Goal: Task Accomplishment & Management: Complete application form

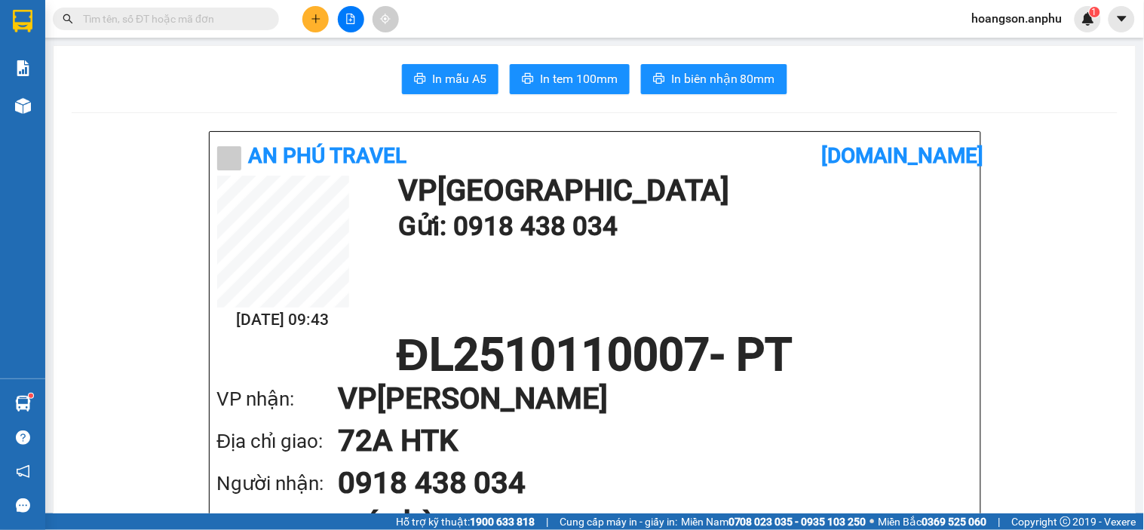
click at [323, 29] on button at bounding box center [315, 19] width 26 height 26
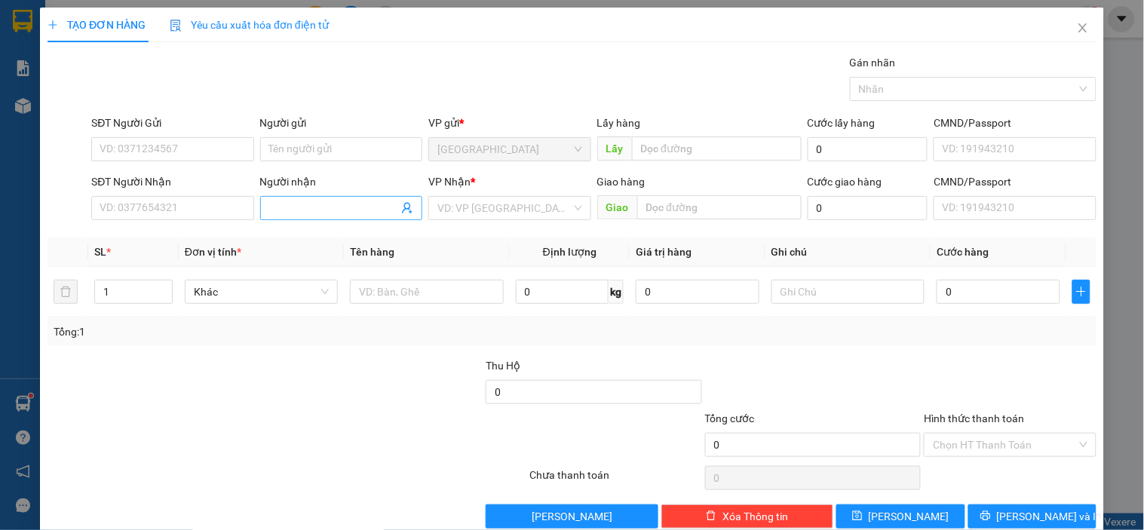
click at [319, 216] on input "Người nhận" at bounding box center [333, 208] width 129 height 17
type input "chú ba"
click at [349, 242] on div "chú ba - 0918171029" at bounding box center [337, 238] width 143 height 17
type input "0918171029"
type input "chú ba"
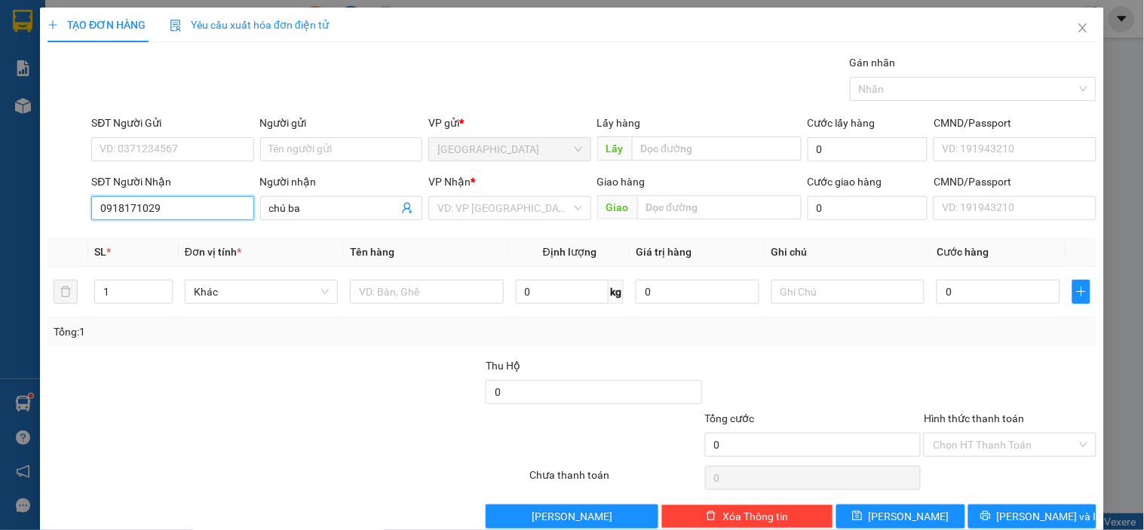
drag, startPoint x: 193, startPoint y: 211, endPoint x: 17, endPoint y: 199, distance: 176.1
click at [17, 199] on div "TẠO ĐƠN HÀNG Yêu cầu xuất hóa đơn điện tử Transit Pickup Surcharge Ids Transit …" at bounding box center [572, 265] width 1144 height 530
click at [485, 213] on input "search" at bounding box center [503, 208] width 133 height 23
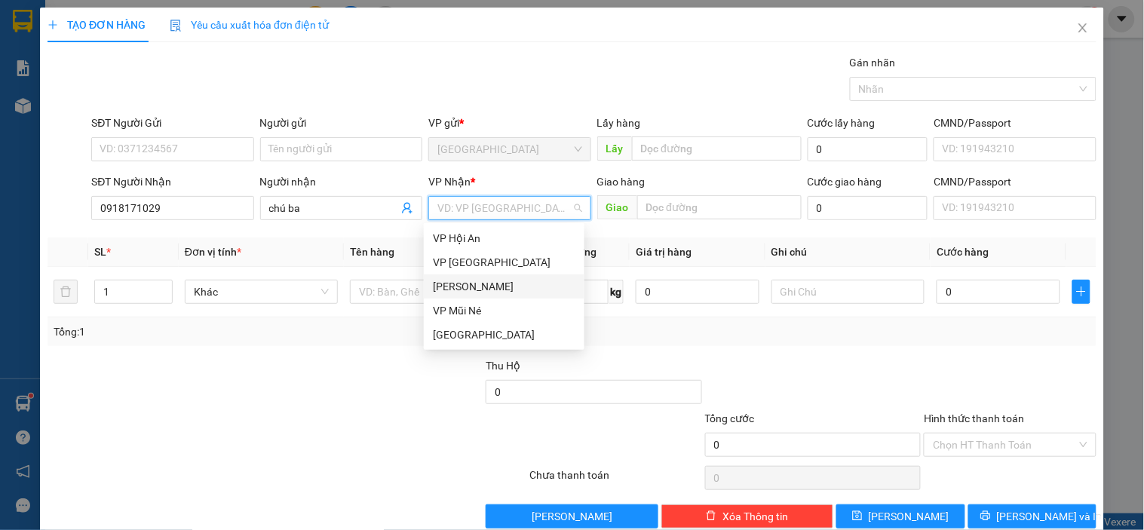
click at [461, 283] on div "[PERSON_NAME]" at bounding box center [504, 286] width 143 height 17
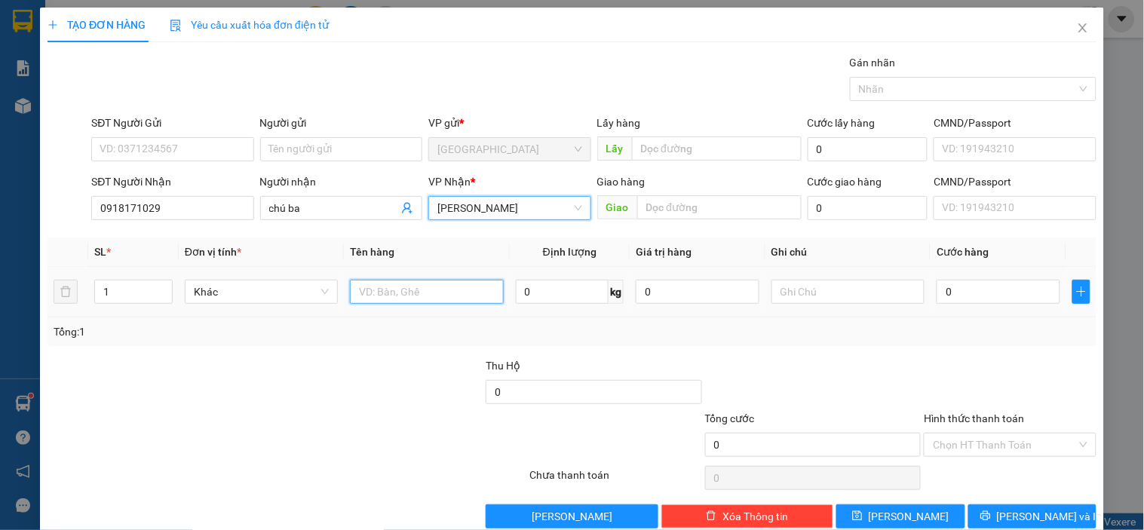
click at [401, 290] on input "text" at bounding box center [426, 292] width 153 height 24
type input "dâu"
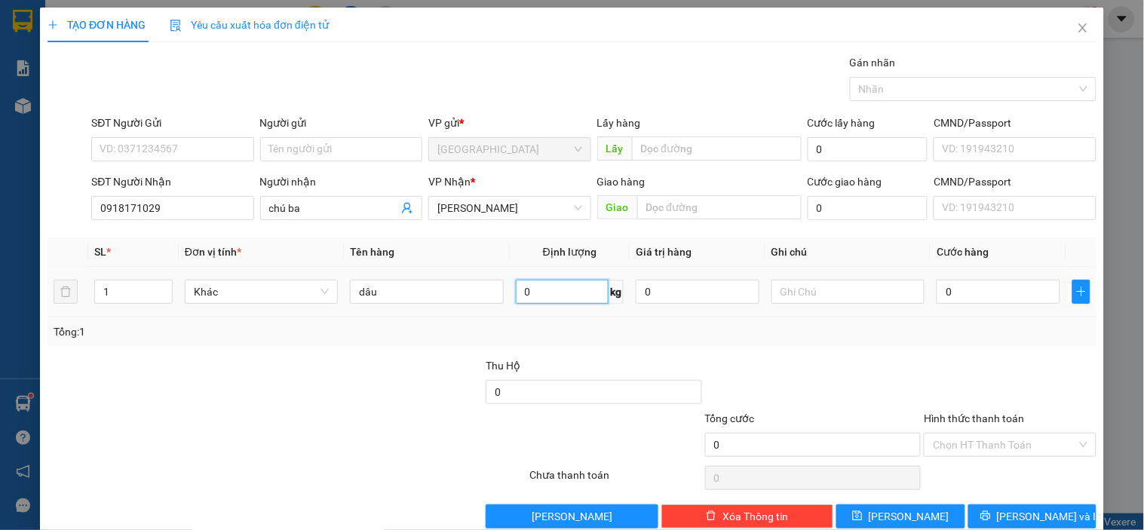
click at [553, 287] on input "0" at bounding box center [563, 292] width 94 height 24
click at [969, 284] on input "0" at bounding box center [999, 292] width 124 height 24
type input "003"
type input "3"
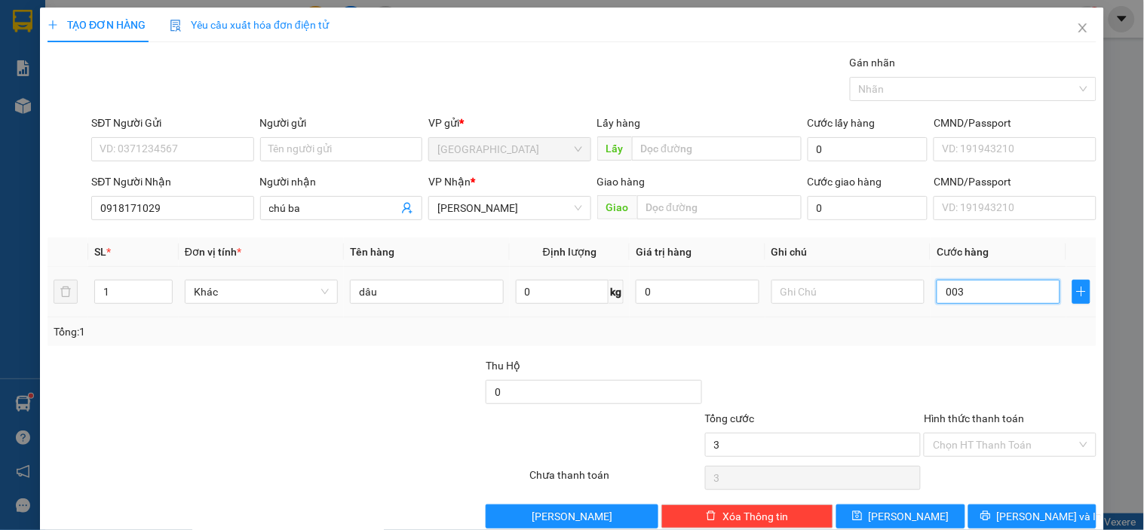
type input "0.033"
type input "33"
type input "33.000"
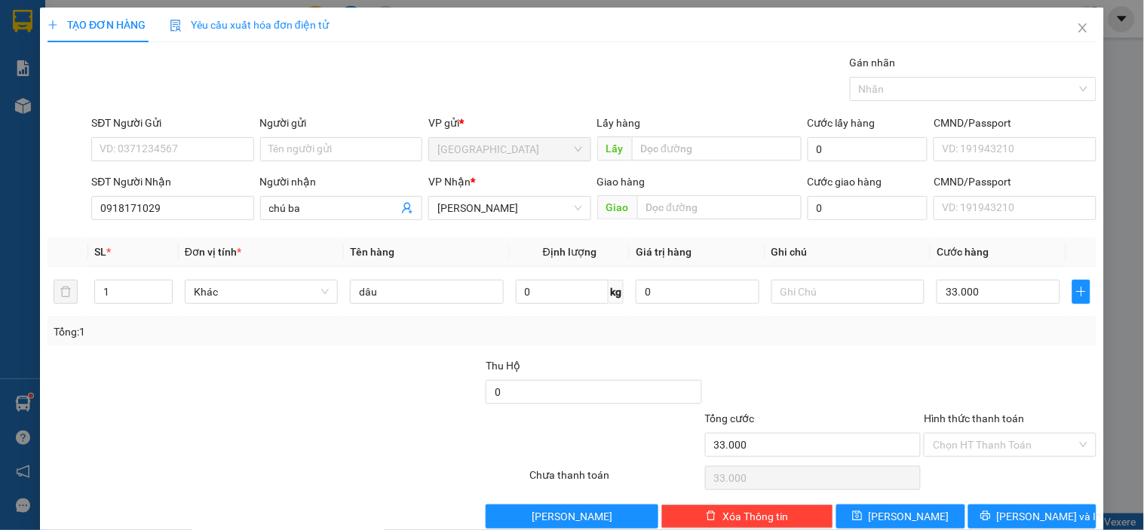
click at [952, 365] on div at bounding box center [1009, 383] width 175 height 53
click at [955, 449] on input "Hình thức thanh toán" at bounding box center [1004, 445] width 143 height 23
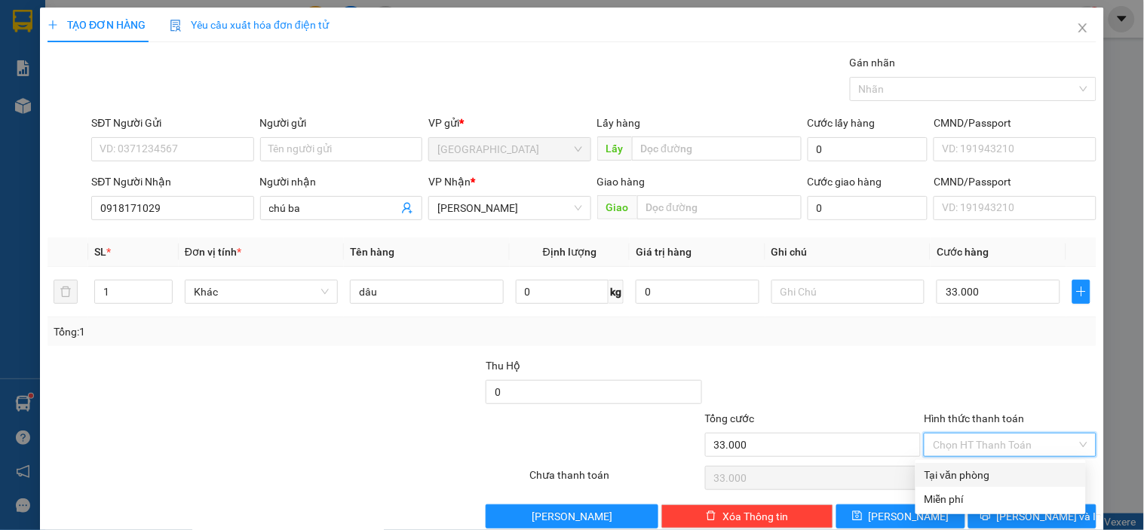
click at [941, 469] on div "Tại văn phòng" at bounding box center [1000, 475] width 152 height 17
type input "0"
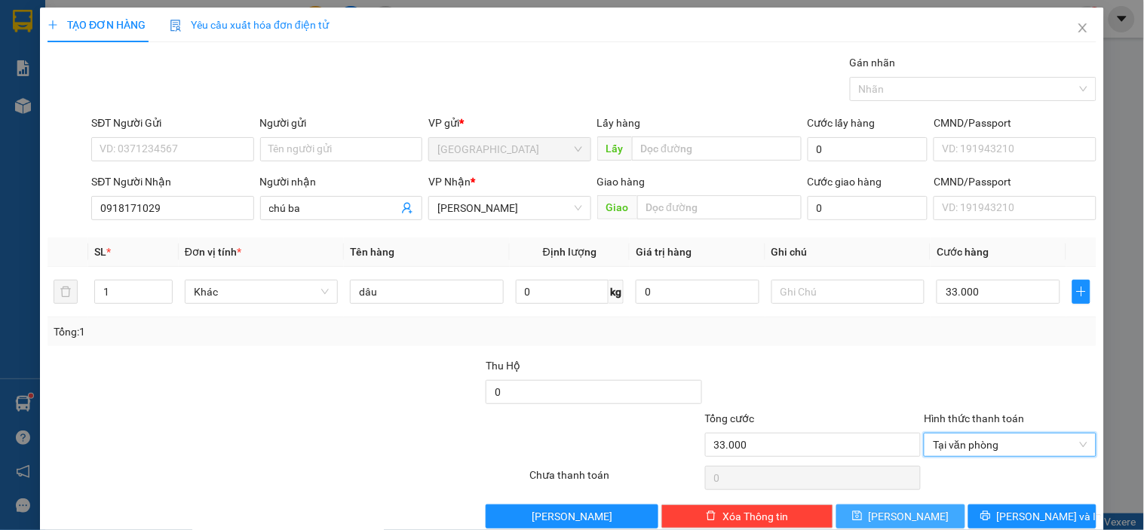
click at [909, 507] on button "[PERSON_NAME]" at bounding box center [900, 516] width 128 height 24
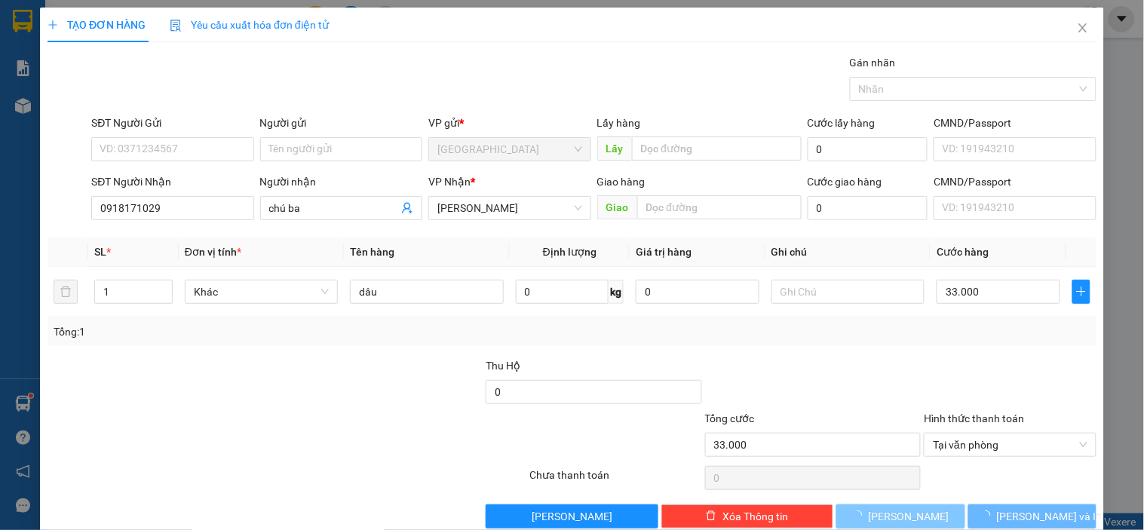
type input "0"
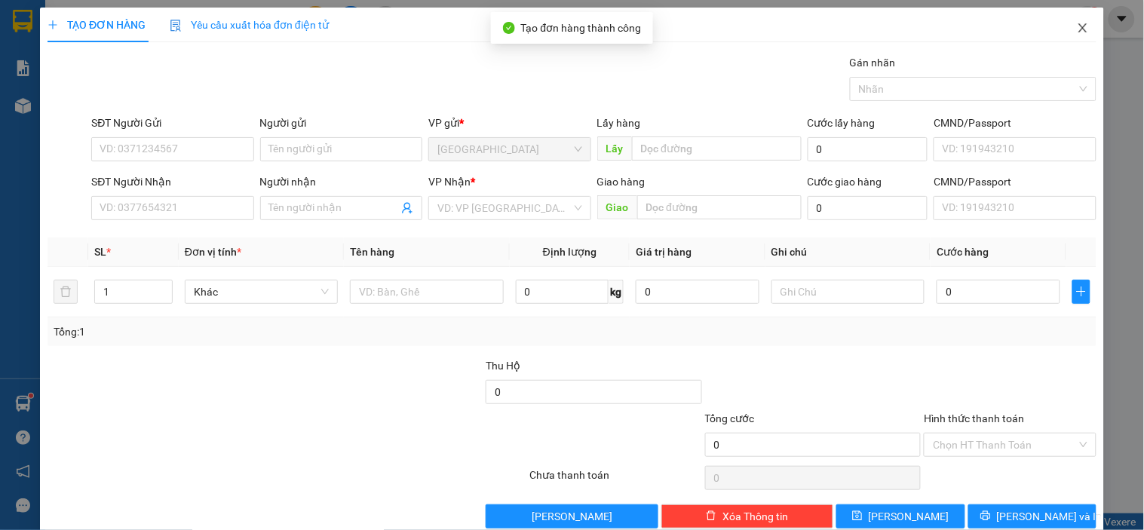
click at [1069, 21] on span "Close" at bounding box center [1083, 29] width 42 height 42
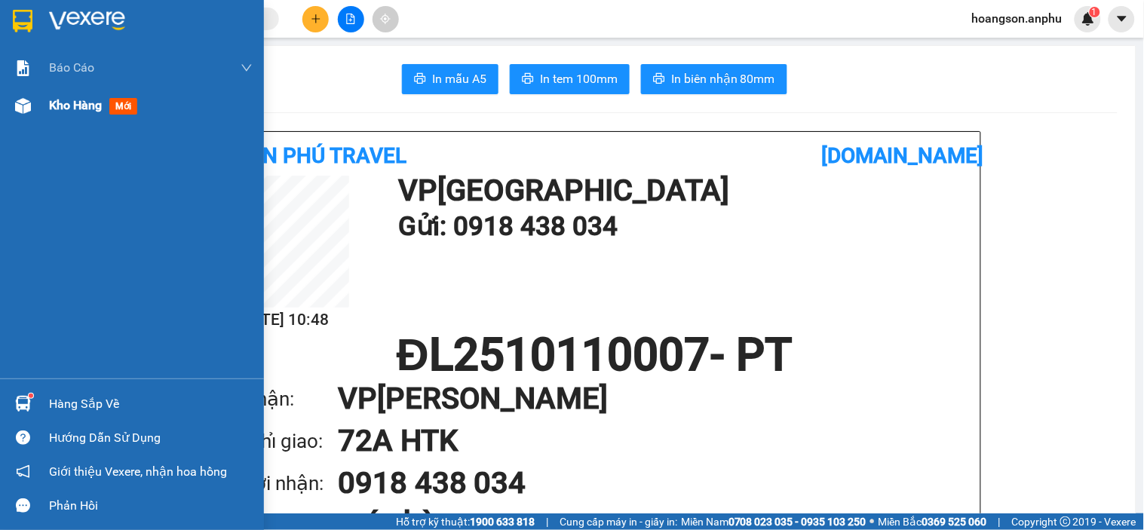
click at [53, 103] on span "Kho hàng" at bounding box center [75, 105] width 53 height 14
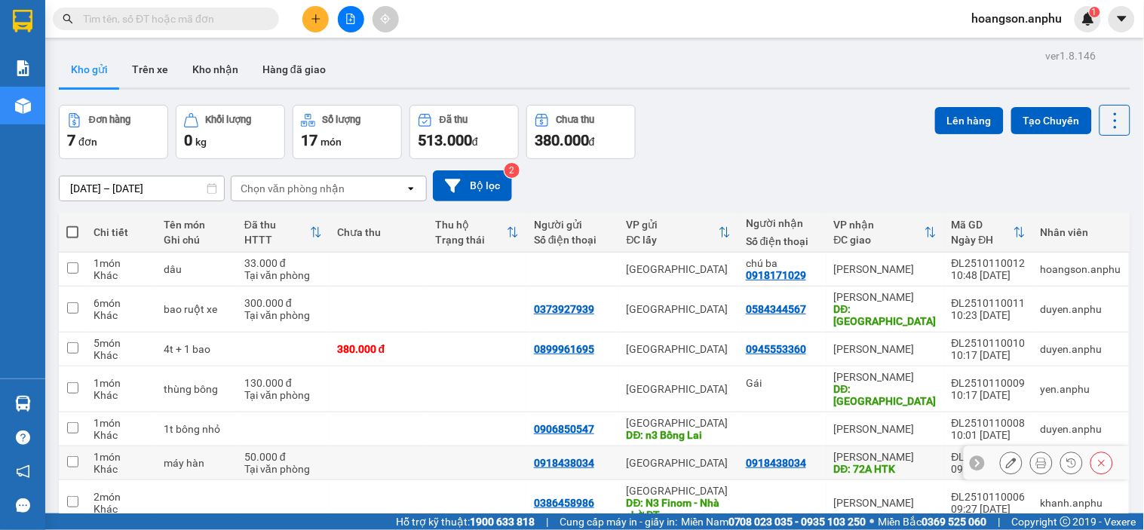
scroll to position [69, 0]
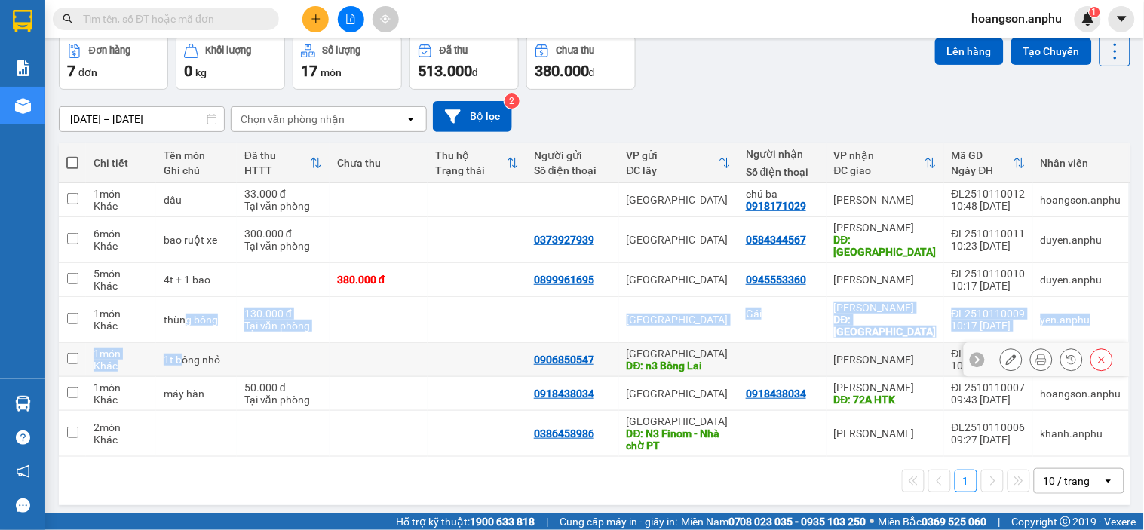
drag, startPoint x: 183, startPoint y: 299, endPoint x: 184, endPoint y: 323, distance: 24.1
click at [184, 324] on tbody "1 món Khác dâu 33.000 đ Tại văn phòng [GEOGRAPHIC_DATA] chú ba 0918171029 [PERS…" at bounding box center [595, 320] width 1072 height 274
click at [213, 297] on td "thùng bông" at bounding box center [196, 320] width 81 height 46
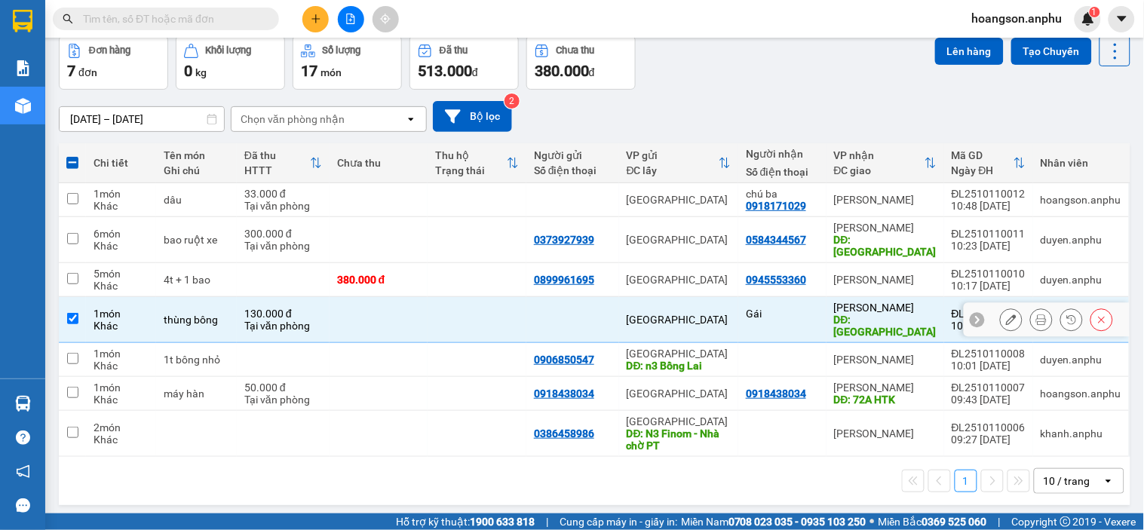
click at [228, 311] on td "thùng bông" at bounding box center [196, 320] width 81 height 46
checkbox input "false"
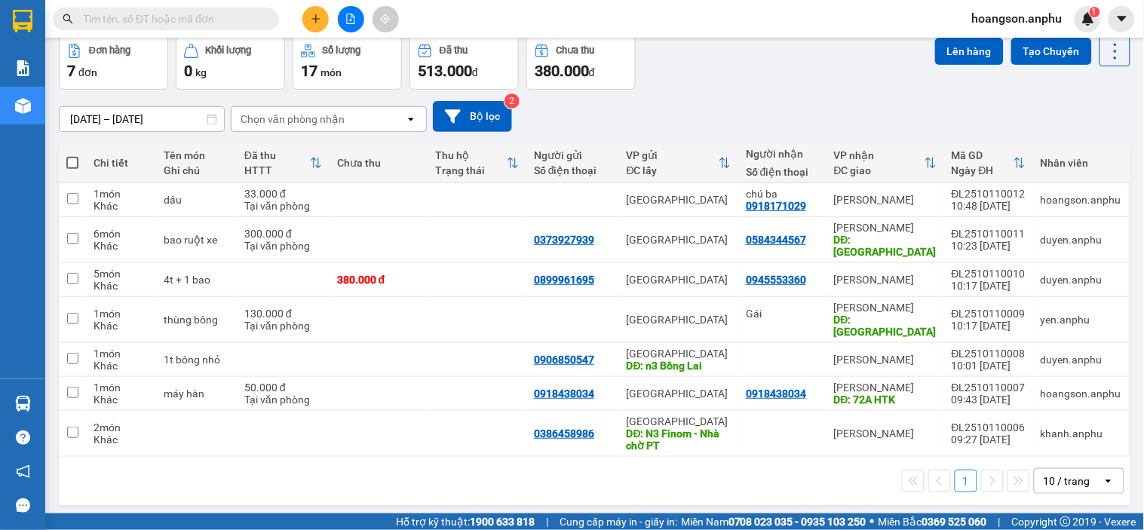
click at [305, 12] on button at bounding box center [315, 19] width 26 height 26
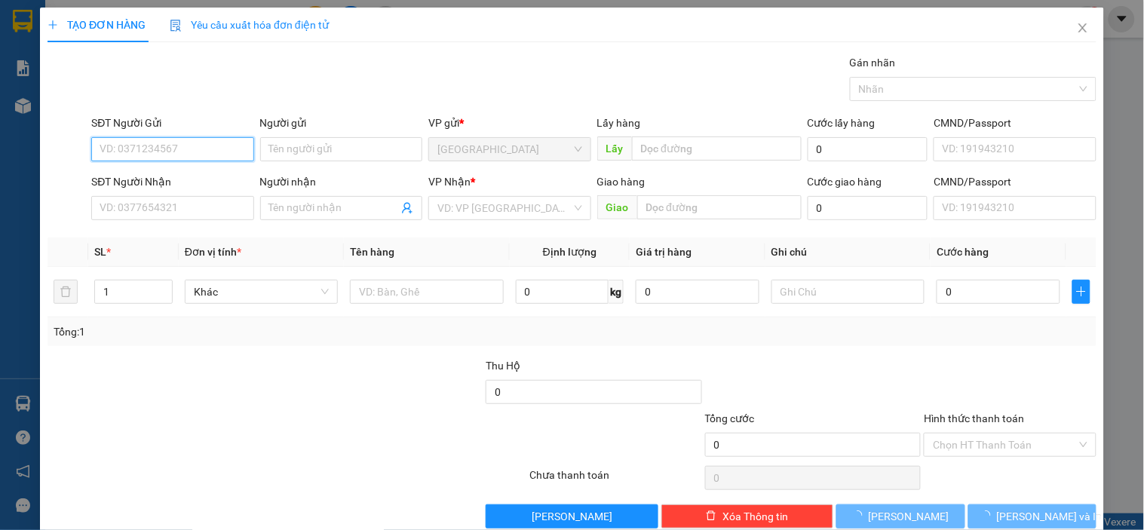
click at [176, 156] on input "SĐT Người Gửi" at bounding box center [172, 149] width 162 height 24
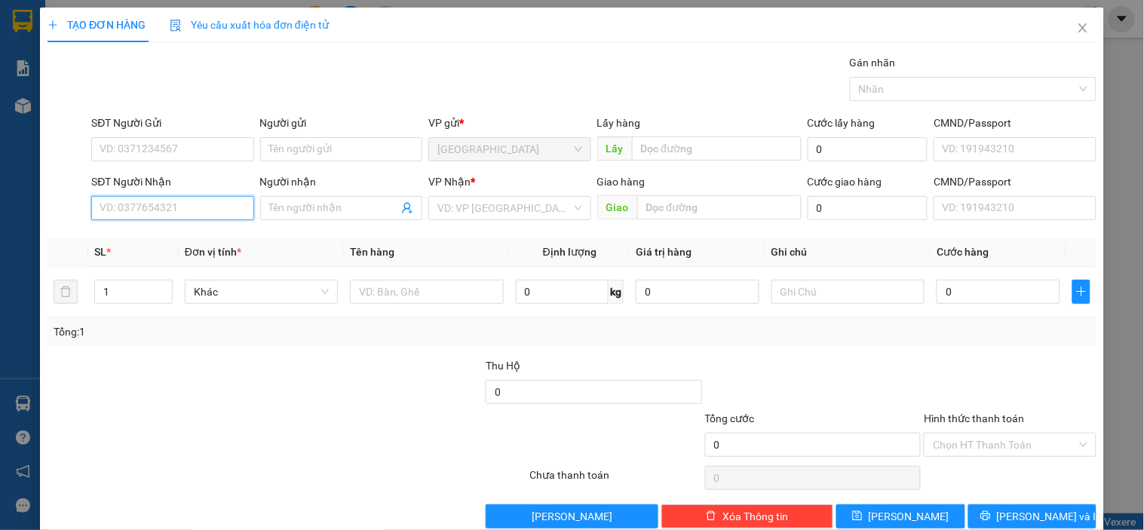
click at [157, 202] on input "SĐT Người Nhận" at bounding box center [172, 208] width 162 height 24
click at [197, 249] on div "0919180638 - Uyên" at bounding box center [170, 238] width 161 height 24
type input "0919180638"
type input "Uyên"
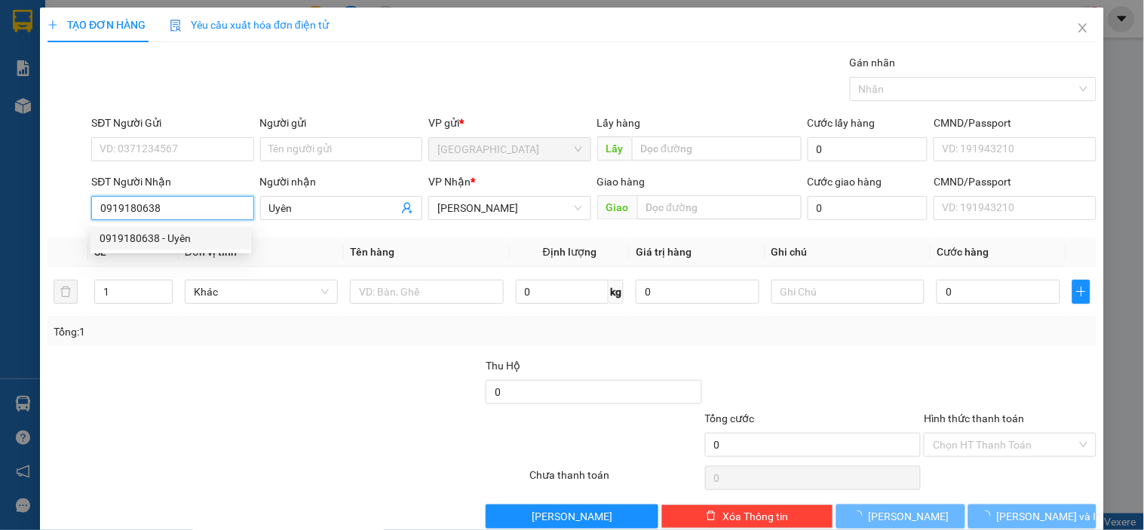
type input "60.000"
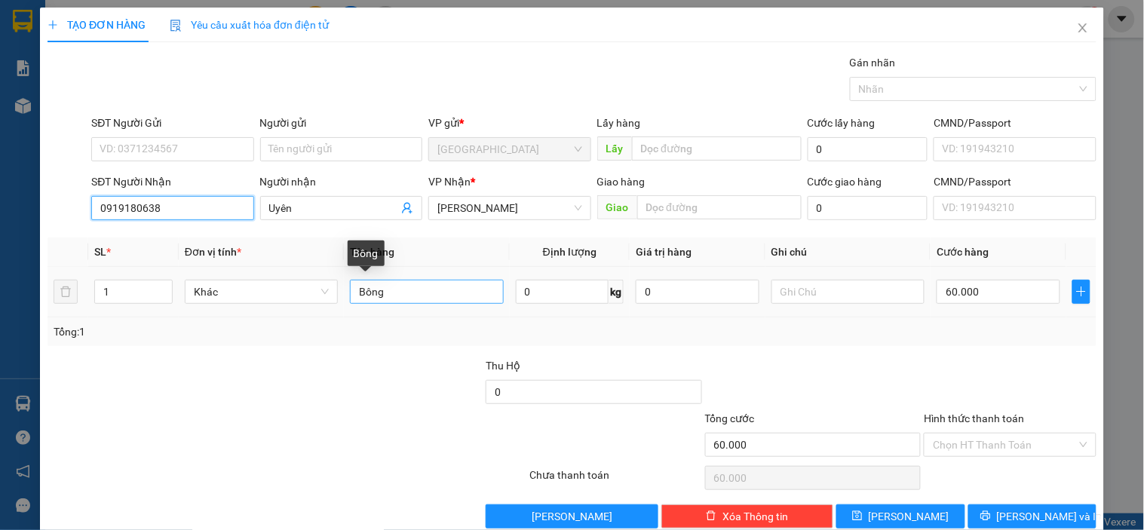
type input "0919180638"
drag, startPoint x: 404, startPoint y: 295, endPoint x: 339, endPoint y: 296, distance: 64.9
click at [339, 296] on tr "1 Khác Bông 0 kg 0 60.000" at bounding box center [572, 292] width 1049 height 51
type input "tinh dầu"
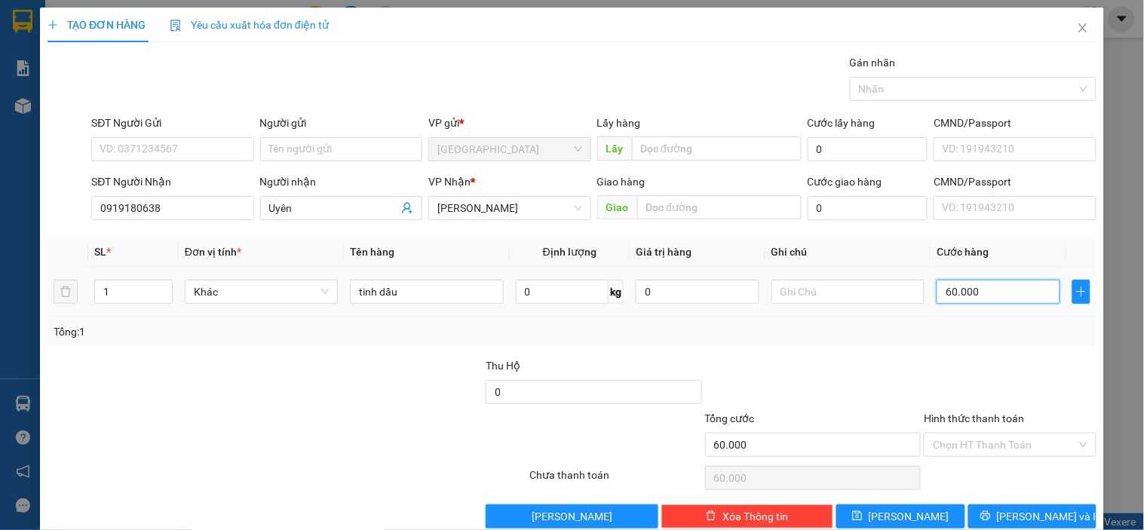
click at [1003, 300] on input "60.000" at bounding box center [999, 292] width 124 height 24
type input "0"
type input "30"
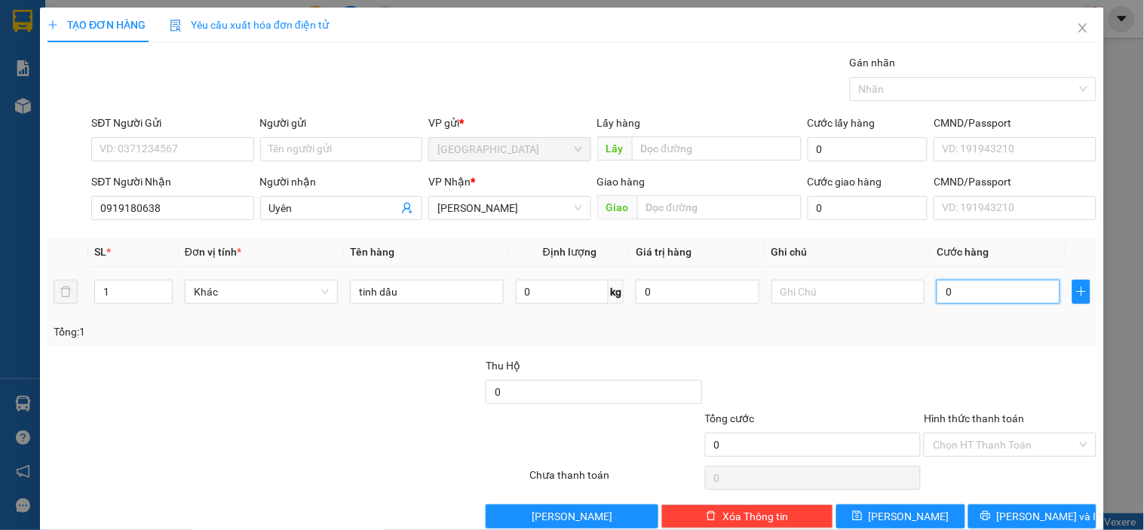
type input "30"
click at [988, 440] on input "Hình thức thanh toán" at bounding box center [1004, 445] width 143 height 23
type input "30.000"
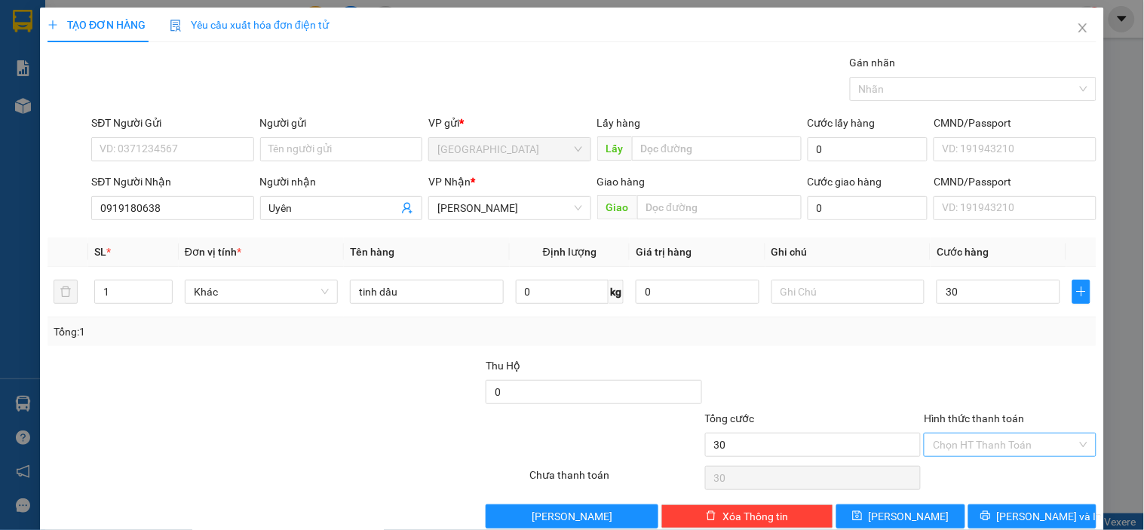
type input "30.000"
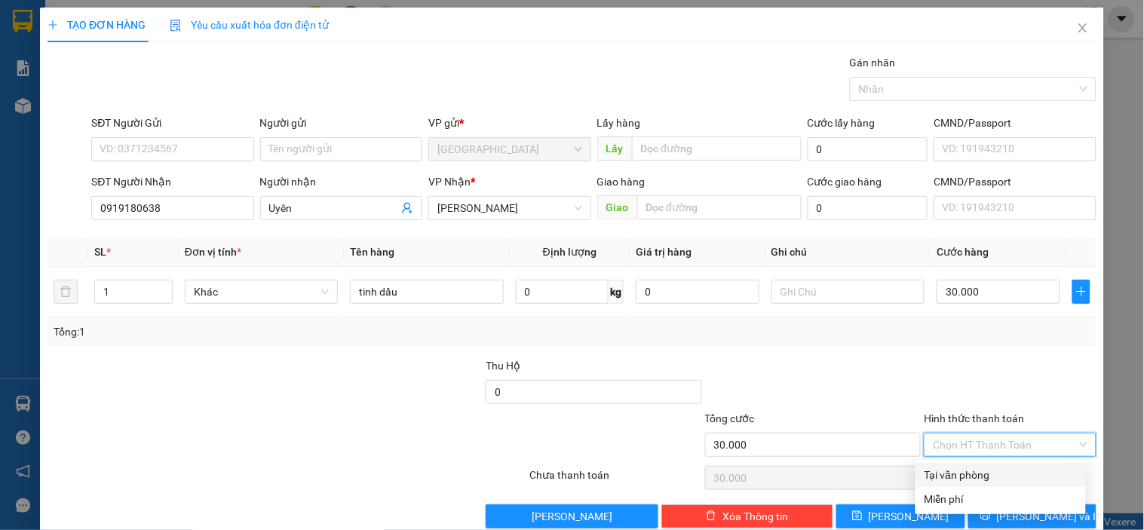
click at [965, 477] on div "Tại văn phòng" at bounding box center [1000, 475] width 152 height 17
type input "0"
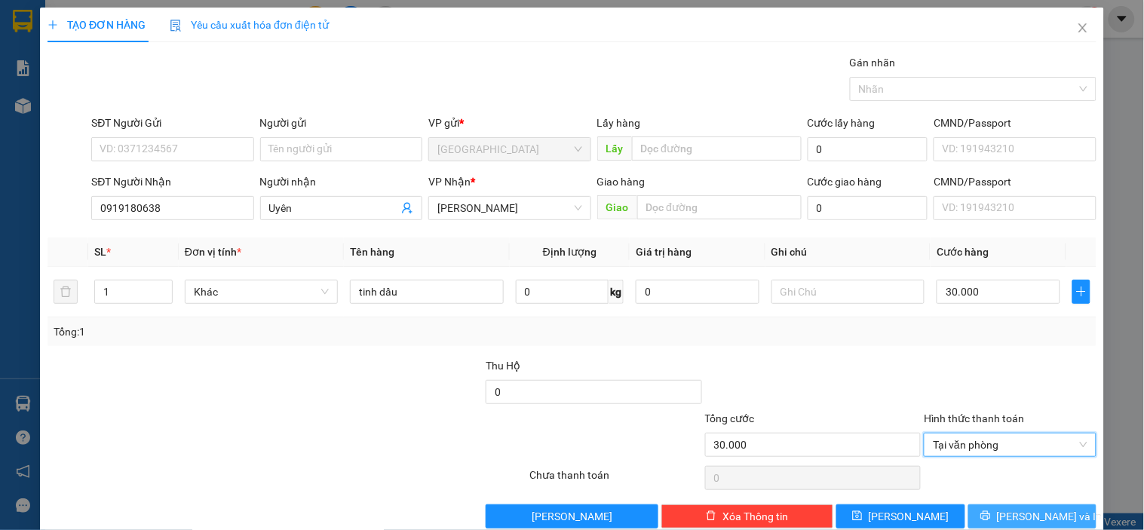
click at [1046, 523] on span "[PERSON_NAME] và In" at bounding box center [1050, 516] width 106 height 17
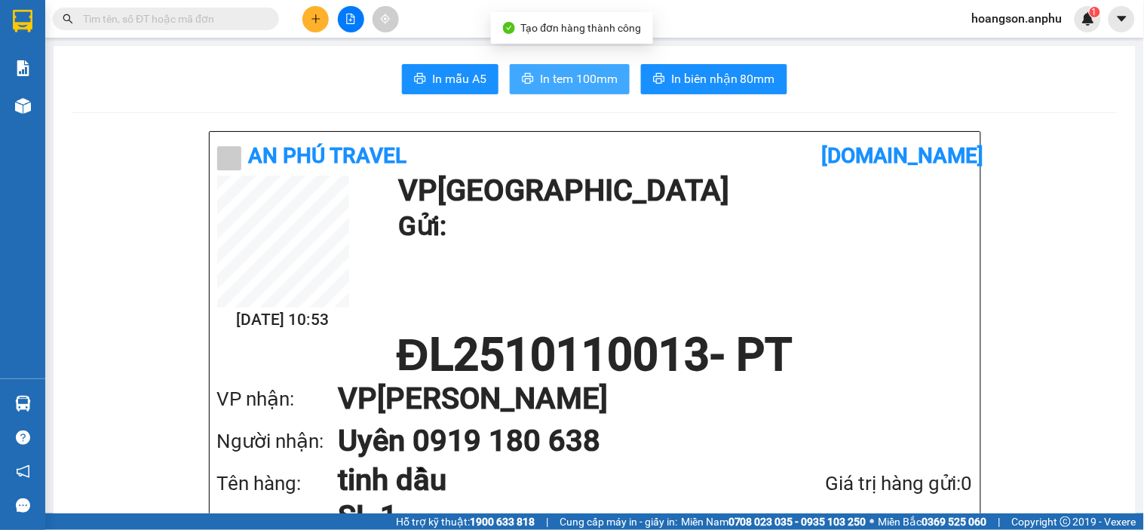
click at [574, 72] on span "In tem 100mm" at bounding box center [579, 78] width 78 height 19
click at [314, 20] on icon "plus" at bounding box center [316, 19] width 11 height 11
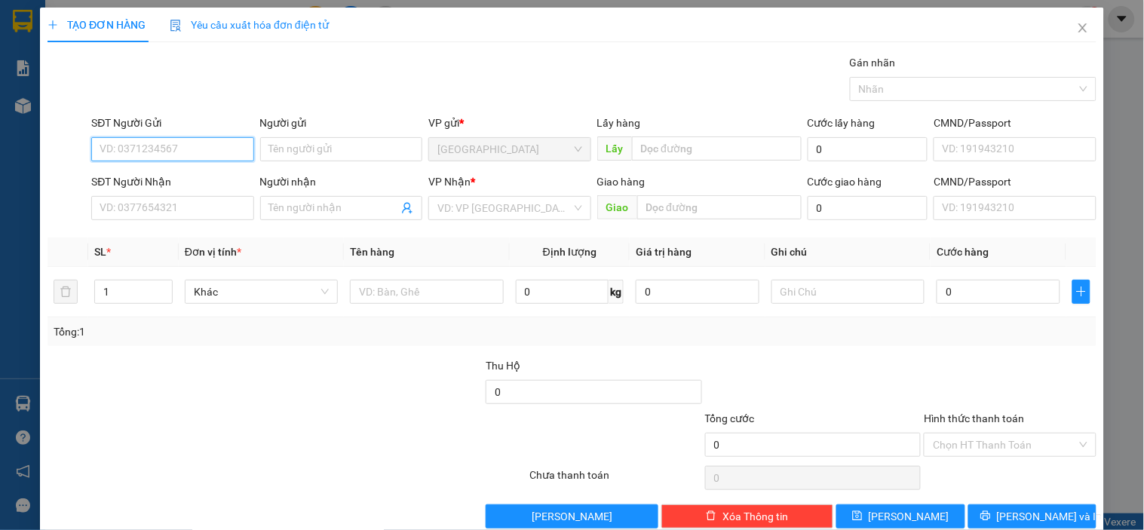
click at [137, 147] on input "SĐT Người Gửi" at bounding box center [172, 149] width 162 height 24
click at [161, 172] on div "0822423568" at bounding box center [171, 179] width 143 height 17
type input "0822423568"
type input "0949907779"
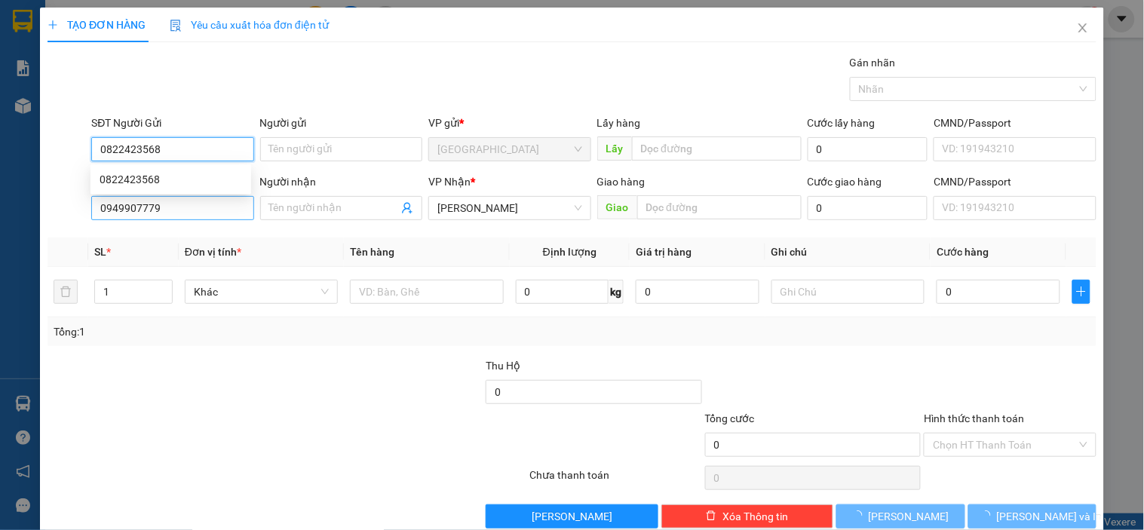
type input "30.000"
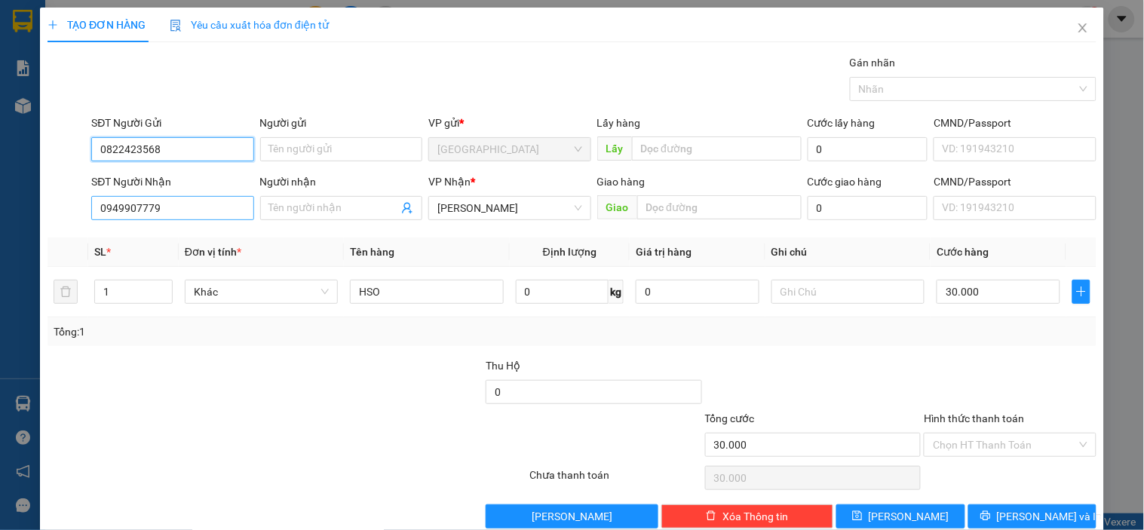
type input "0822423568"
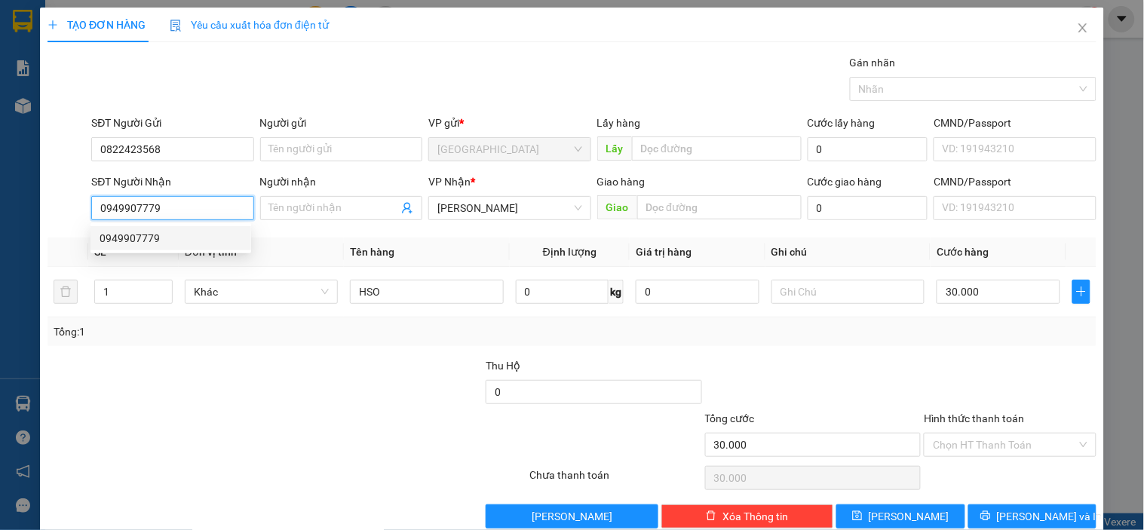
drag, startPoint x: 184, startPoint y: 209, endPoint x: 63, endPoint y: 215, distance: 121.6
click at [63, 215] on div "SĐT Người Nhận 0949907779 Người nhận Tên người nhận VP Nhận * [PERSON_NAME] Gia…" at bounding box center [572, 199] width 1052 height 53
type input "0964001365"
click at [134, 235] on div "0964001365 - Chị Duyên" at bounding box center [171, 238] width 143 height 17
type input "Chị Duyên"
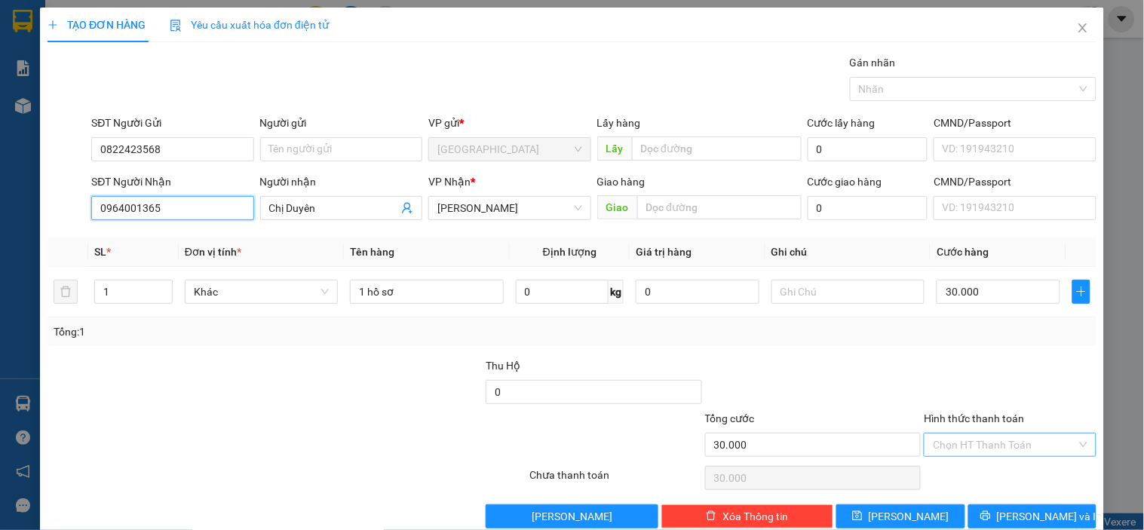
type input "0964001365"
click at [1004, 440] on input "Hình thức thanh toán" at bounding box center [1004, 445] width 143 height 23
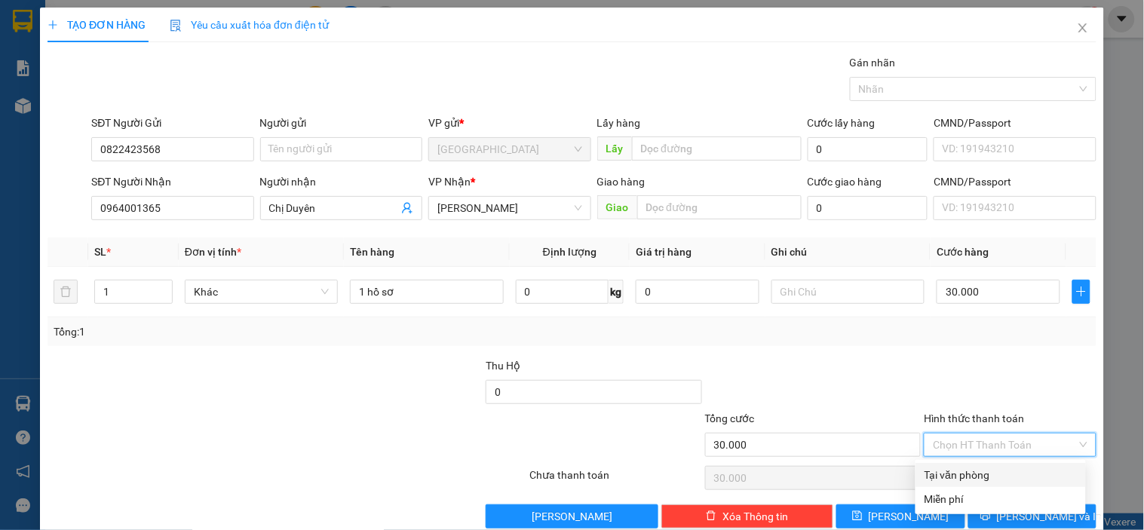
click at [967, 469] on div "Tại văn phòng" at bounding box center [1000, 475] width 152 height 17
type input "0"
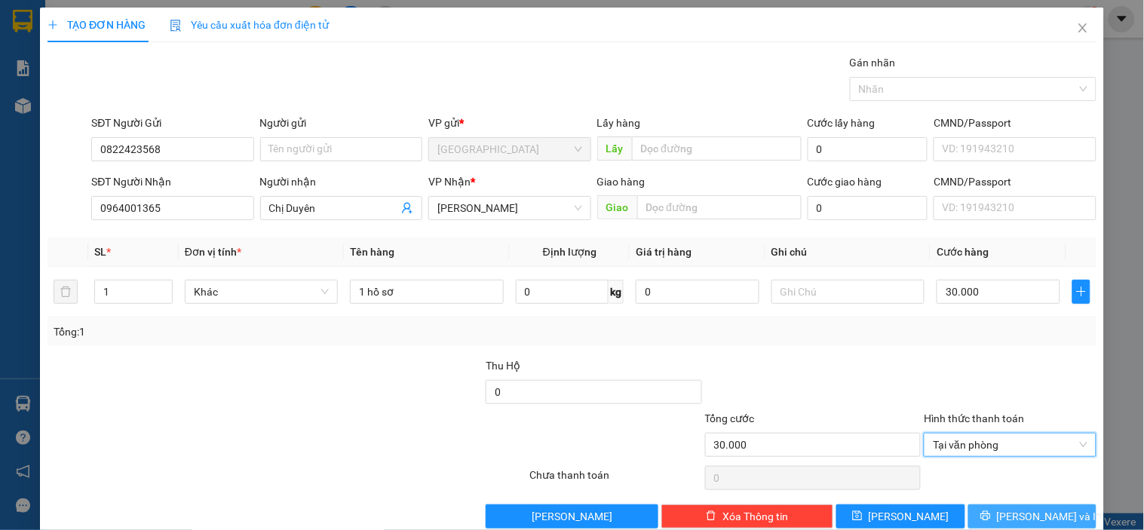
click at [1013, 521] on span "[PERSON_NAME] và In" at bounding box center [1050, 516] width 106 height 17
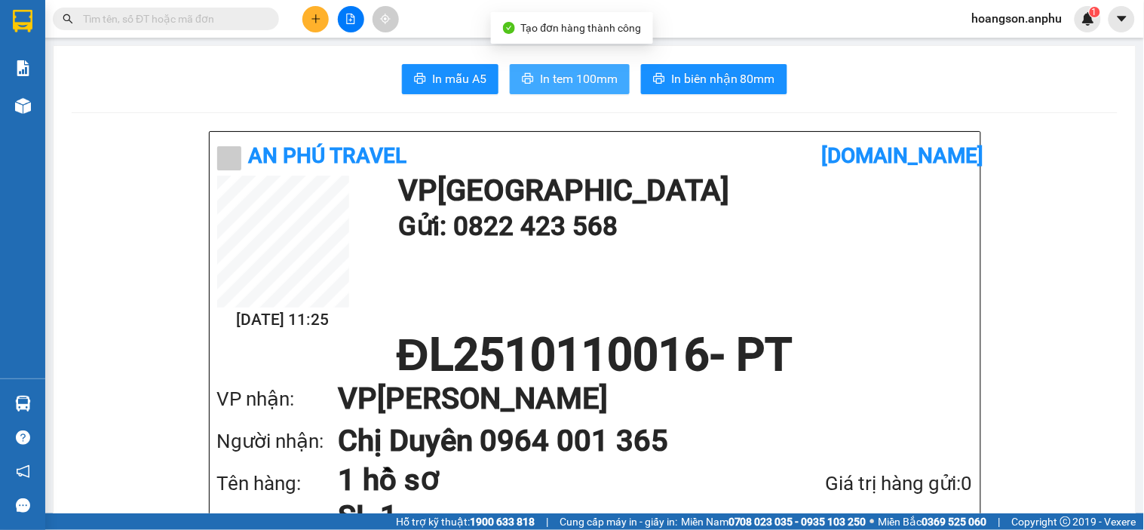
click at [575, 78] on span "In tem 100mm" at bounding box center [579, 78] width 78 height 19
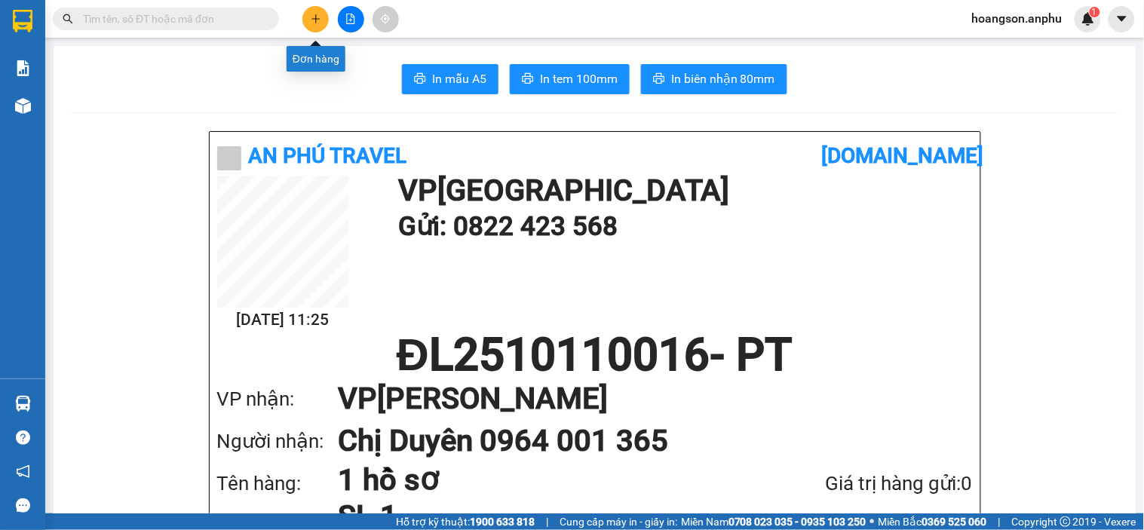
click at [332, 17] on div at bounding box center [350, 19] width 113 height 26
click at [339, 16] on button at bounding box center [351, 19] width 26 height 26
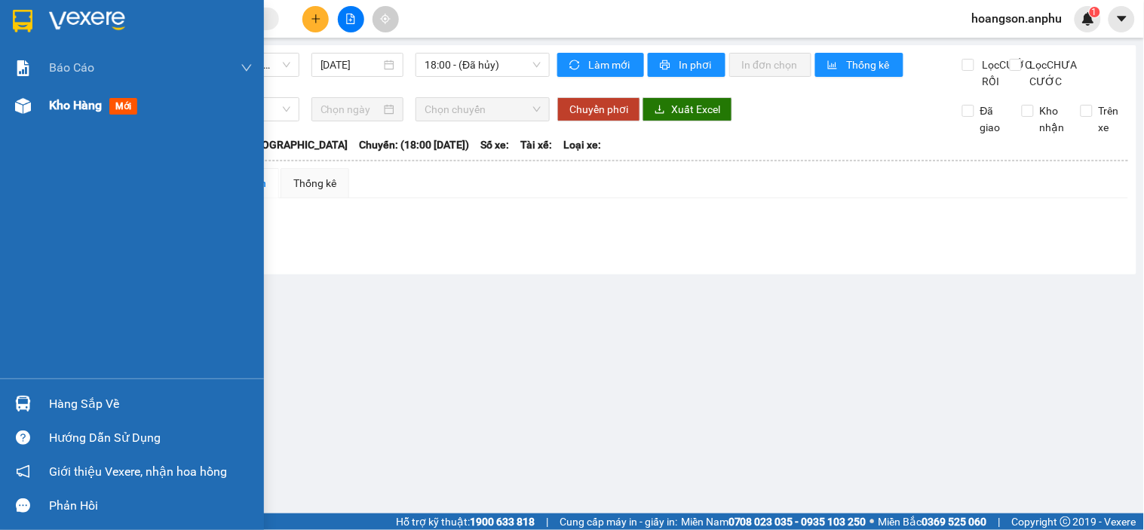
click at [109, 109] on div "Kho hàng mới" at bounding box center [96, 105] width 94 height 19
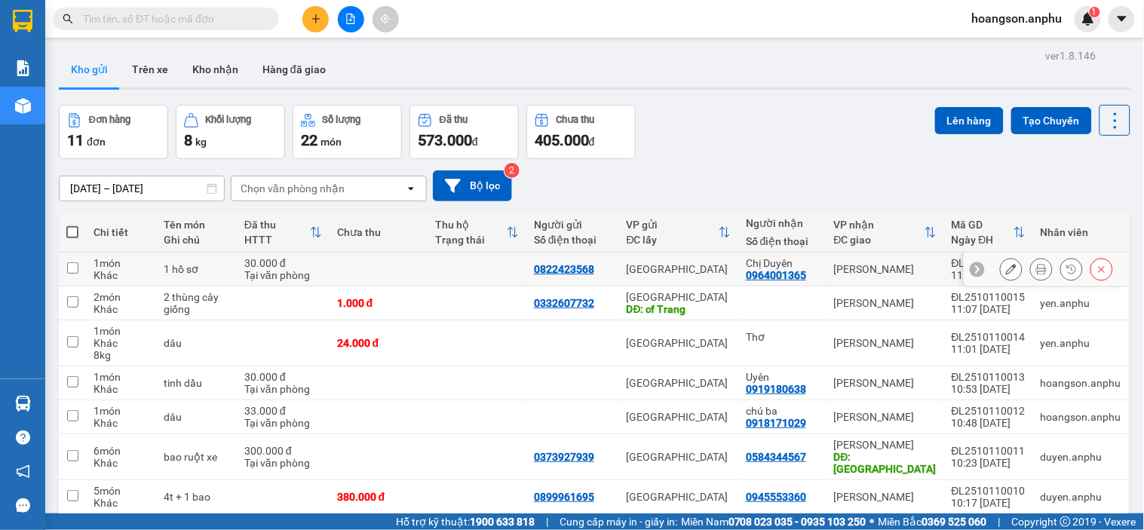
click at [1036, 271] on icon at bounding box center [1041, 269] width 11 height 11
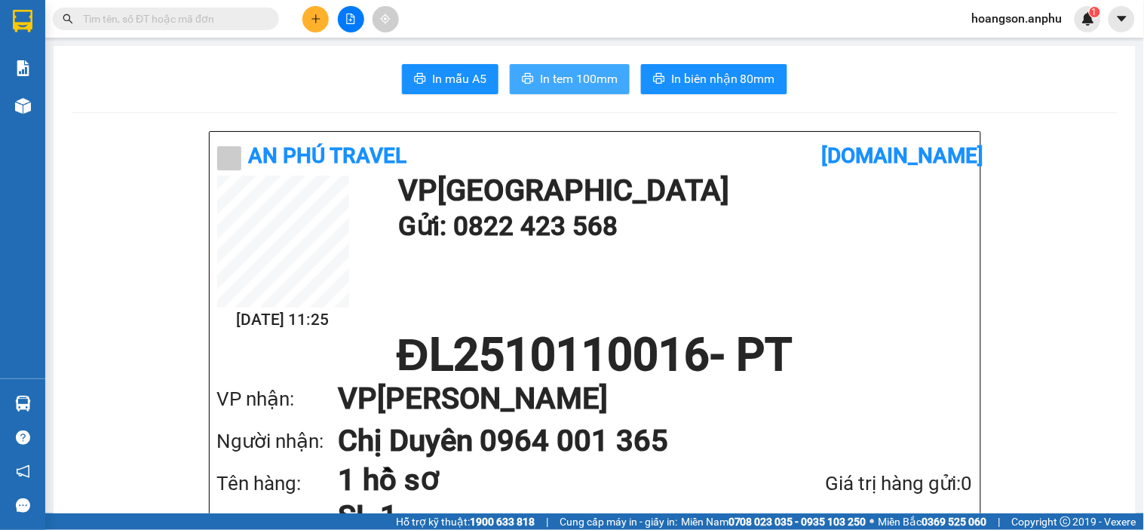
click at [551, 78] on span "In tem 100mm" at bounding box center [579, 78] width 78 height 19
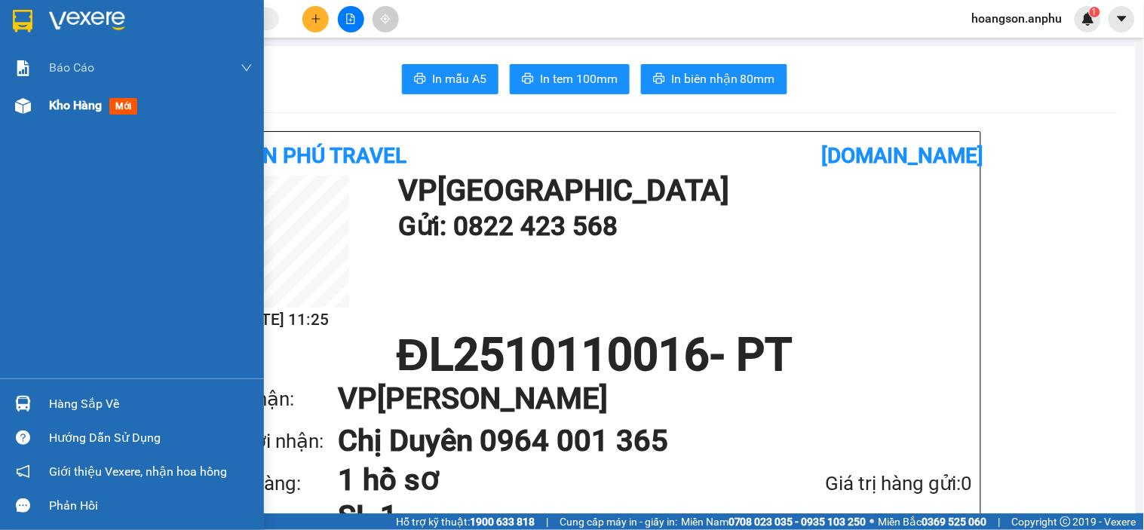
click at [73, 106] on span "Kho hàng" at bounding box center [75, 105] width 53 height 14
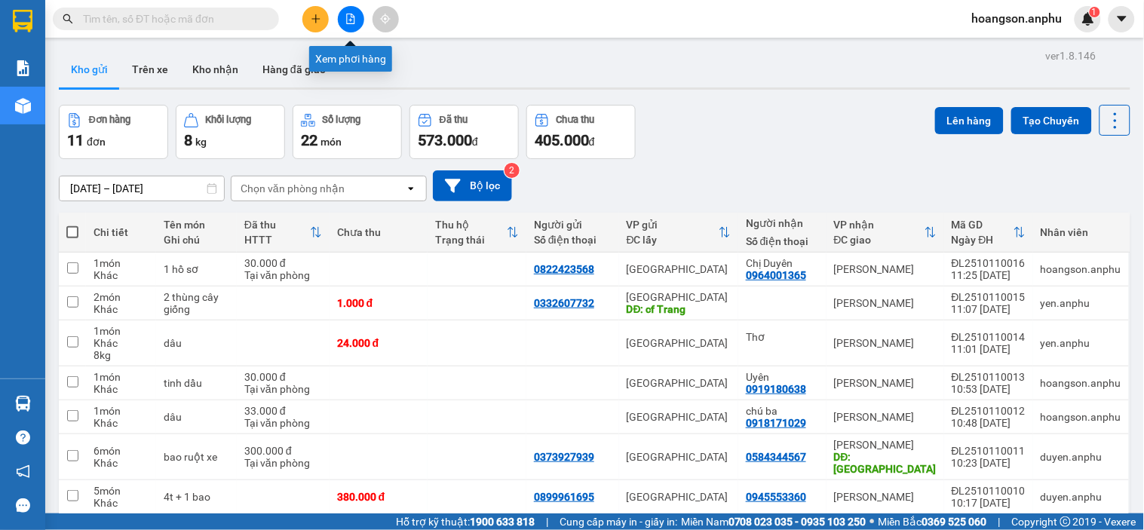
click at [357, 17] on button at bounding box center [351, 19] width 26 height 26
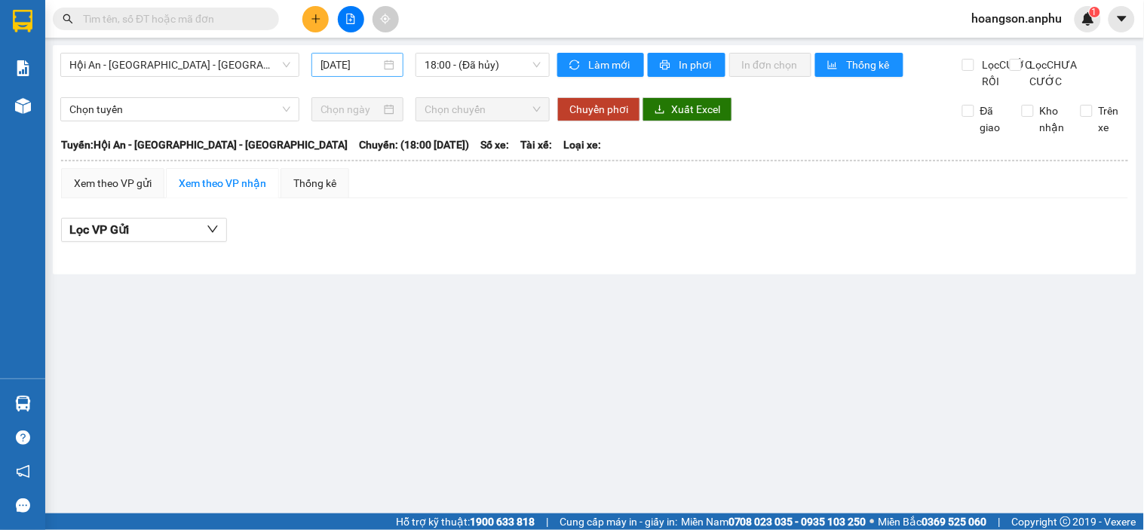
click at [373, 63] on input "[DATE]" at bounding box center [350, 65] width 61 height 17
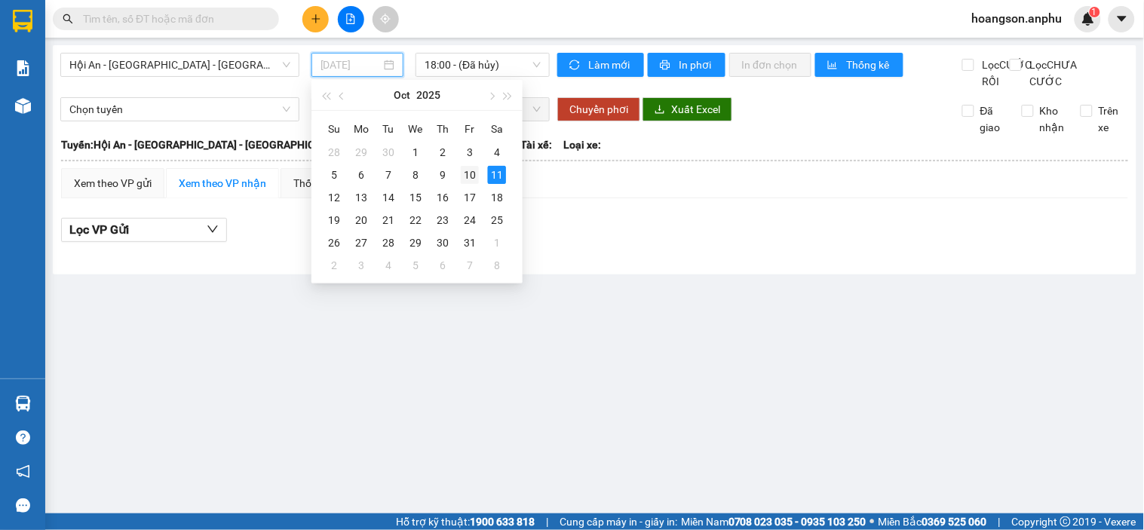
click at [480, 178] on td "10" at bounding box center [469, 175] width 27 height 23
type input "[DATE]"
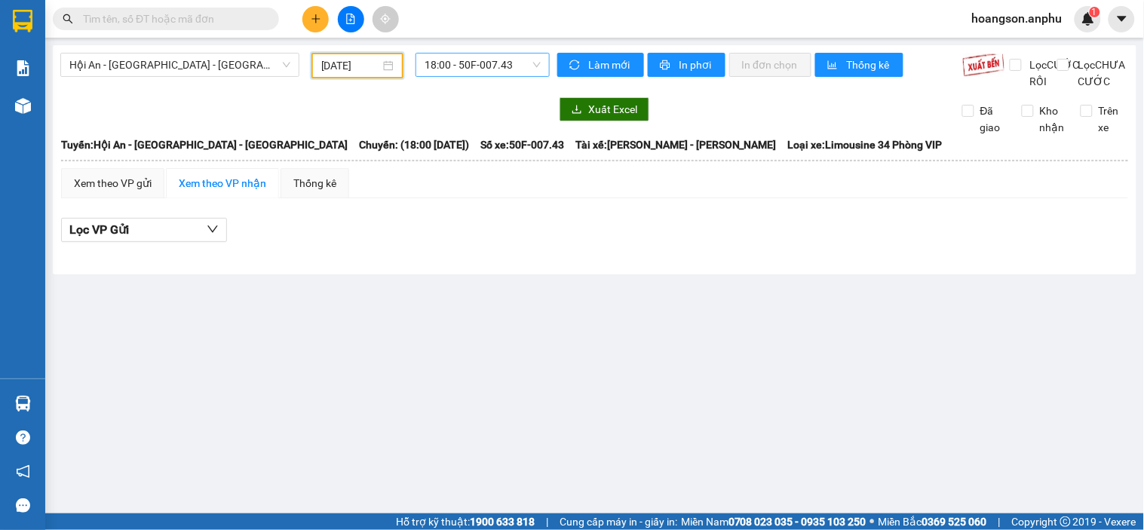
click at [468, 63] on span "18:00 - 50F-007.43" at bounding box center [483, 65] width 116 height 23
click at [385, 243] on div "Lọc VP Gửi" at bounding box center [594, 230] width 1067 height 25
click at [109, 192] on div "Xem theo VP gửi" at bounding box center [113, 183] width 78 height 17
click at [500, 66] on span "18:00 - 50F-007.43" at bounding box center [483, 65] width 116 height 23
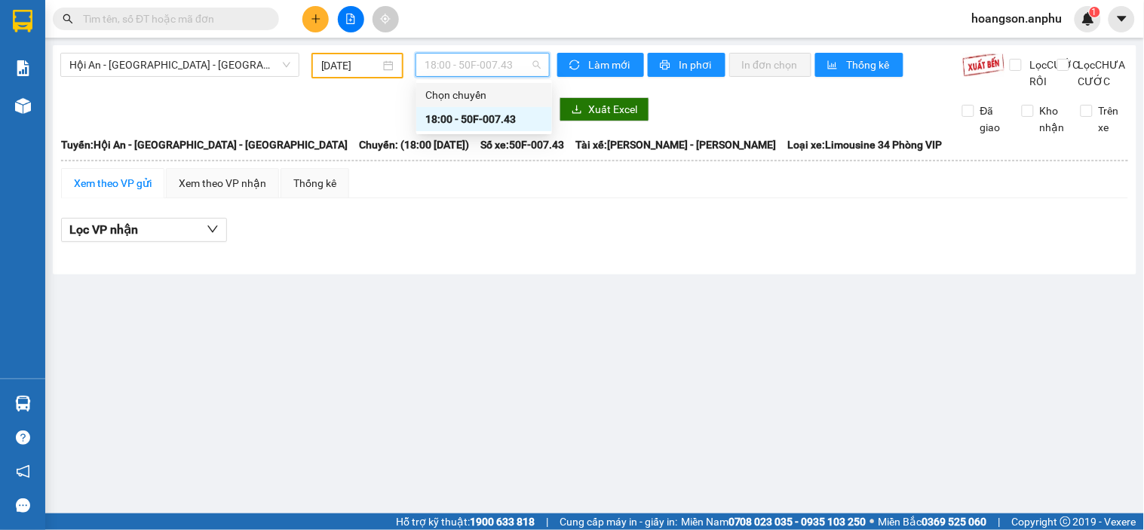
click at [318, 121] on div at bounding box center [304, 109] width 489 height 24
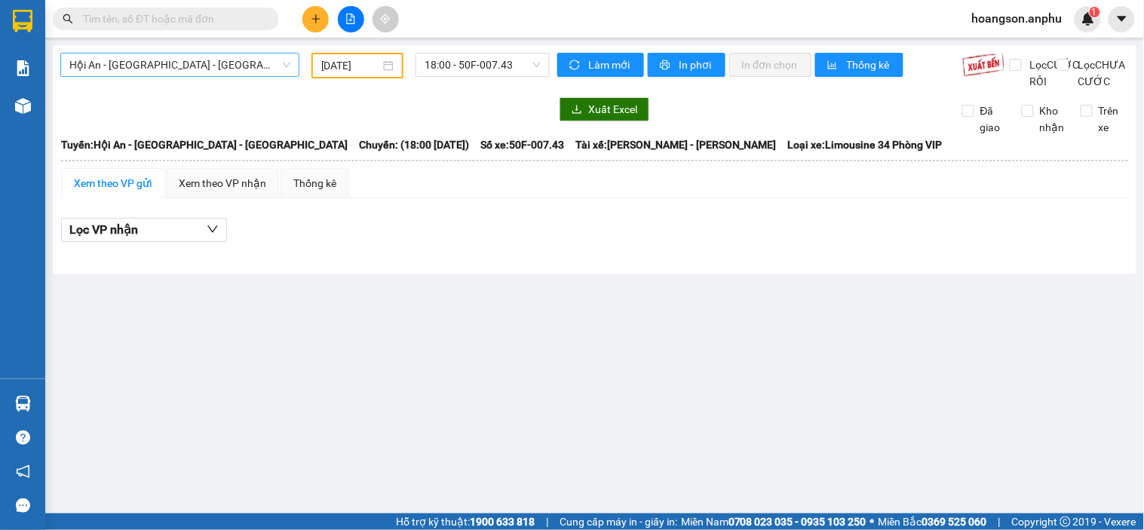
click at [201, 64] on span "Hội An - [GEOGRAPHIC_DATA] - [GEOGRAPHIC_DATA]" at bounding box center [179, 65] width 221 height 23
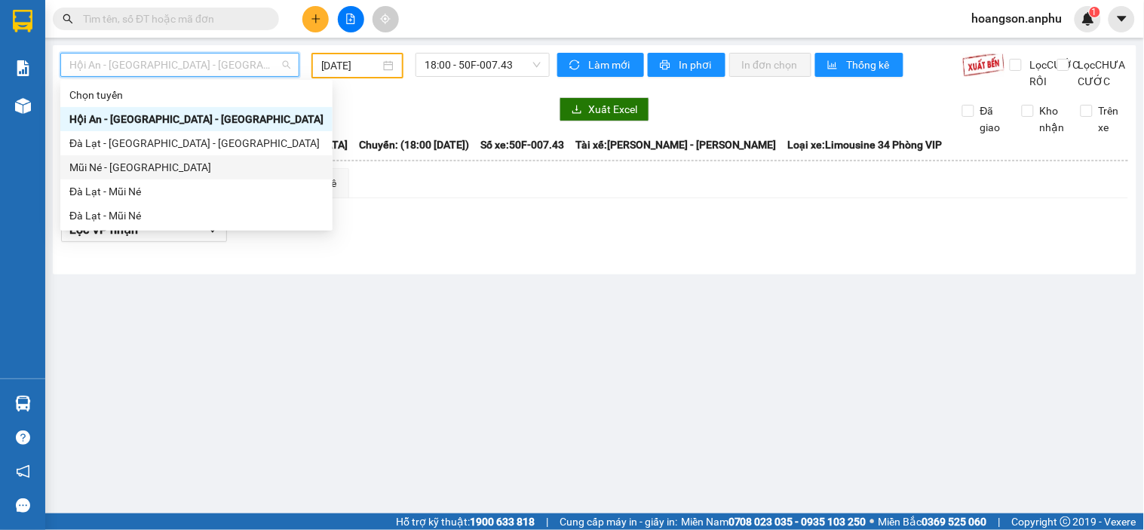
click at [141, 163] on div "Mũi Né - [GEOGRAPHIC_DATA]" at bounding box center [196, 167] width 254 height 17
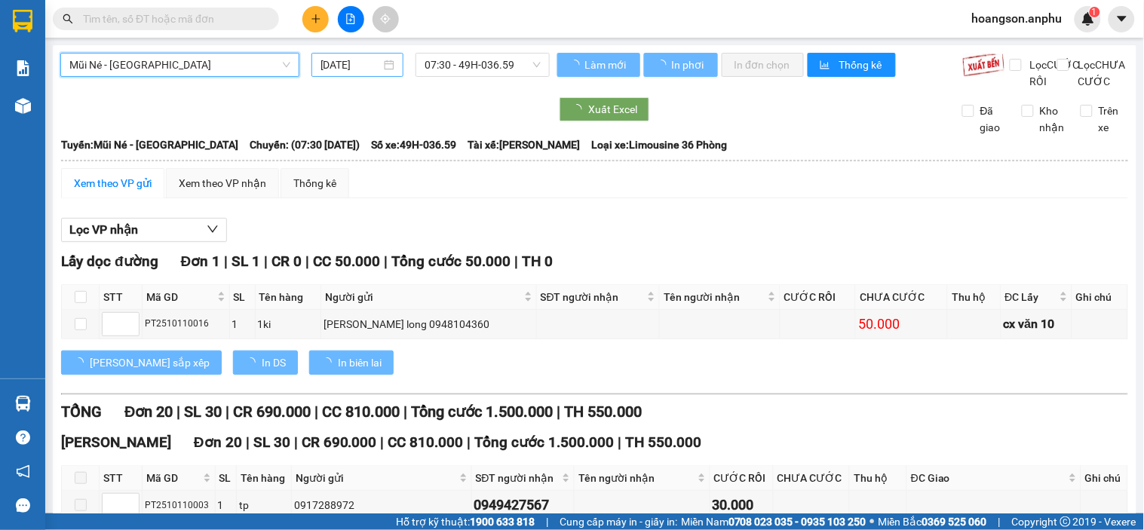
click at [357, 65] on input "[DATE]" at bounding box center [350, 65] width 61 height 17
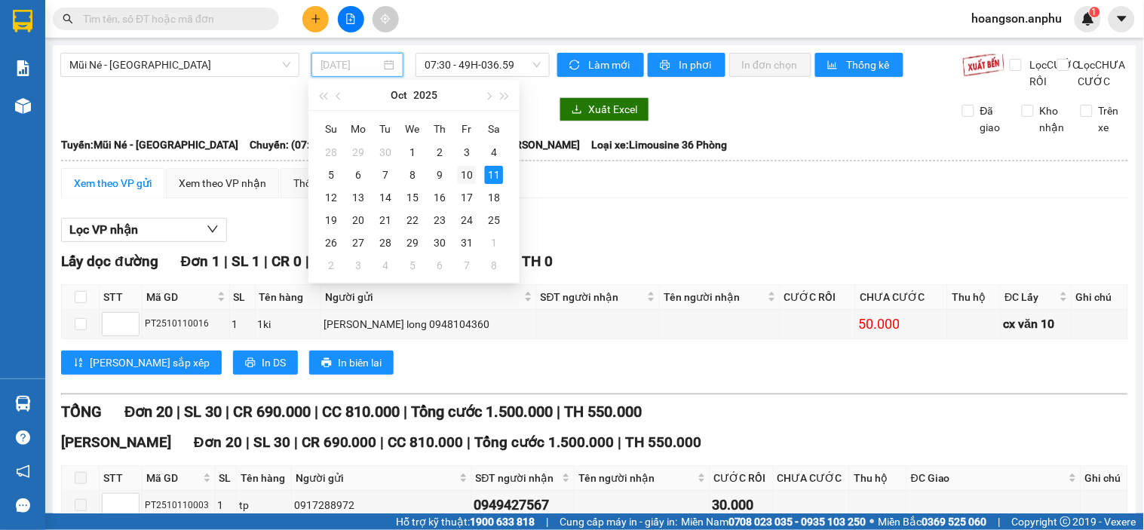
click at [466, 171] on div "10" at bounding box center [467, 175] width 18 height 18
type input "[DATE]"
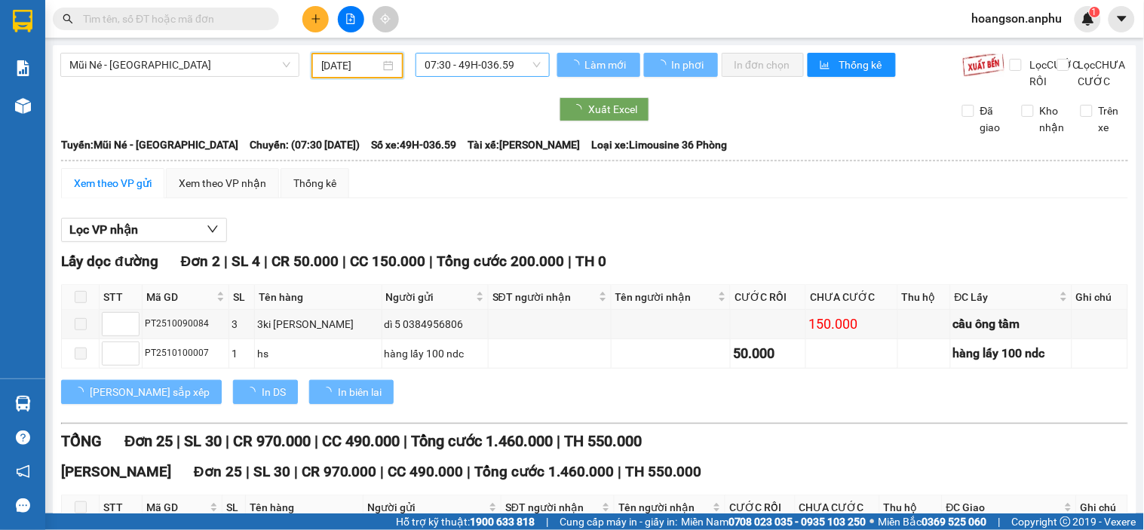
click at [487, 66] on span "07:30 - 49H-036.59" at bounding box center [483, 65] width 116 height 23
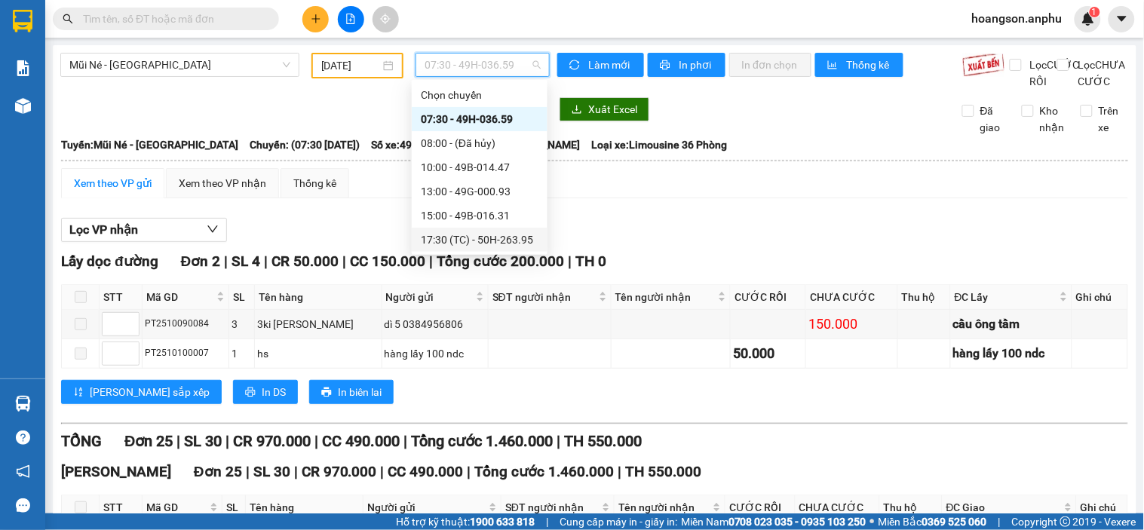
click at [434, 237] on div "17:30 (TC) - 50H-263.95" at bounding box center [480, 240] width 118 height 17
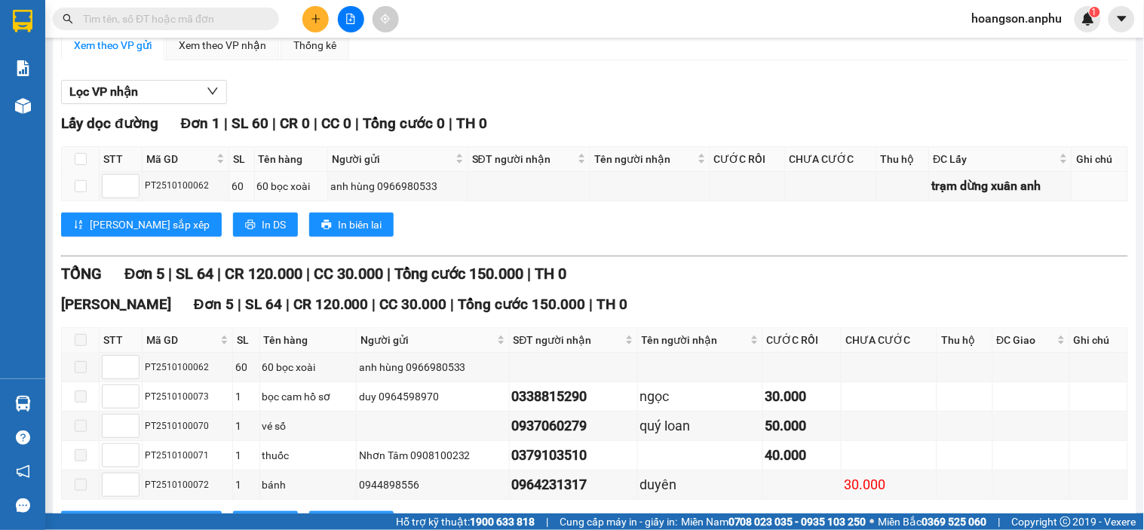
scroll to position [167, 0]
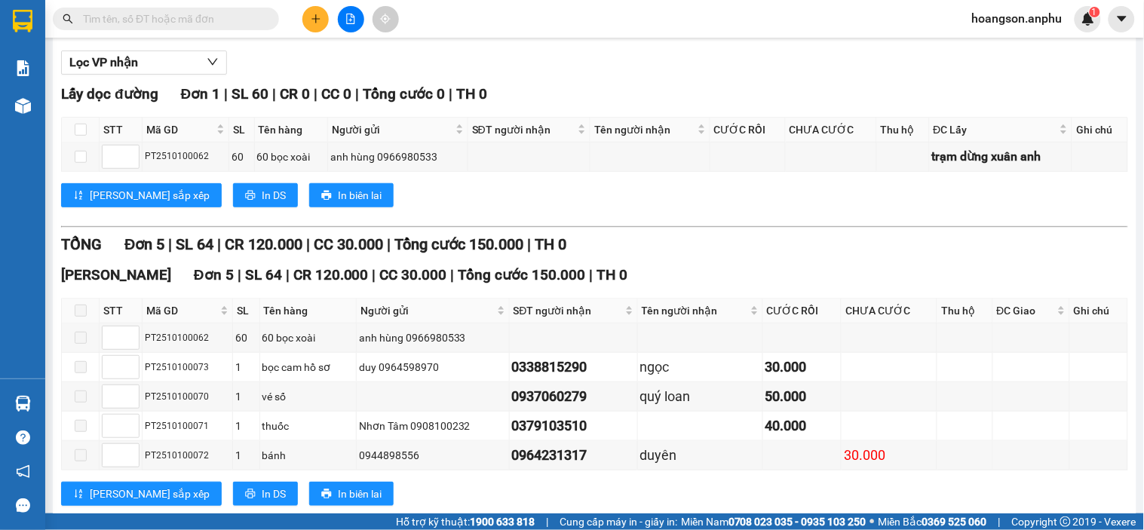
click at [311, 15] on icon "plus" at bounding box center [316, 19] width 11 height 11
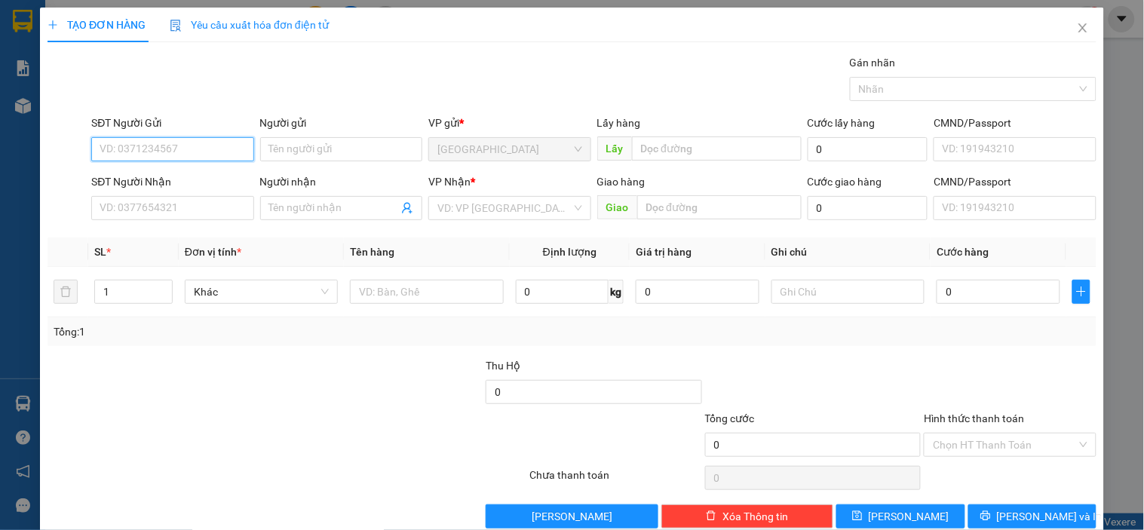
click at [136, 143] on input "SĐT Người Gửi" at bounding box center [172, 149] width 162 height 24
click at [121, 181] on div "0981270417" at bounding box center [171, 179] width 143 height 17
type input "0981270417"
type input "0906289010"
type input "THỪA"
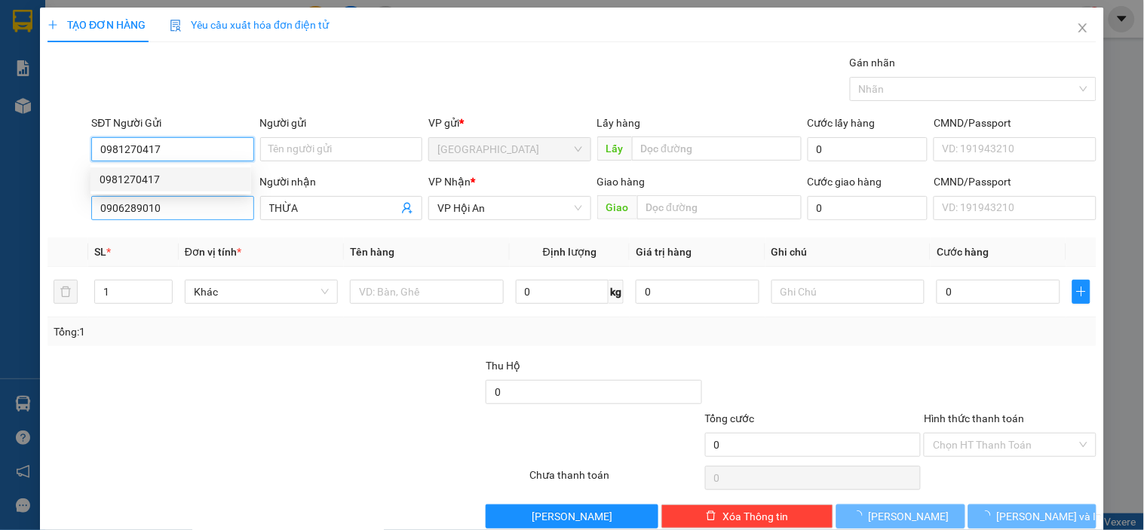
type input "1.000"
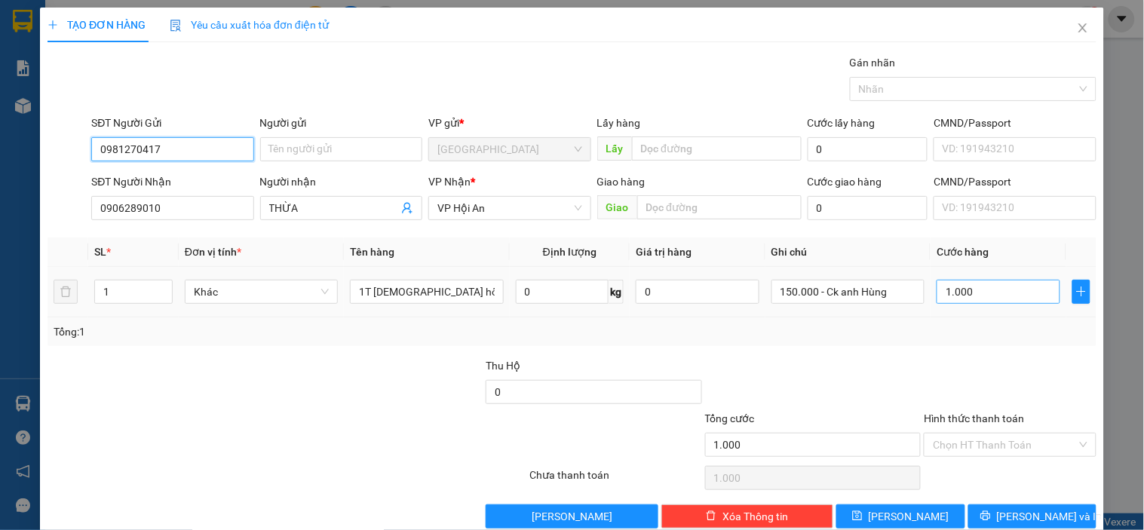
type input "0981270417"
click at [975, 298] on input "1.000" at bounding box center [999, 292] width 124 height 24
type input "0"
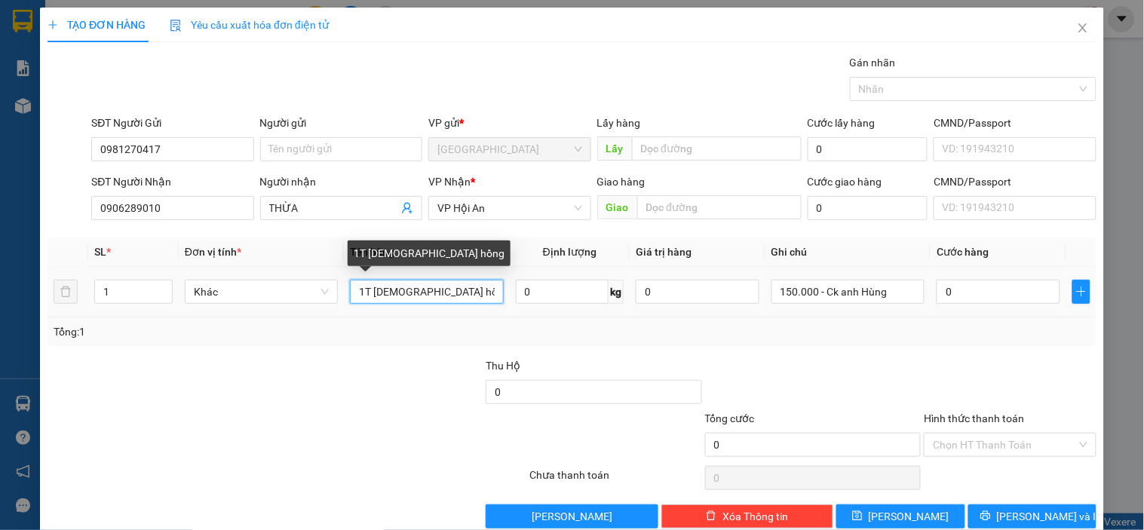
click at [458, 293] on input "1T [DEMOGRAPHIC_DATA] hồng" at bounding box center [426, 292] width 153 height 24
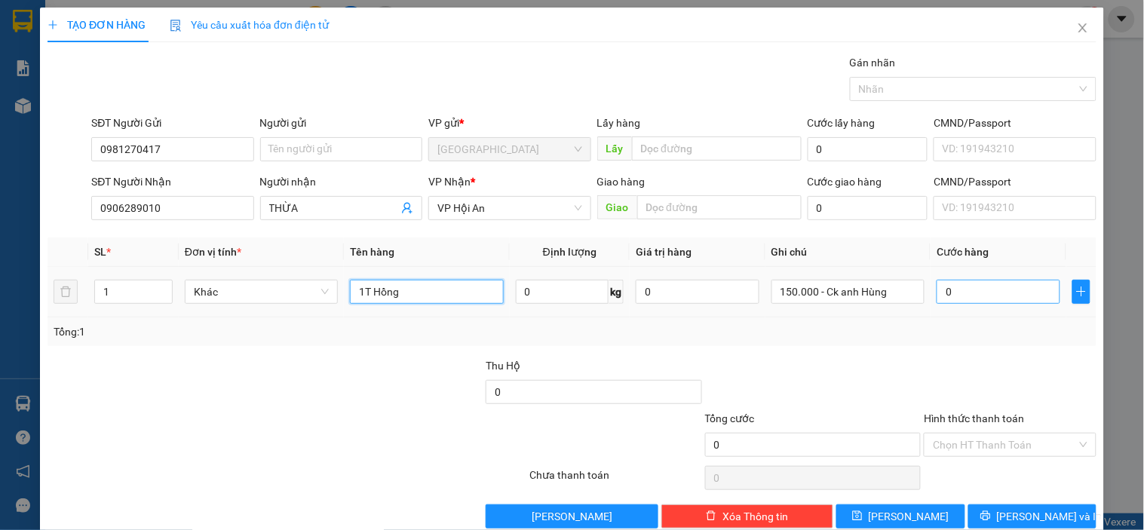
type input "1T Hồng"
click at [964, 282] on input "0" at bounding box center [999, 292] width 124 height 24
type input "10"
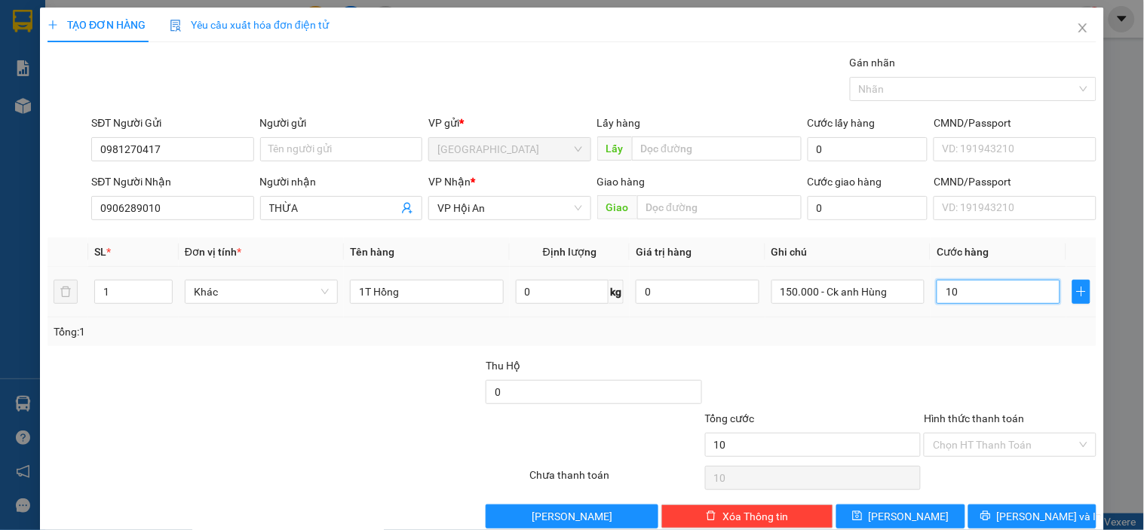
type input "170"
type input "1.700"
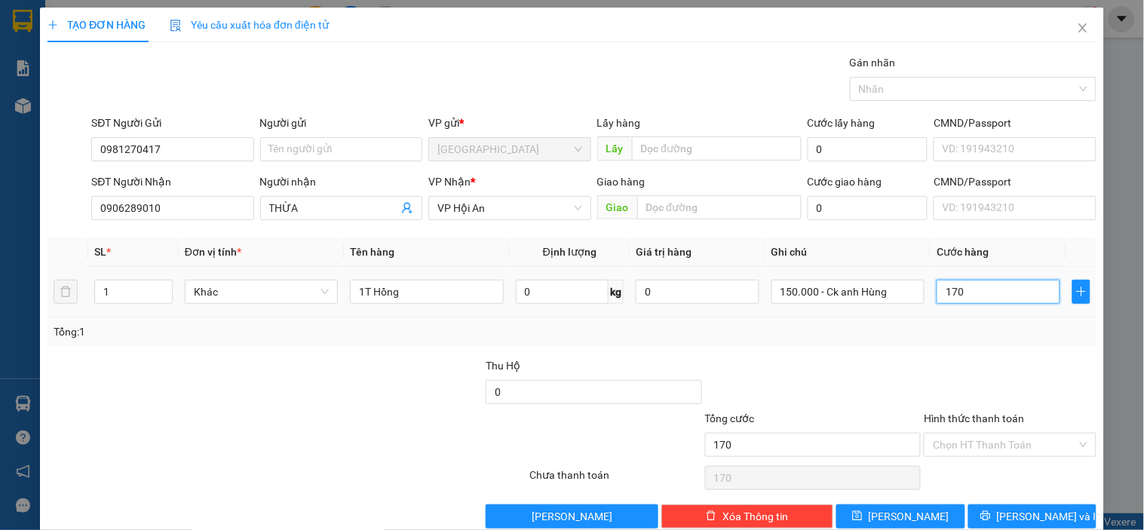
type input "1.700"
type input "117"
type input "11"
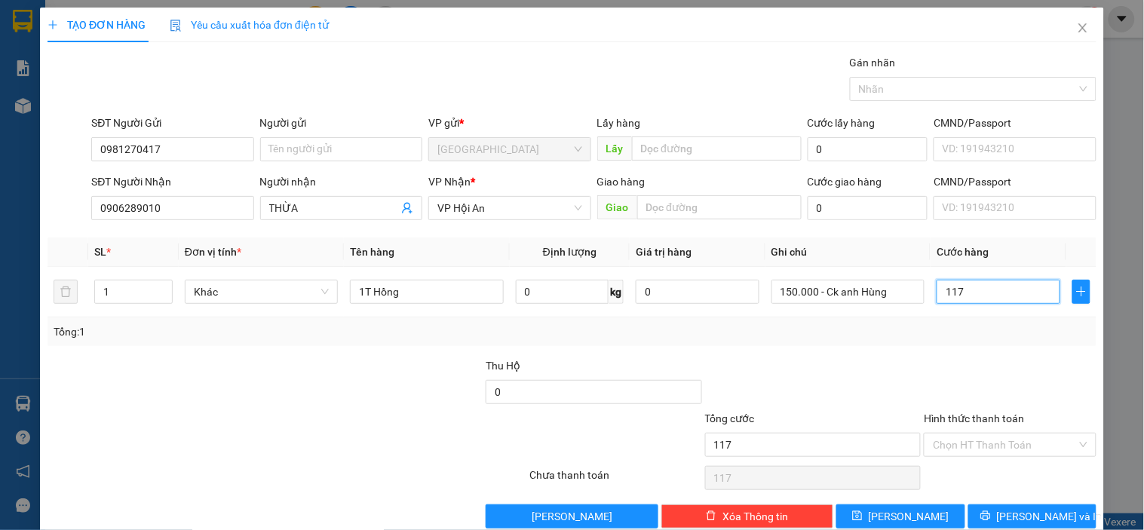
type input "11"
type input "1"
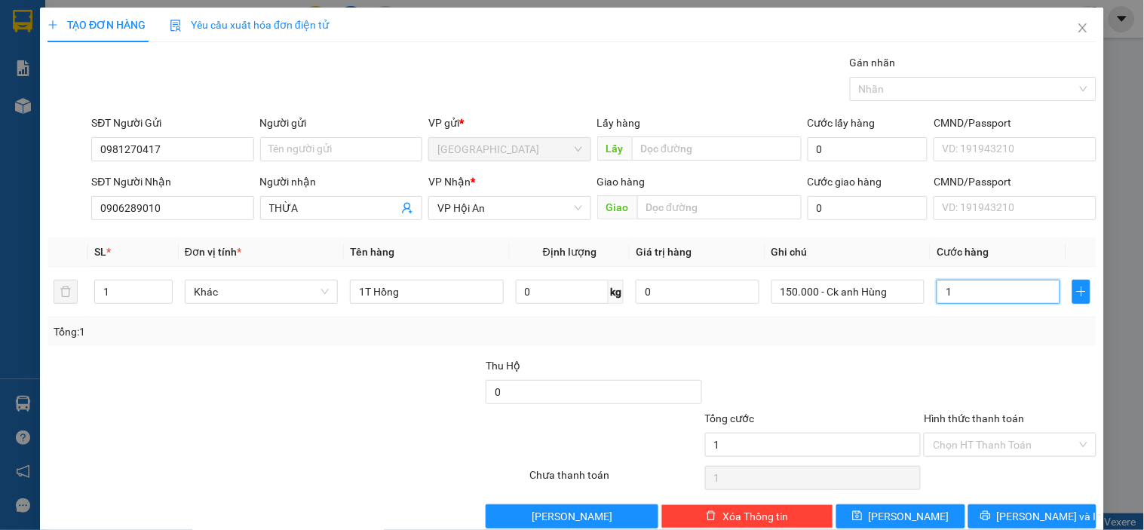
type input "0"
type input "1"
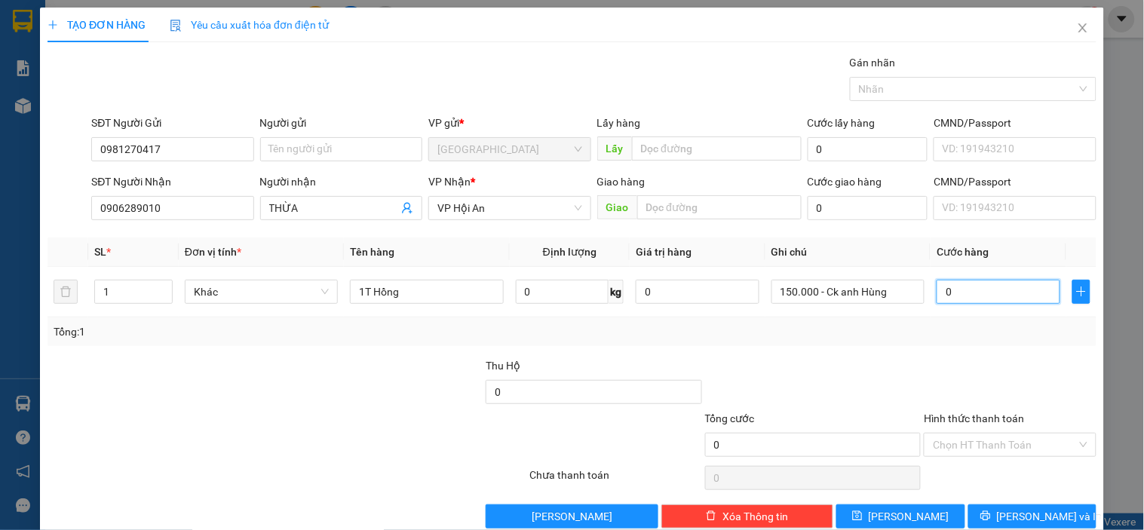
type input "001"
type input "17"
type input "0.017"
type input "170"
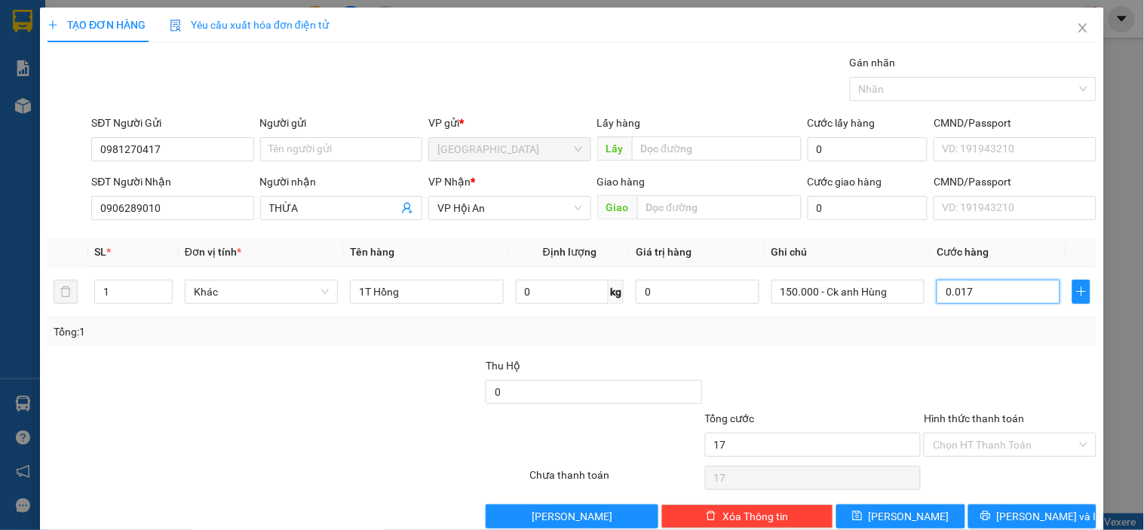
type input "170"
type input "00.170"
type input "170.000"
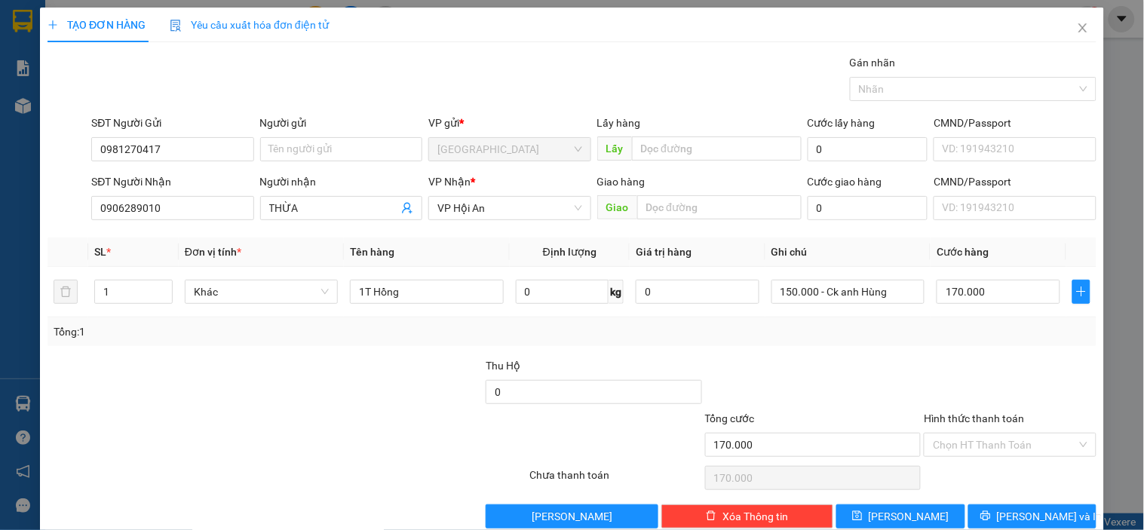
click at [1011, 345] on div "Tổng: 1" at bounding box center [572, 331] width 1049 height 29
click at [967, 453] on input "Hình thức thanh toán" at bounding box center [1004, 445] width 143 height 23
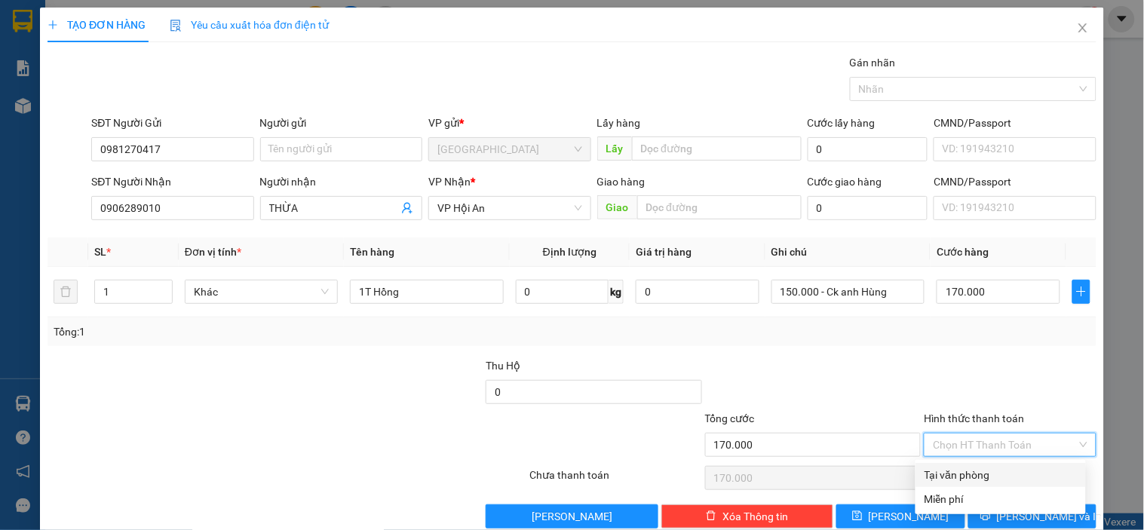
click at [955, 478] on div "Tại văn phòng" at bounding box center [1000, 475] width 152 height 17
type input "0"
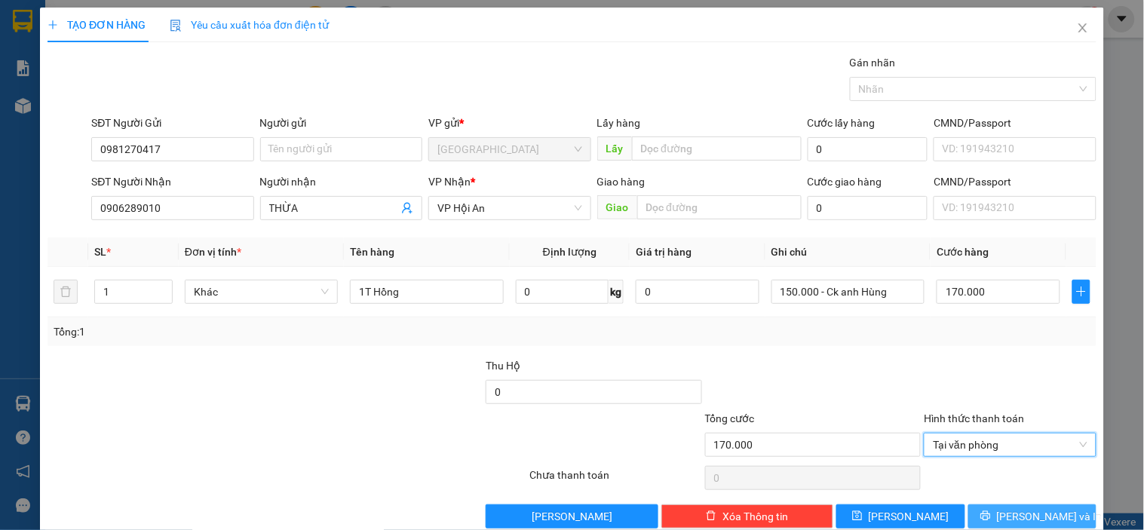
click at [991, 511] on icon "printer" at bounding box center [985, 516] width 11 height 11
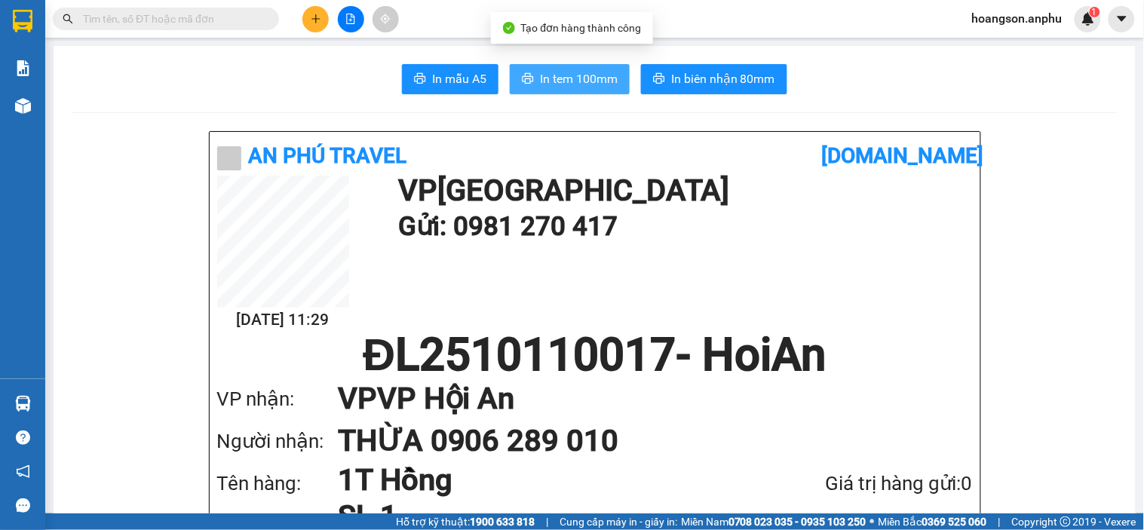
click at [571, 75] on span "In tem 100mm" at bounding box center [579, 78] width 78 height 19
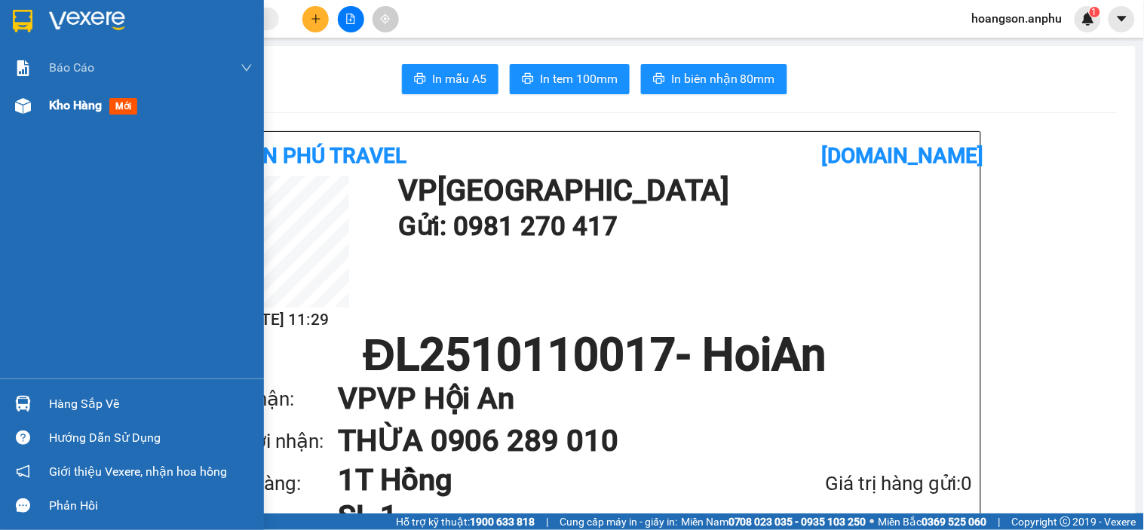
click at [72, 110] on span "Kho hàng" at bounding box center [75, 105] width 53 height 14
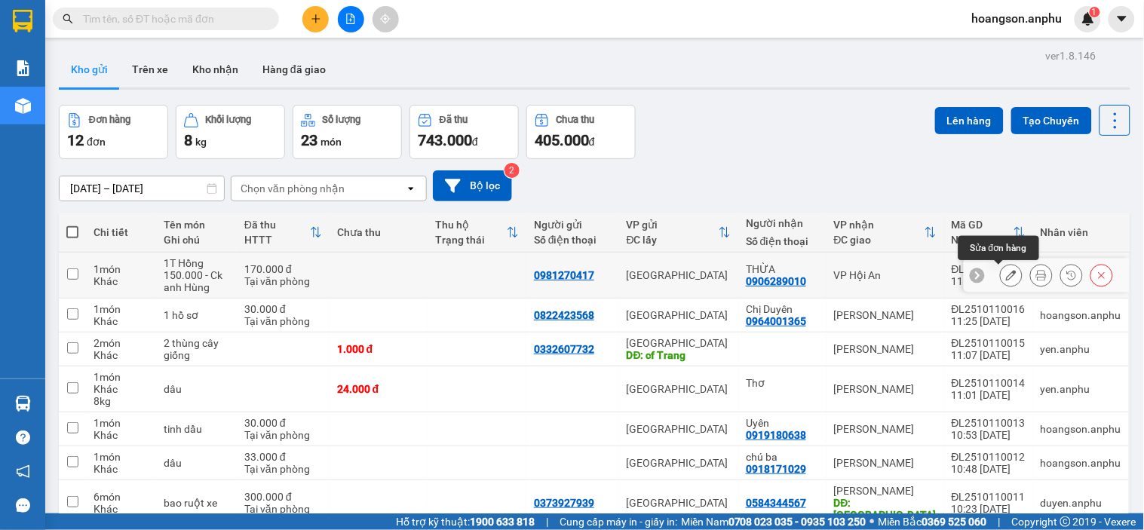
click at [1006, 273] on icon at bounding box center [1011, 275] width 11 height 11
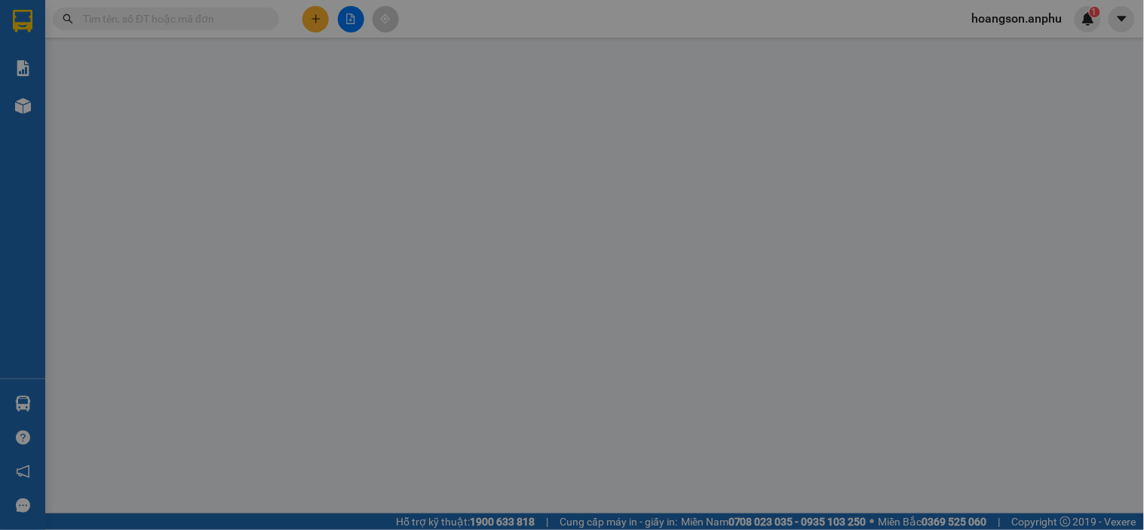
type input "0981270417"
type input "0906289010"
type input "THỪA"
type input "170.000"
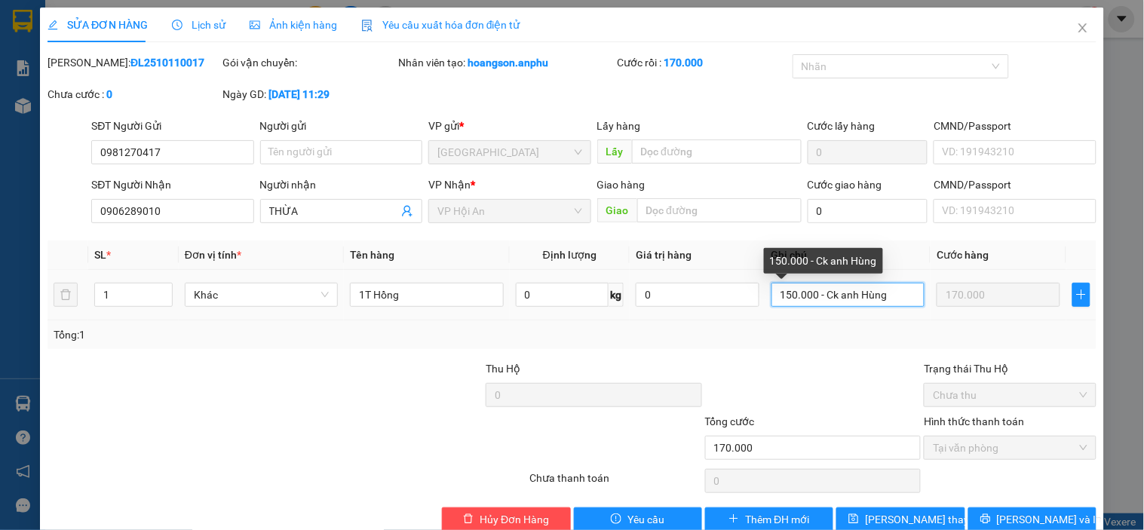
drag, startPoint x: 886, startPoint y: 299, endPoint x: 764, endPoint y: 297, distance: 122.2
click at [771, 297] on input "150.000 - Ck anh Hùng" at bounding box center [847, 295] width 153 height 24
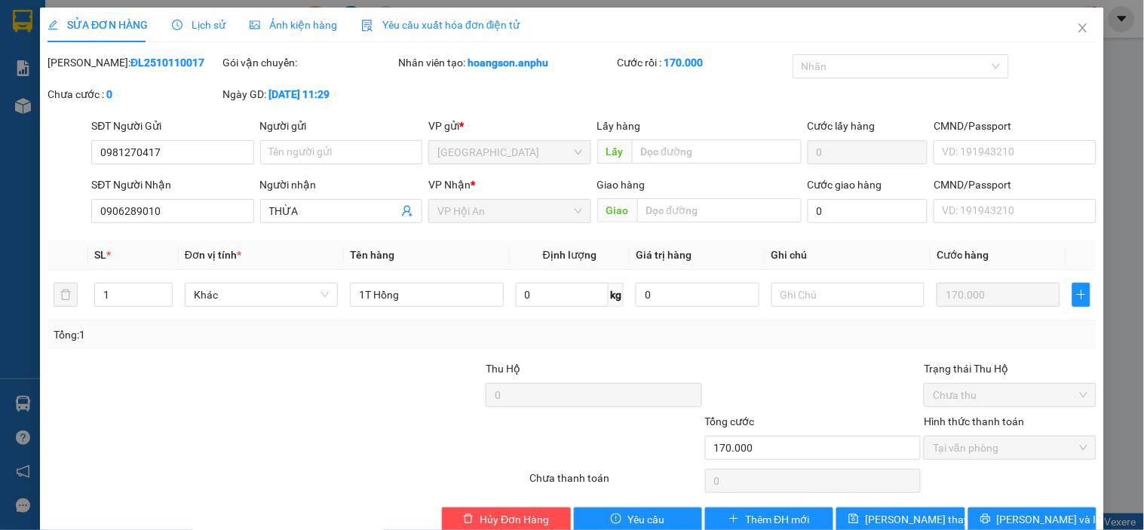
click at [869, 374] on div at bounding box center [813, 386] width 219 height 53
click at [890, 516] on span "[PERSON_NAME] thay đổi" at bounding box center [925, 519] width 121 height 17
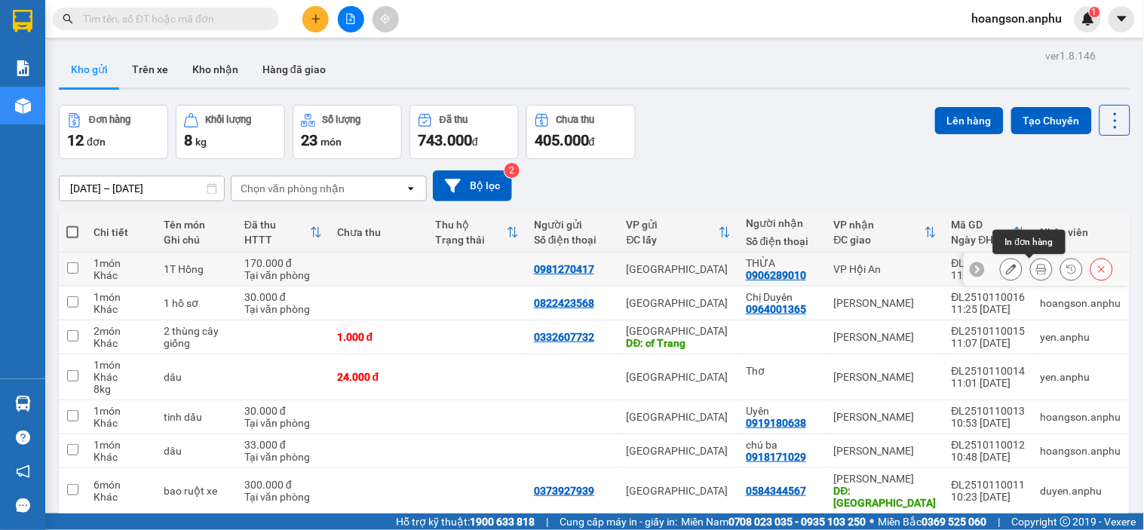
click at [1036, 274] on icon at bounding box center [1041, 269] width 11 height 11
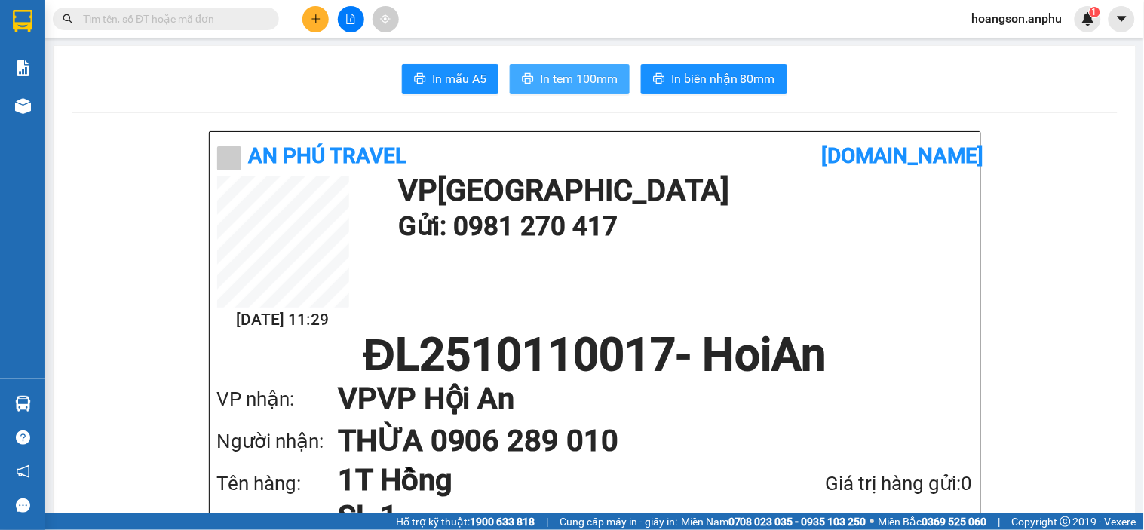
click at [590, 87] on span "In tem 100mm" at bounding box center [579, 78] width 78 height 19
click at [327, 23] on button at bounding box center [315, 19] width 26 height 26
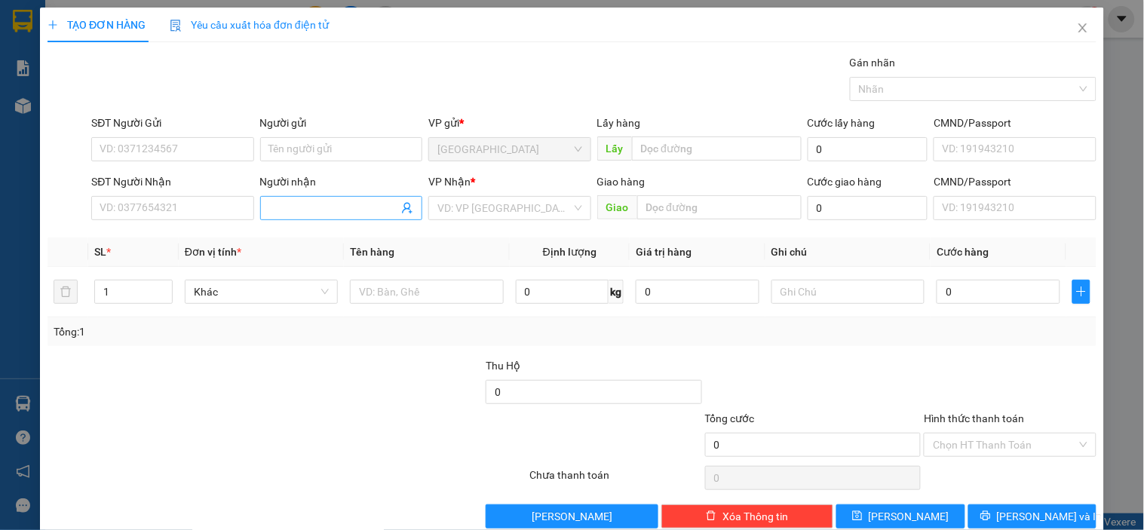
click at [336, 202] on input "Người nhận" at bounding box center [333, 208] width 129 height 17
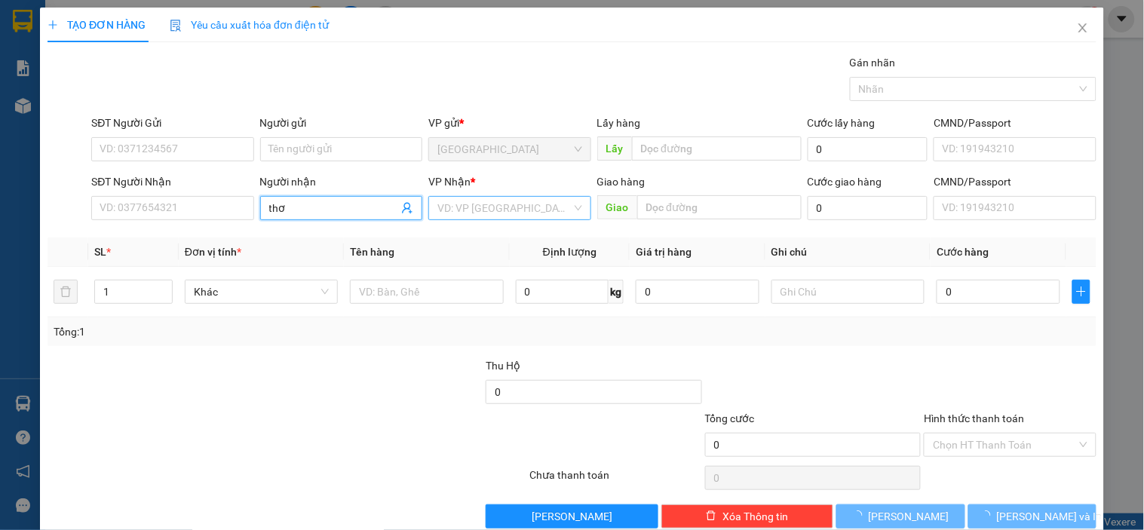
type input "thơ"
click at [514, 212] on input "search" at bounding box center [503, 208] width 133 height 23
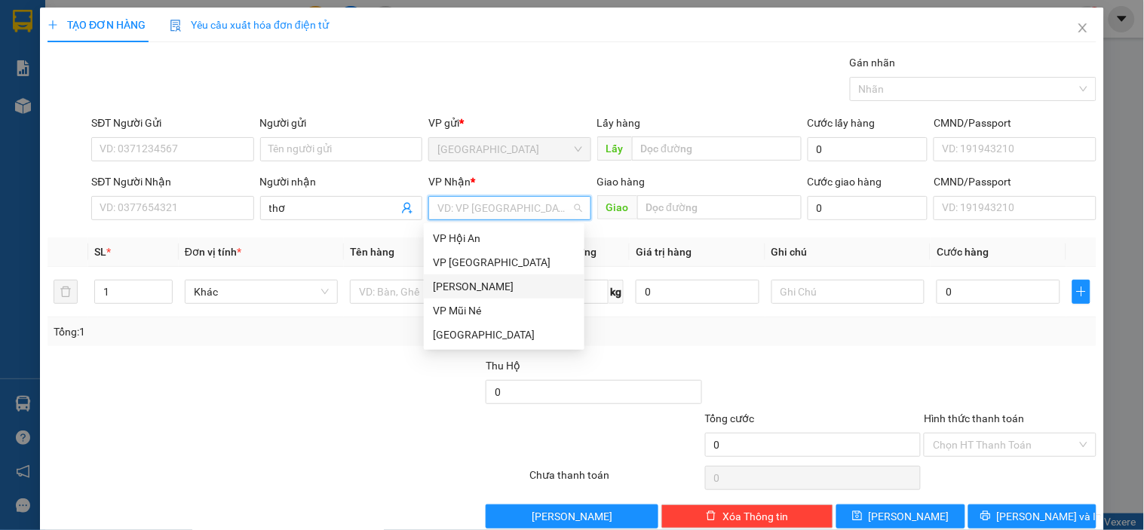
click at [440, 285] on div "[PERSON_NAME]" at bounding box center [504, 286] width 143 height 17
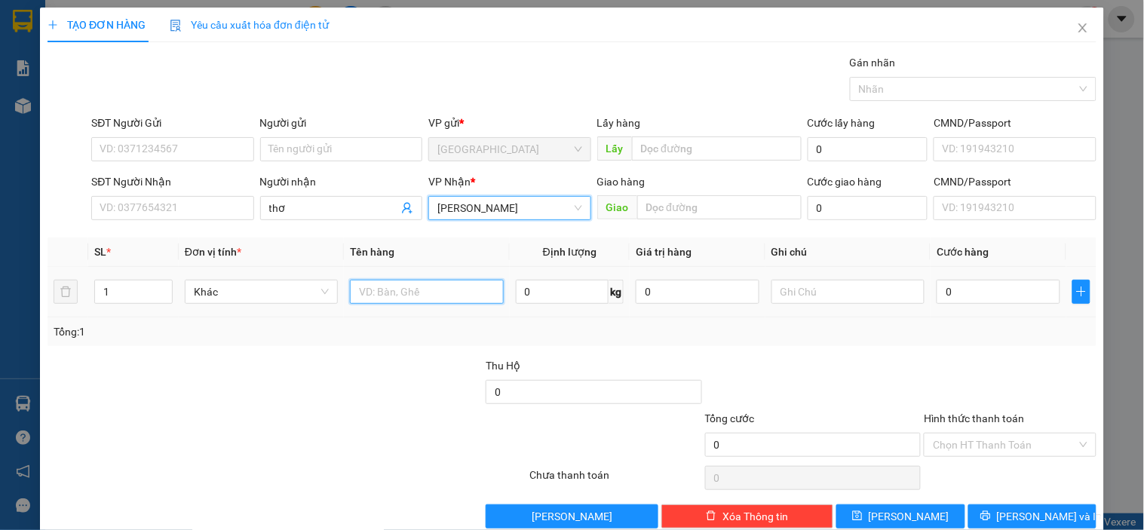
click at [408, 291] on input "text" at bounding box center [426, 292] width 153 height 24
type input "2t 40kg"
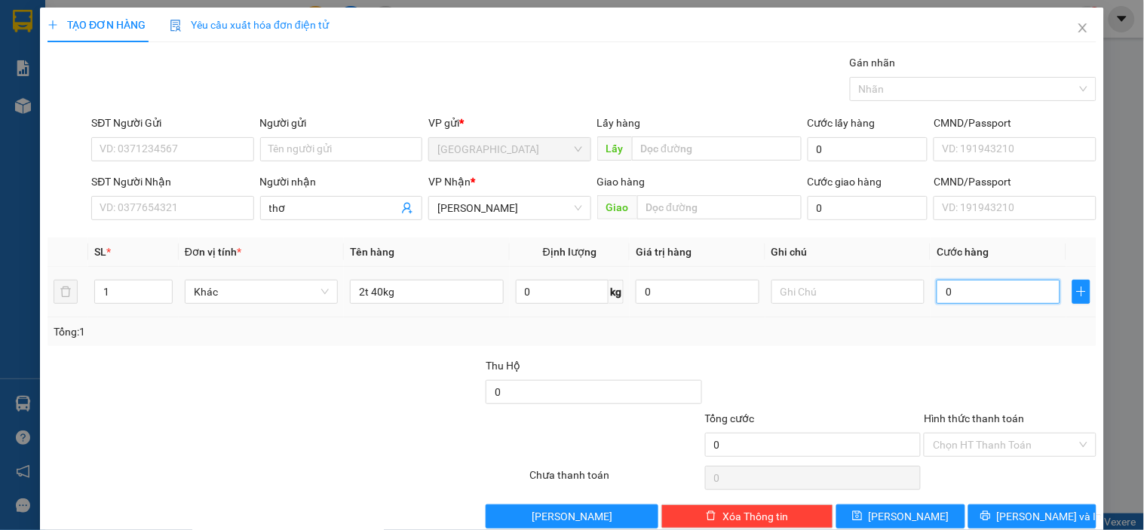
click at [967, 299] on input "0" at bounding box center [999, 292] width 124 height 24
type input "001"
type input "1"
type input "0.012"
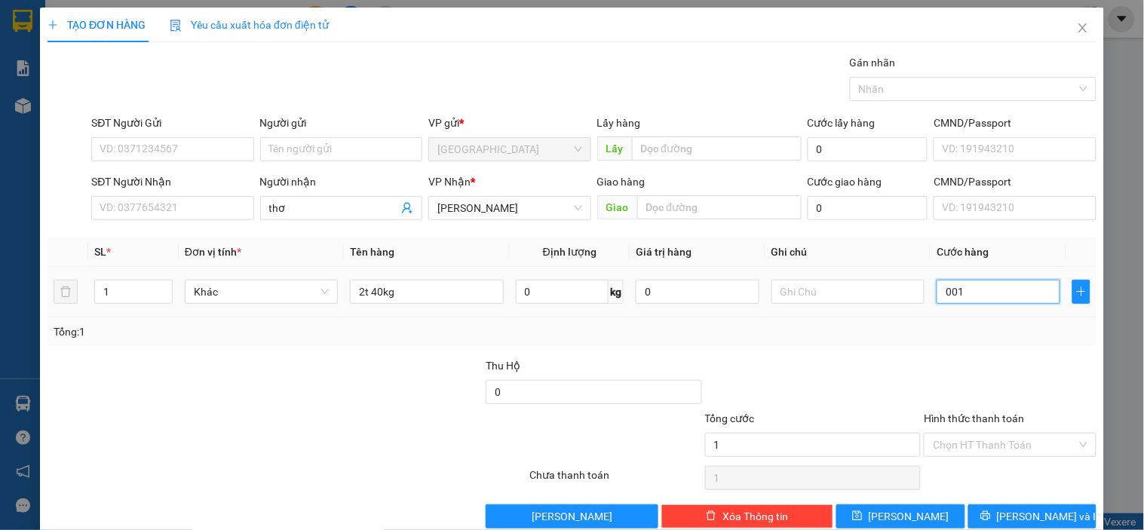
type input "12"
type input "000.120"
type input "120"
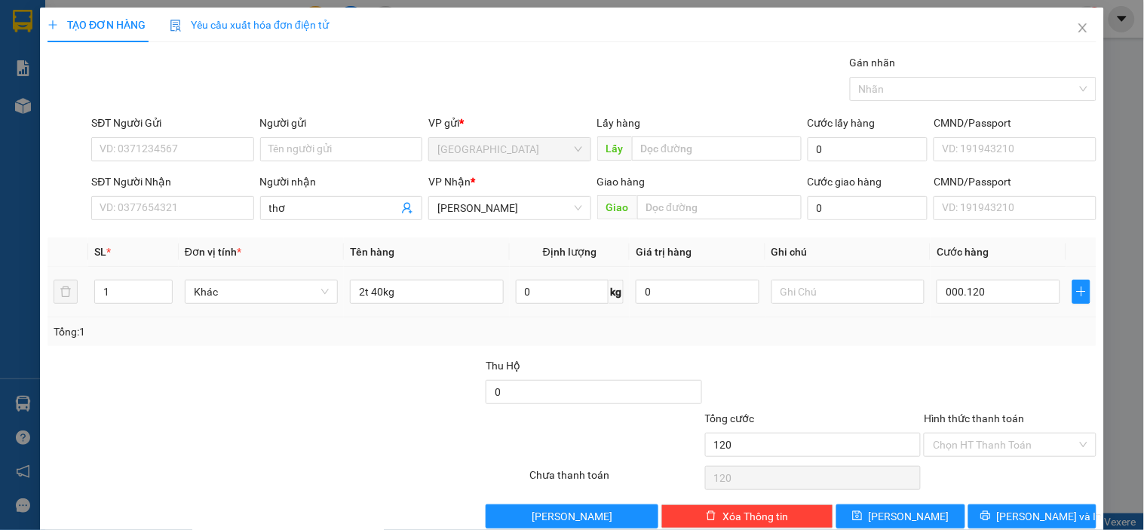
type input "120.000"
click at [959, 366] on div at bounding box center [1009, 383] width 175 height 53
click at [910, 517] on button "[PERSON_NAME]" at bounding box center [900, 516] width 128 height 24
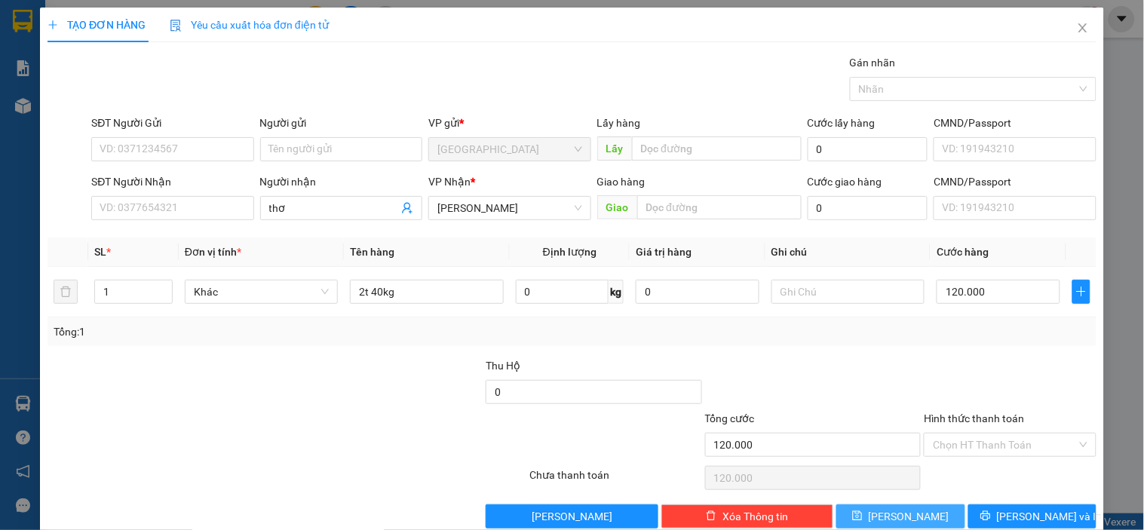
type input "0"
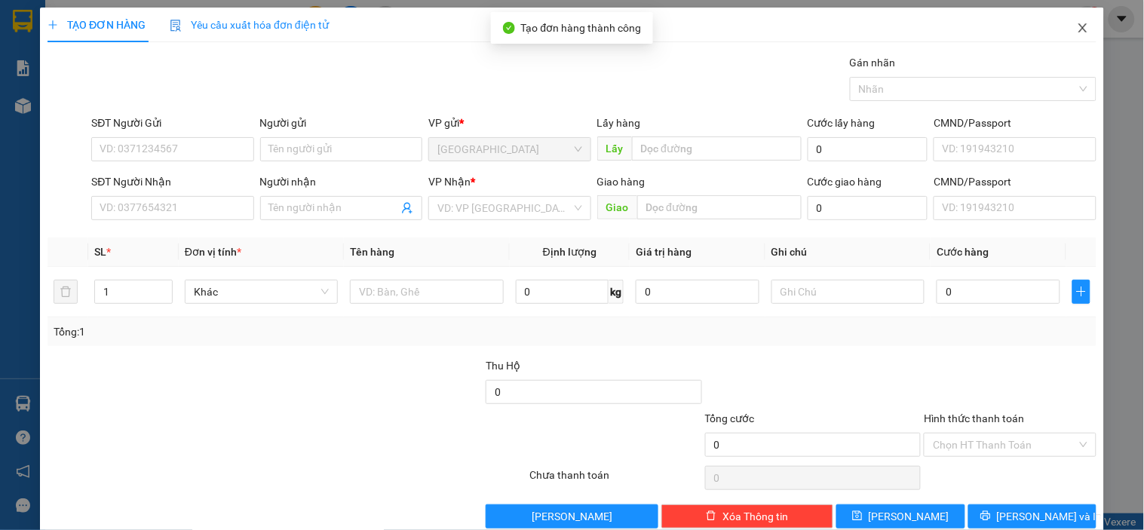
click at [1077, 34] on icon "close" at bounding box center [1083, 28] width 12 height 12
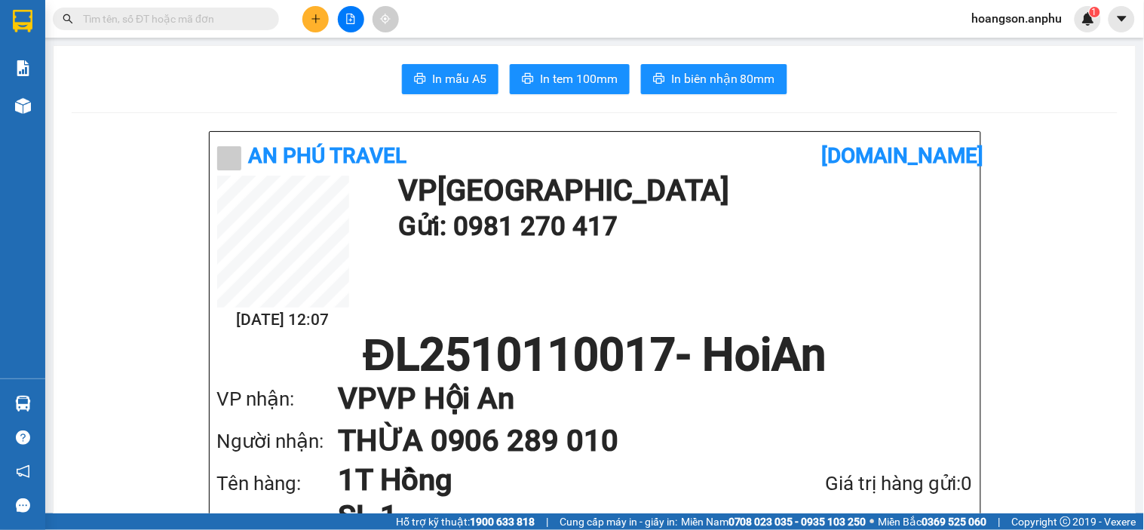
click at [339, 21] on button at bounding box center [351, 19] width 26 height 26
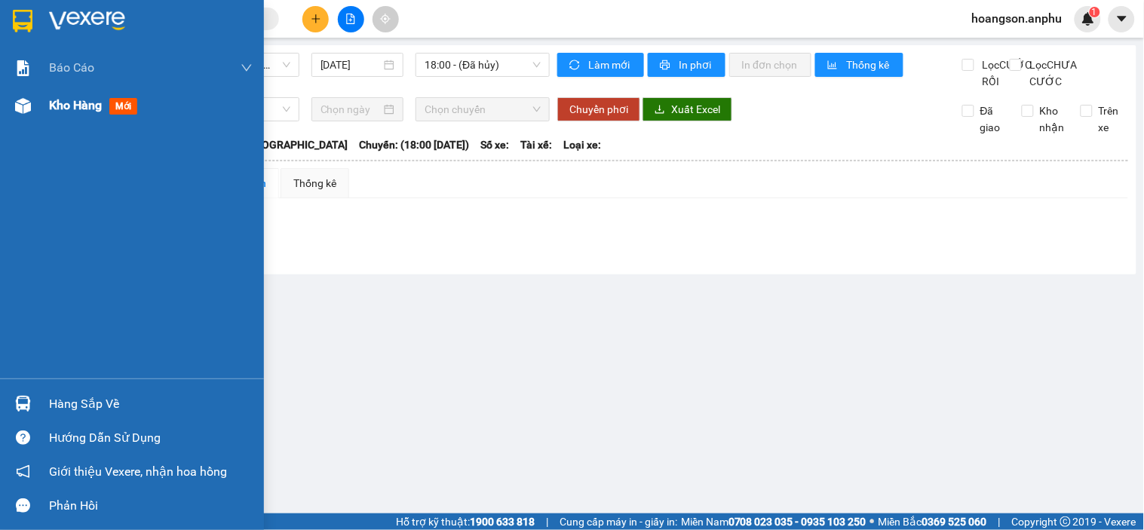
click at [24, 107] on img at bounding box center [23, 106] width 16 height 16
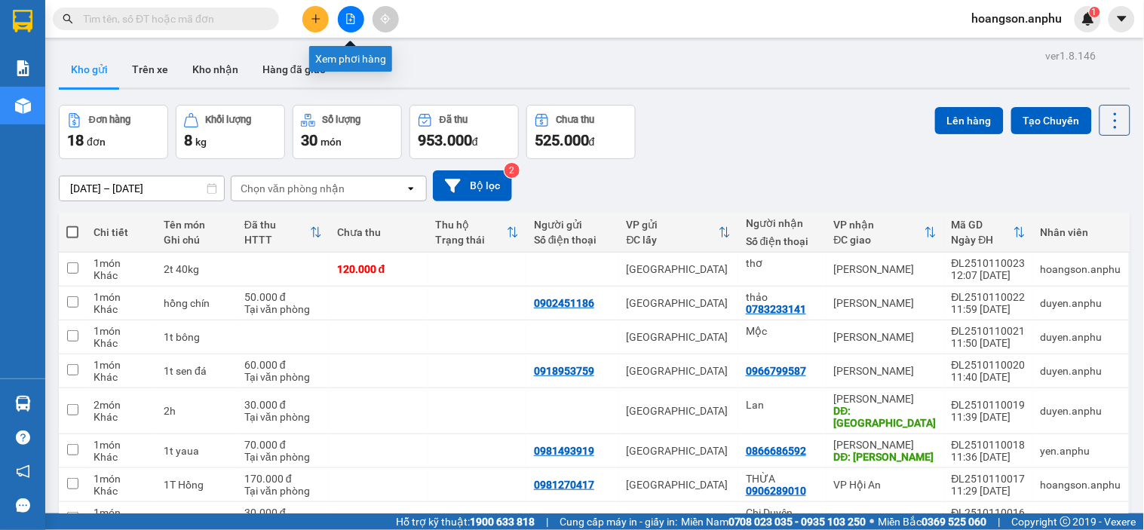
click at [351, 19] on icon "file-add" at bounding box center [350, 19] width 11 height 11
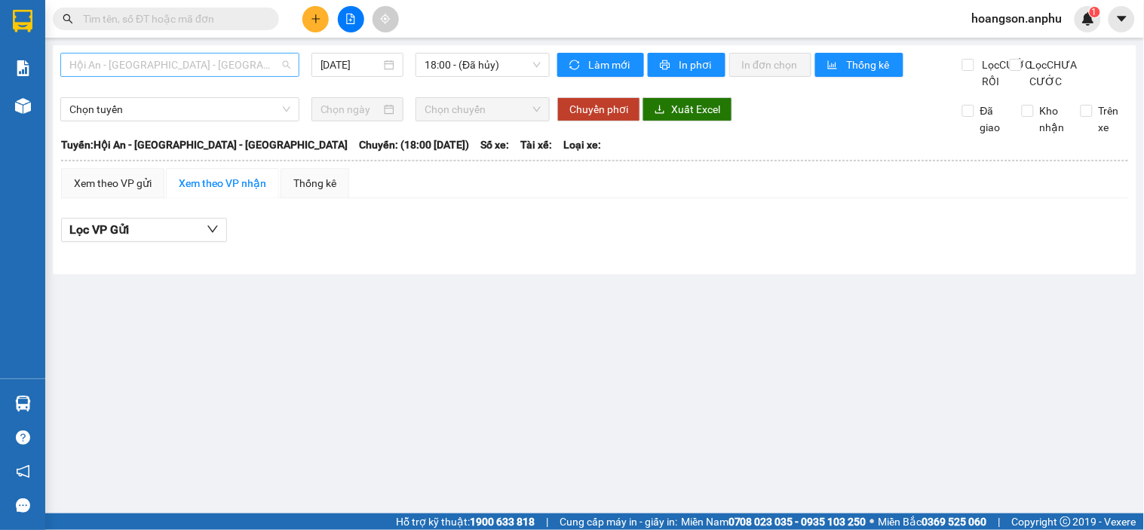
click at [159, 61] on span "Hội An - [GEOGRAPHIC_DATA] - [GEOGRAPHIC_DATA]" at bounding box center [179, 65] width 221 height 23
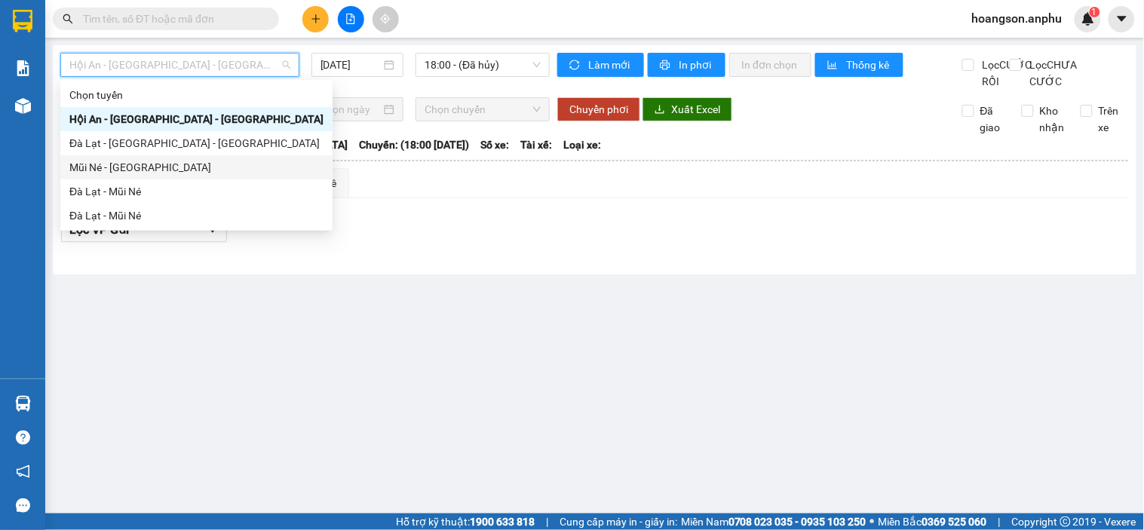
click at [126, 170] on div "Mũi Né - [GEOGRAPHIC_DATA]" at bounding box center [196, 167] width 254 height 17
type input "[DATE]"
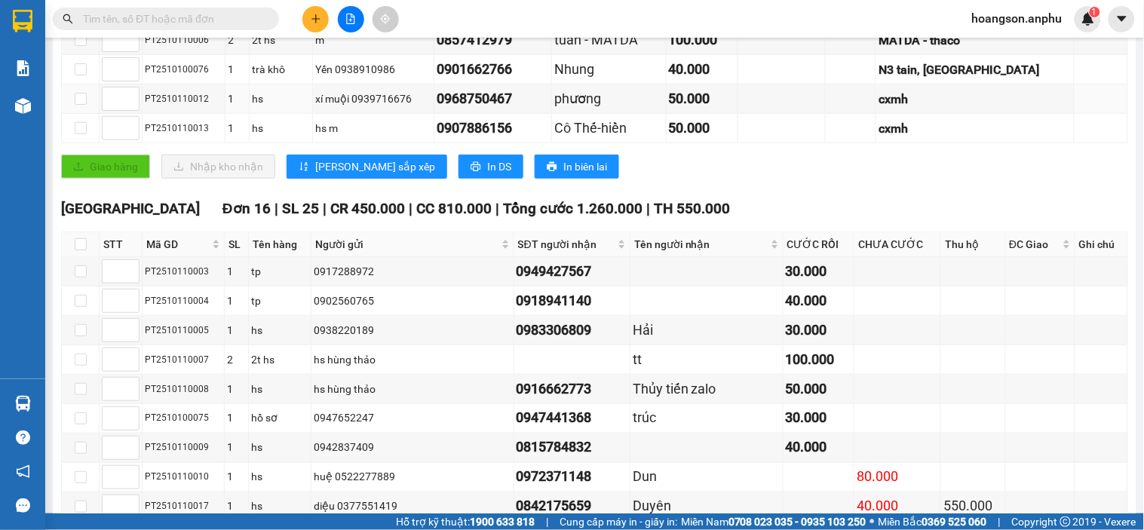
scroll to position [335, 0]
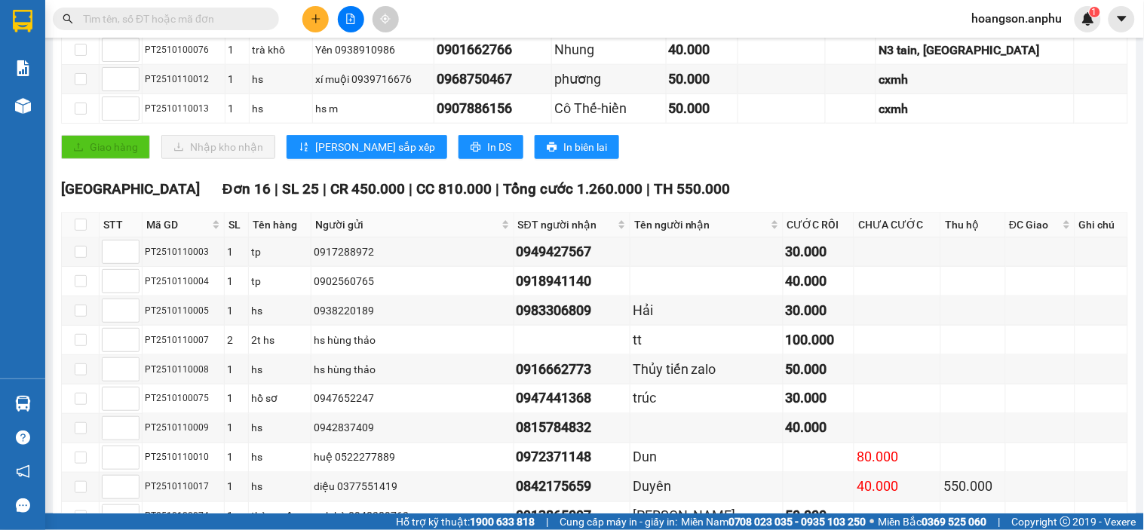
click at [72, 238] on th at bounding box center [81, 225] width 38 height 25
click at [77, 231] on input "checkbox" at bounding box center [81, 225] width 12 height 12
checkbox input "true"
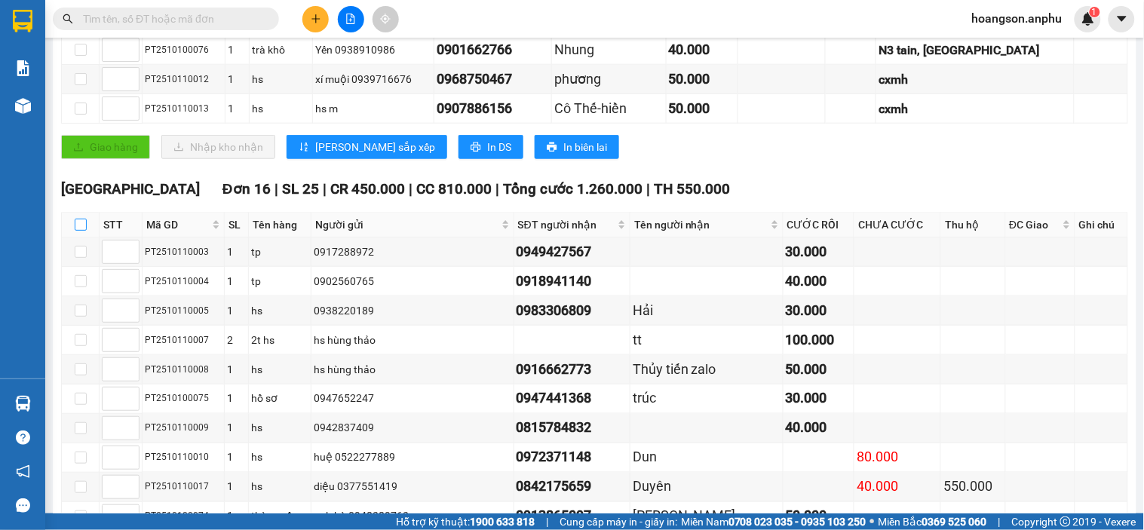
checkbox input "true"
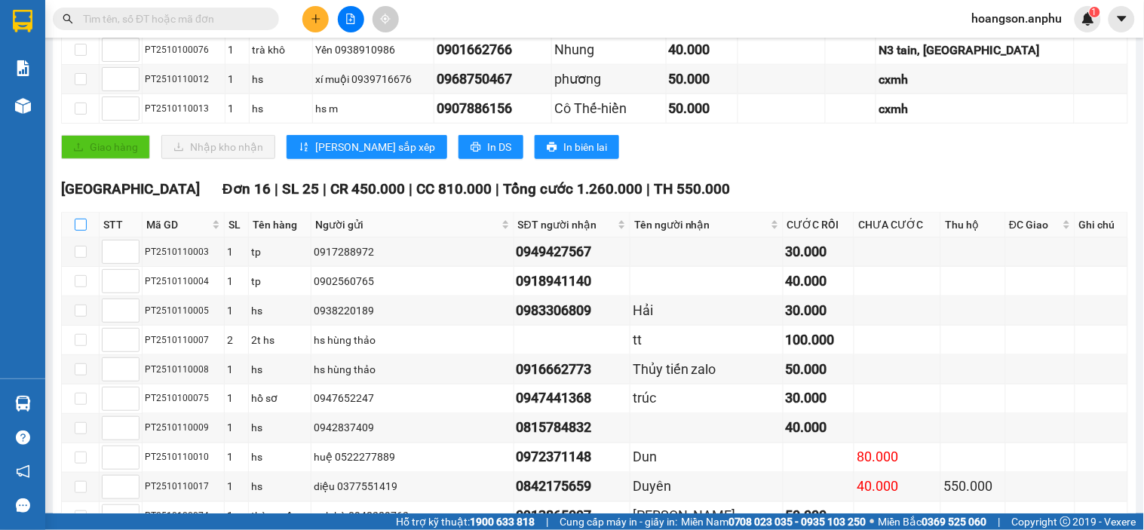
checkbox input "true"
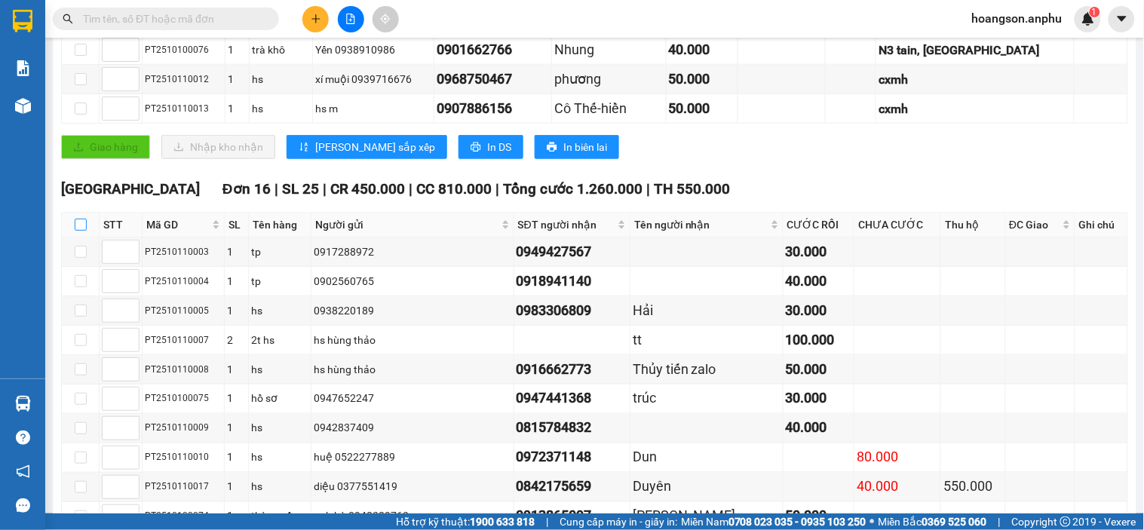
checkbox input "true"
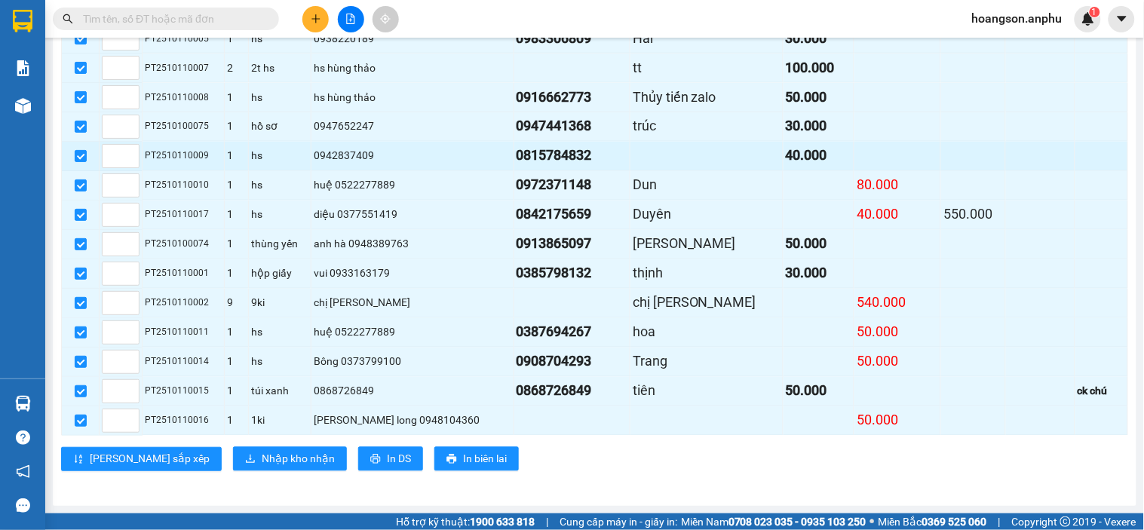
scroll to position [628, 0]
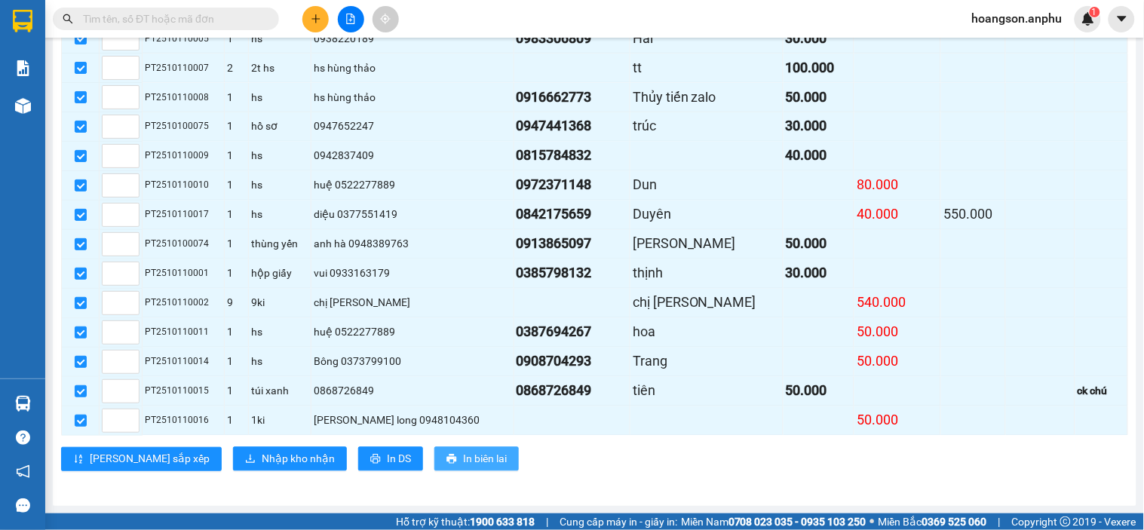
click at [463, 460] on span "In biên lai" at bounding box center [485, 459] width 44 height 17
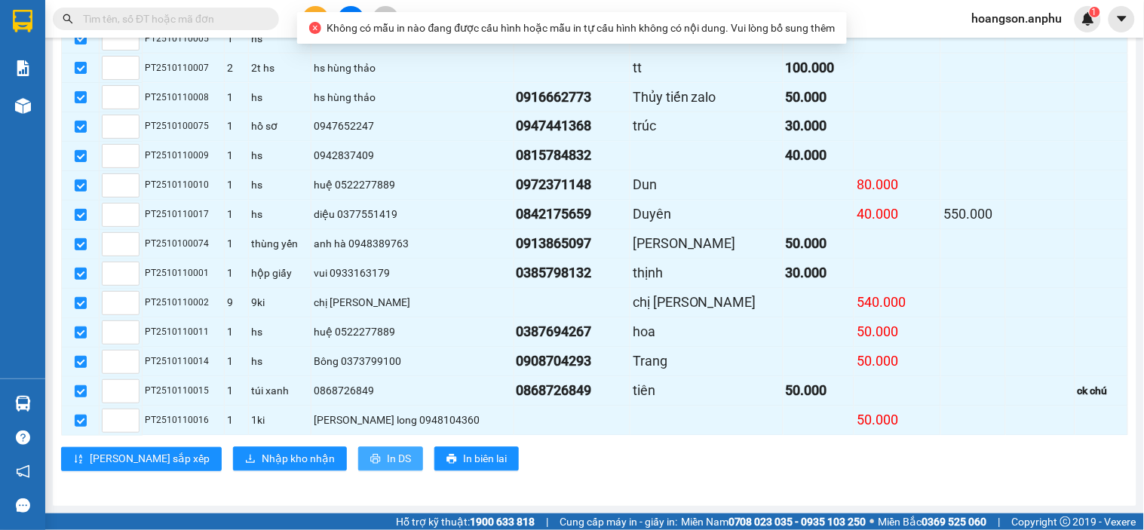
click at [358, 465] on button "In DS" at bounding box center [390, 459] width 65 height 24
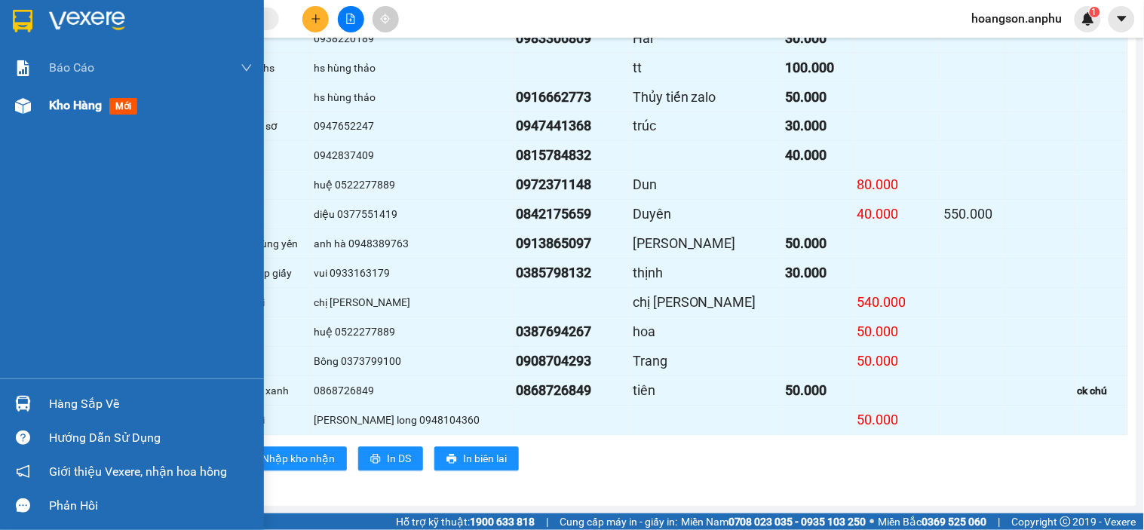
click at [41, 110] on div "Kho hàng mới" at bounding box center [132, 106] width 264 height 38
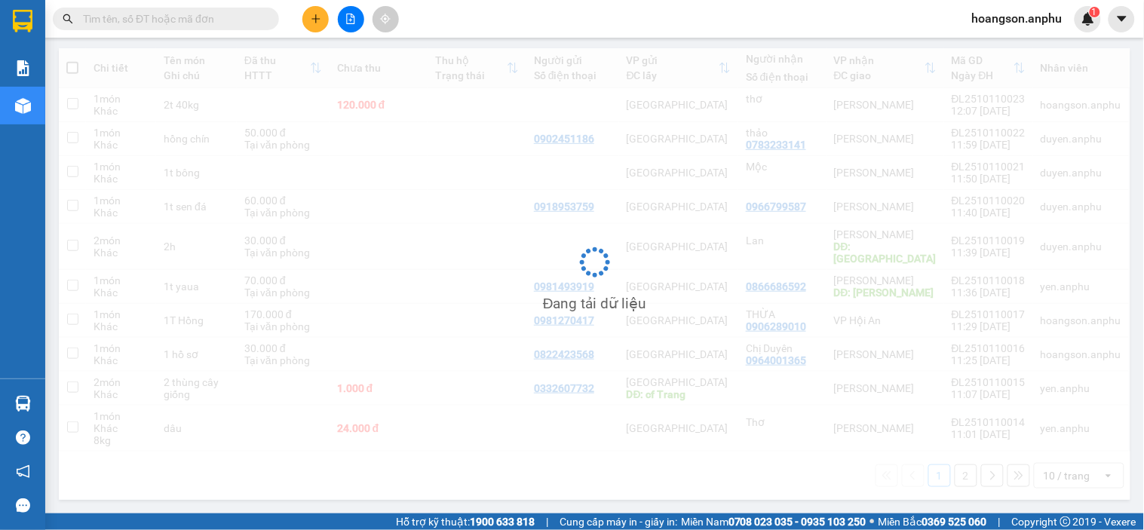
scroll to position [163, 0]
click at [349, 23] on icon "file-add" at bounding box center [351, 19] width 8 height 11
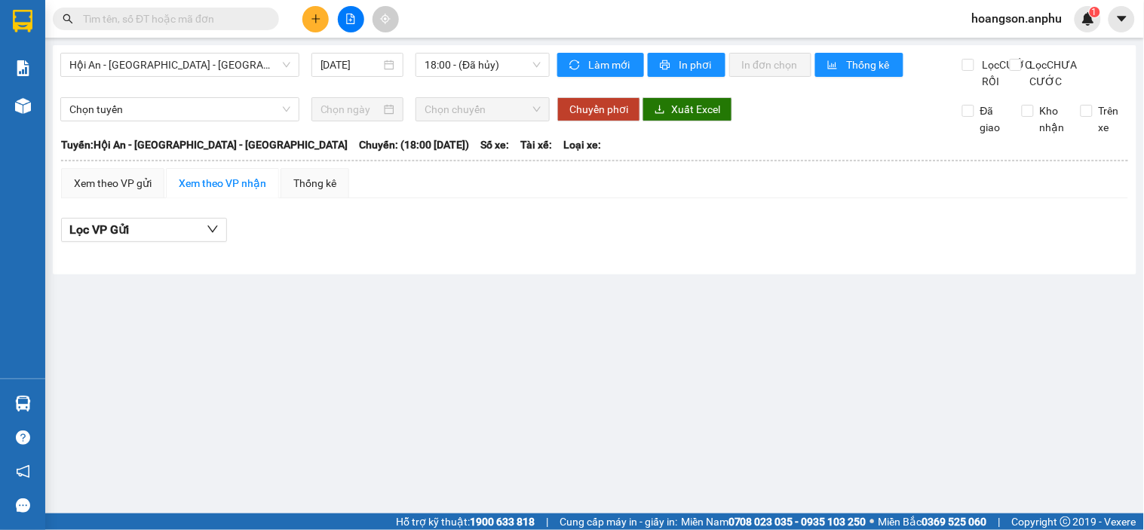
click at [182, 25] on input "text" at bounding box center [172, 19] width 178 height 17
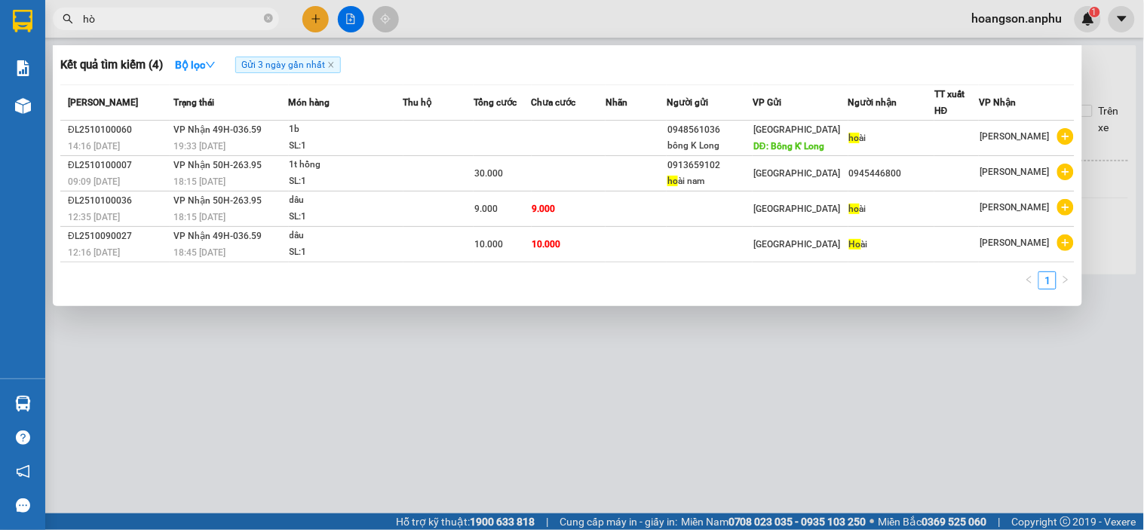
type input "h"
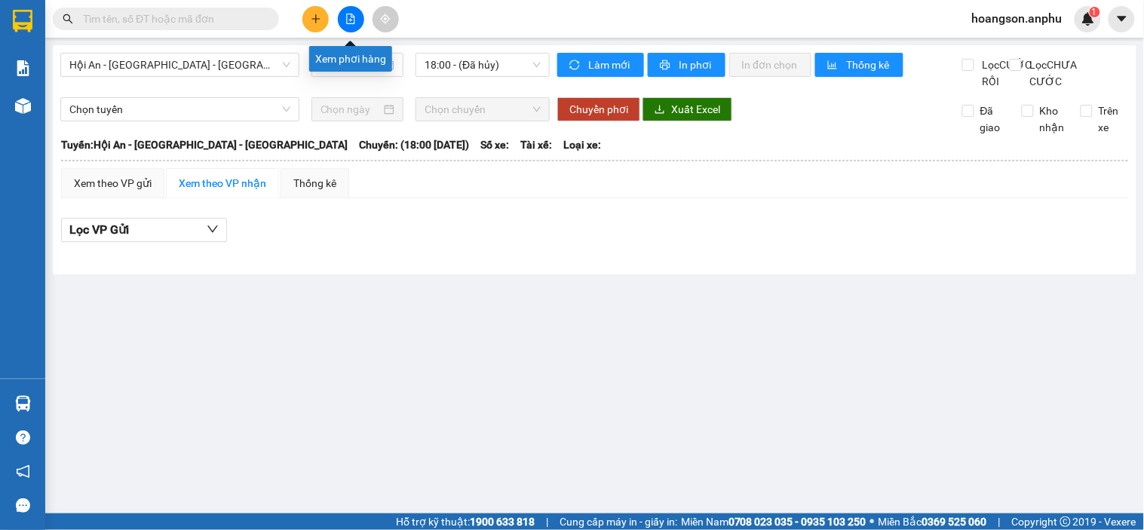
click at [329, 11] on div at bounding box center [350, 19] width 113 height 26
click at [325, 16] on button at bounding box center [315, 19] width 26 height 26
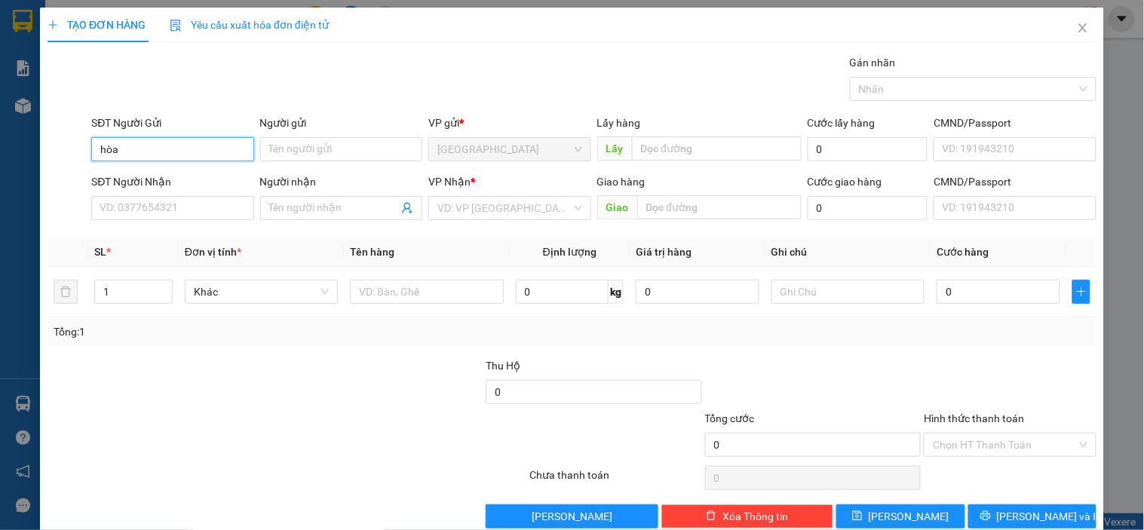
type input "hoài"
drag, startPoint x: 131, startPoint y: 159, endPoint x: 91, endPoint y: 155, distance: 40.1
click at [94, 154] on input "hoài" at bounding box center [172, 149] width 162 height 24
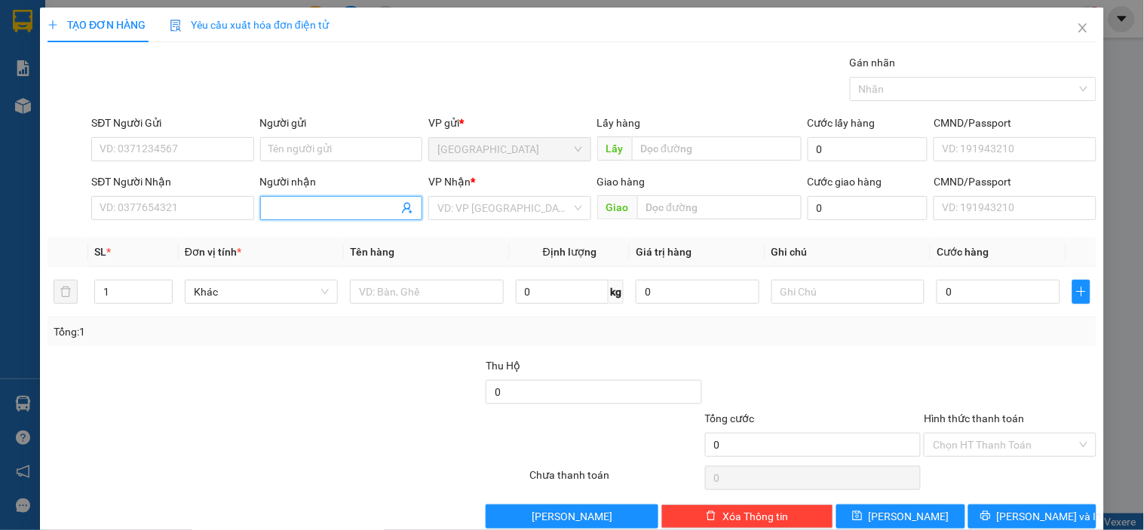
click at [348, 216] on span at bounding box center [341, 208] width 162 height 24
paste input "hoài"
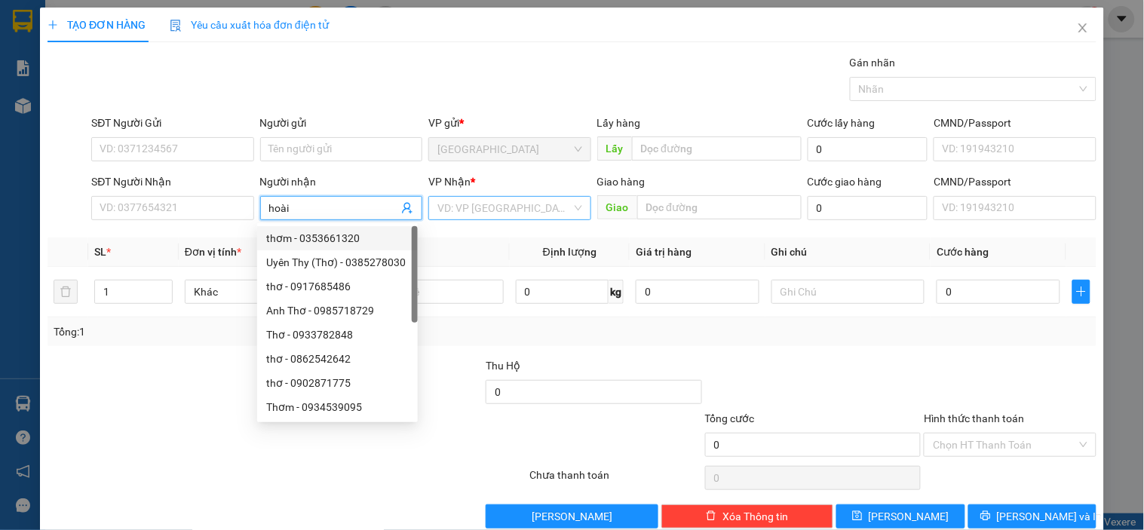
type input "hoài"
click at [502, 217] on input "search" at bounding box center [503, 208] width 133 height 23
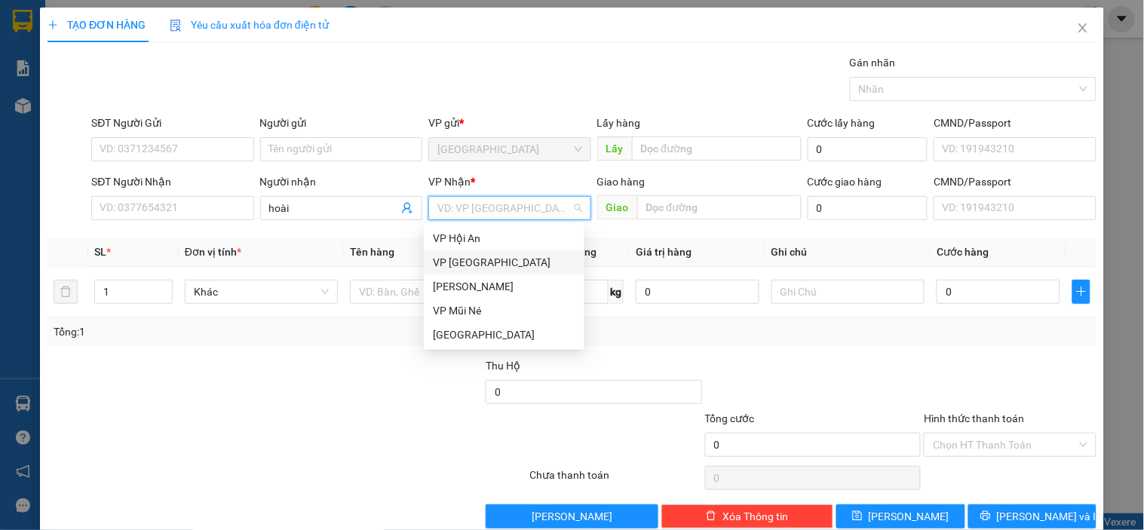
click at [473, 281] on div "[PERSON_NAME]" at bounding box center [504, 286] width 143 height 17
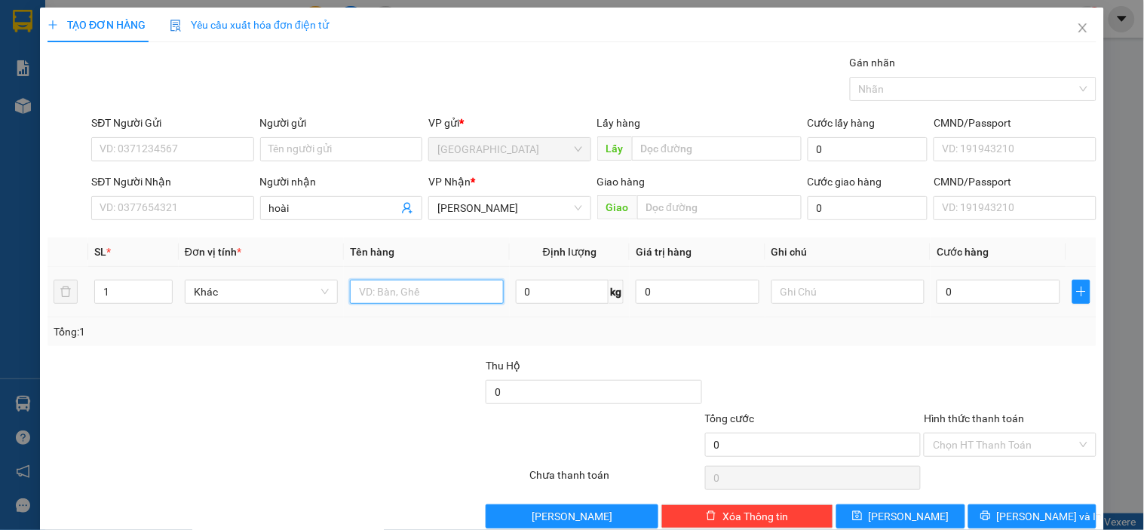
click at [383, 299] on input "text" at bounding box center [426, 292] width 153 height 24
type input "dâu"
click at [540, 292] on input "0" at bounding box center [563, 292] width 94 height 24
type input "6"
click at [977, 290] on input "0" at bounding box center [999, 292] width 124 height 24
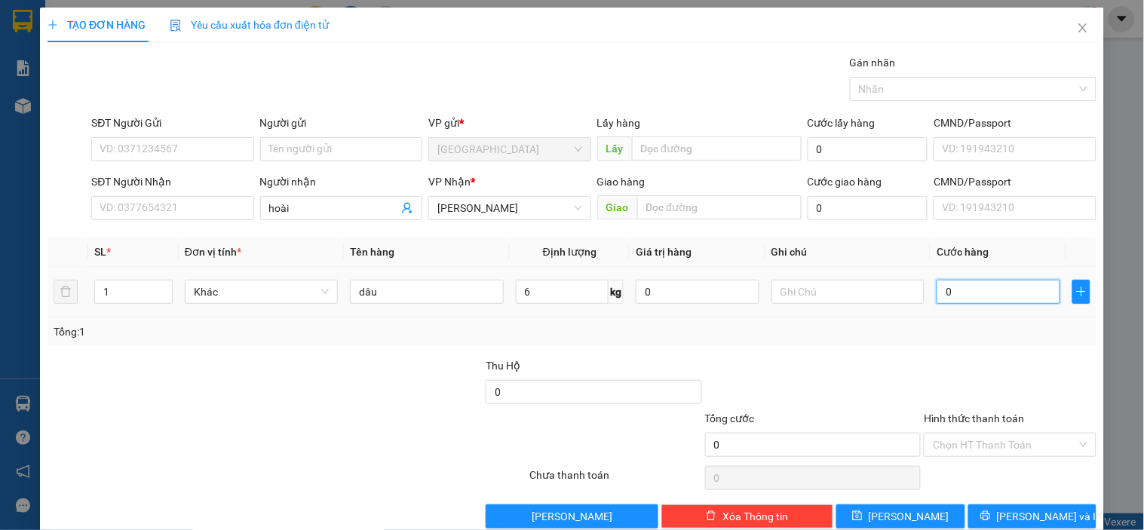
type input "001"
type input "1"
type input "0.018"
type input "18"
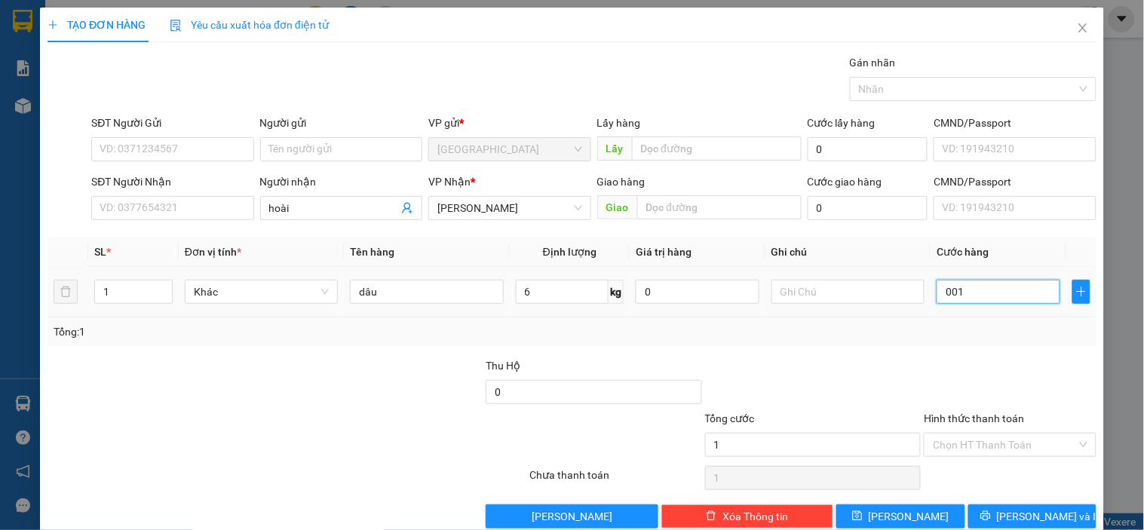
type input "18"
type input "18.000"
click at [931, 368] on div at bounding box center [1009, 383] width 175 height 53
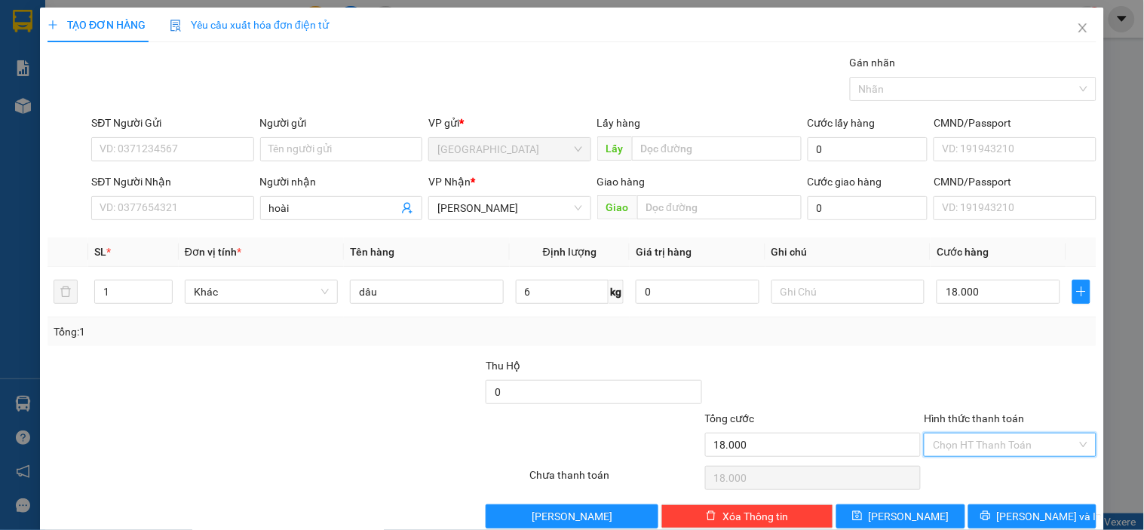
click at [981, 454] on input "Hình thức thanh toán" at bounding box center [1004, 445] width 143 height 23
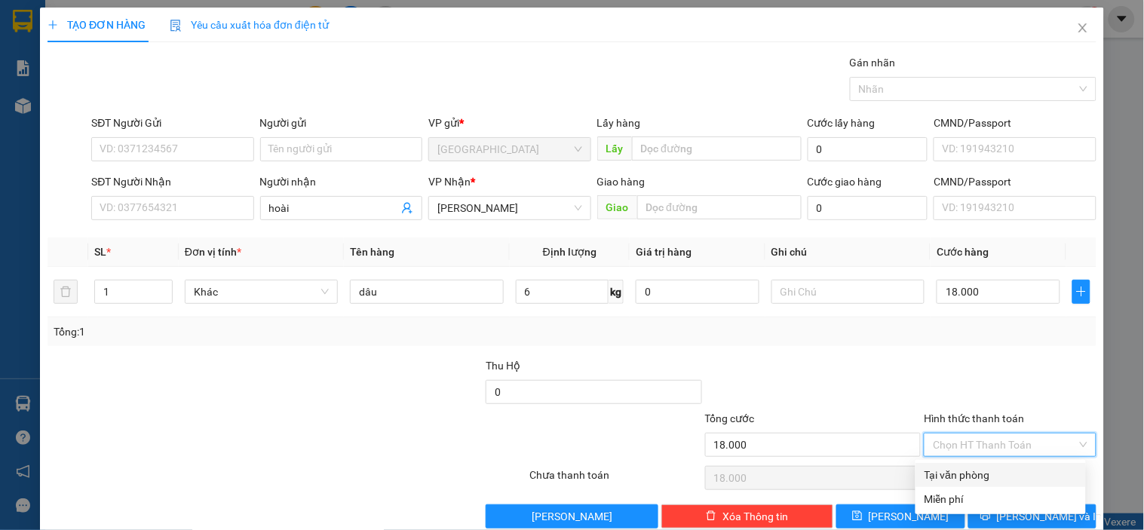
click at [967, 369] on div at bounding box center [1009, 383] width 175 height 53
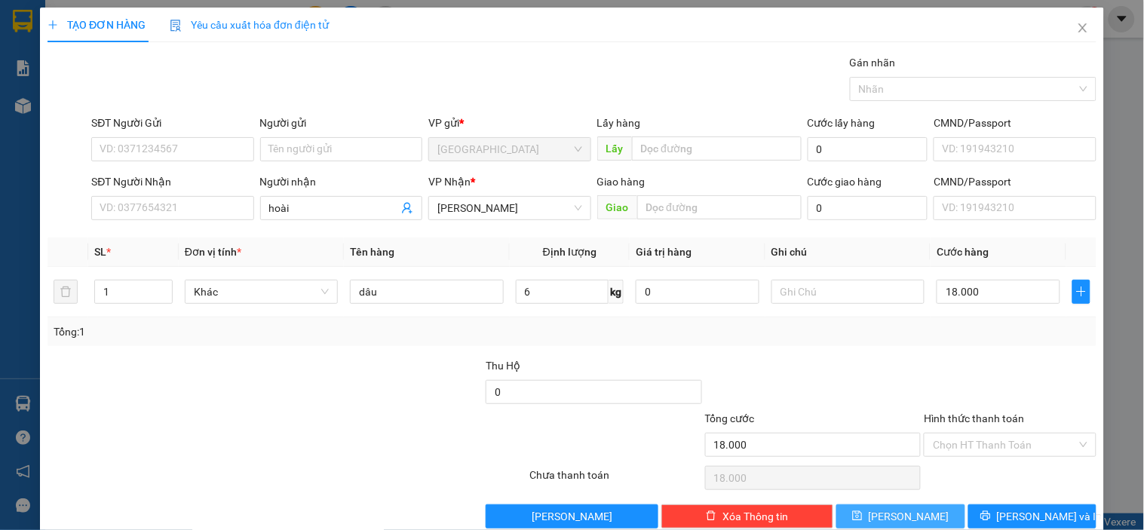
click at [930, 523] on button "[PERSON_NAME]" at bounding box center [900, 516] width 128 height 24
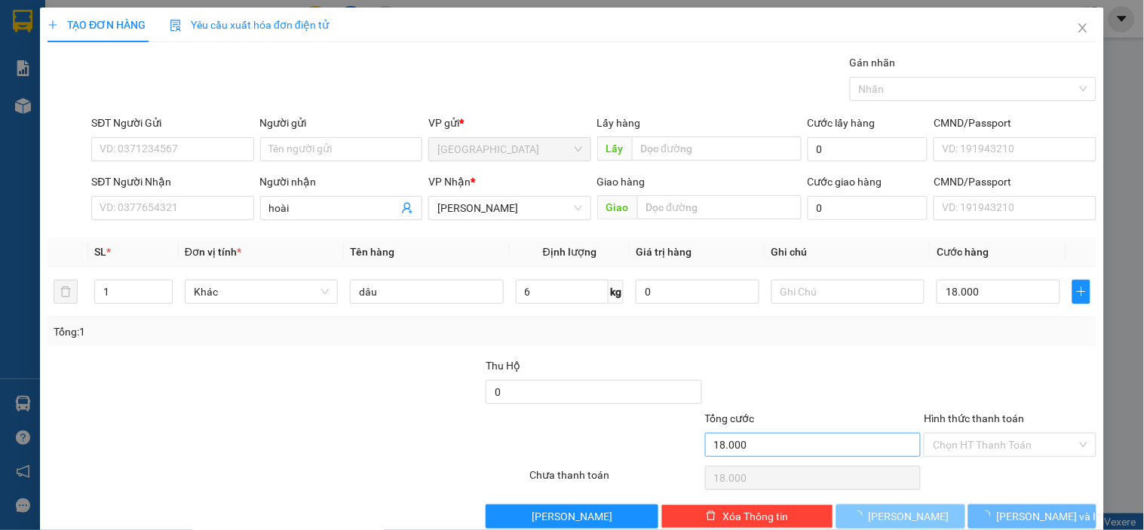
type input "0"
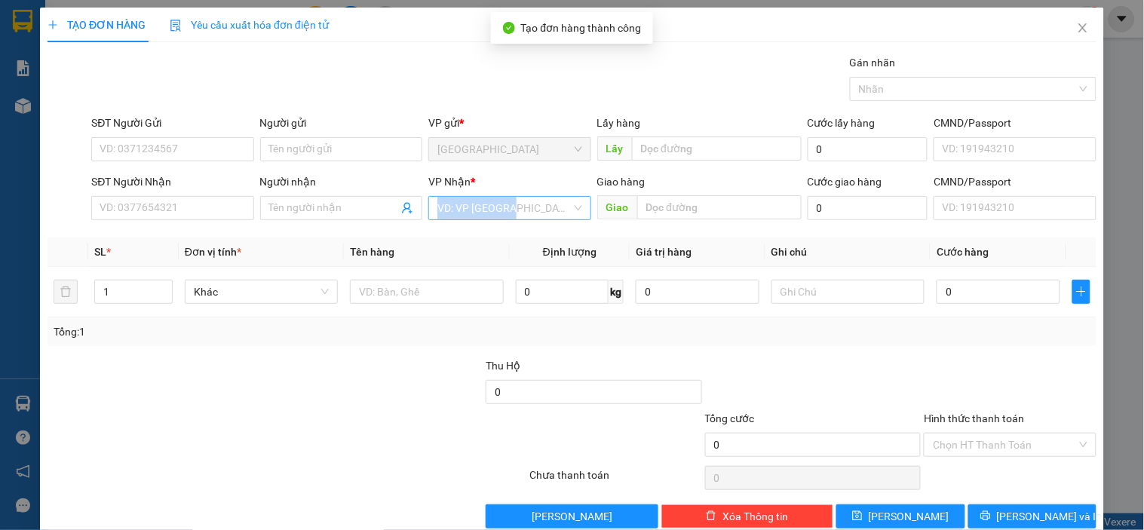
drag, startPoint x: 470, startPoint y: 220, endPoint x: 480, endPoint y: 212, distance: 13.4
click at [480, 213] on div "VP Nhận * VD: VP [GEOGRAPHIC_DATA]" at bounding box center [509, 199] width 162 height 53
click at [521, 200] on input "search" at bounding box center [503, 208] width 133 height 23
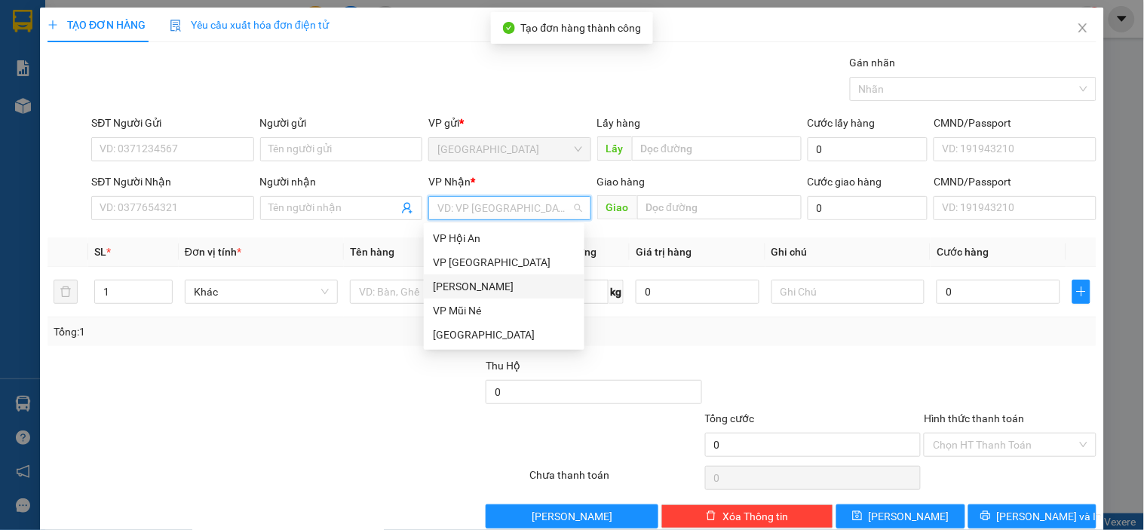
click at [465, 288] on div "[PERSON_NAME]" at bounding box center [504, 286] width 143 height 17
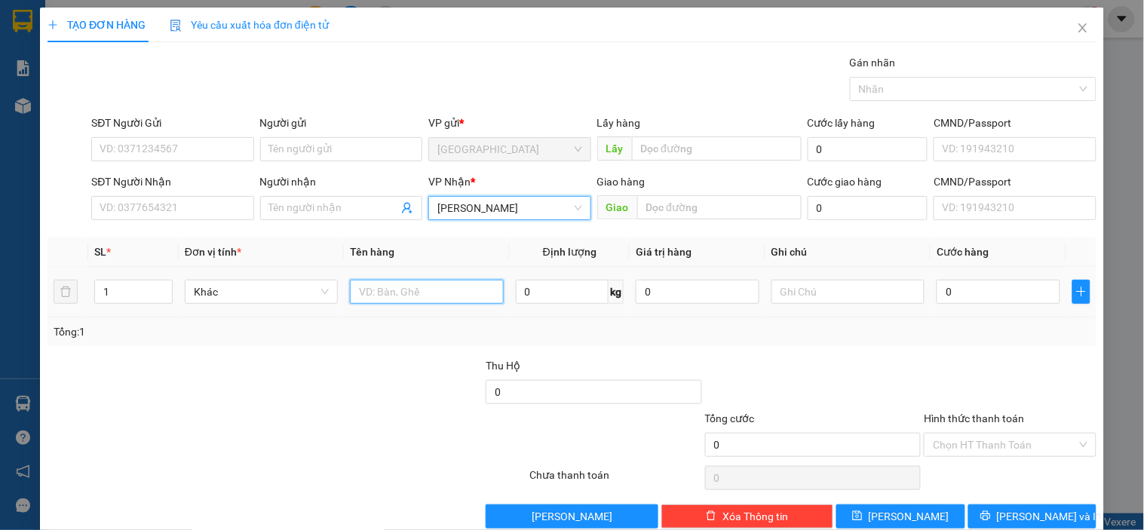
click at [409, 295] on input "text" at bounding box center [426, 292] width 153 height 24
type input "dâu"
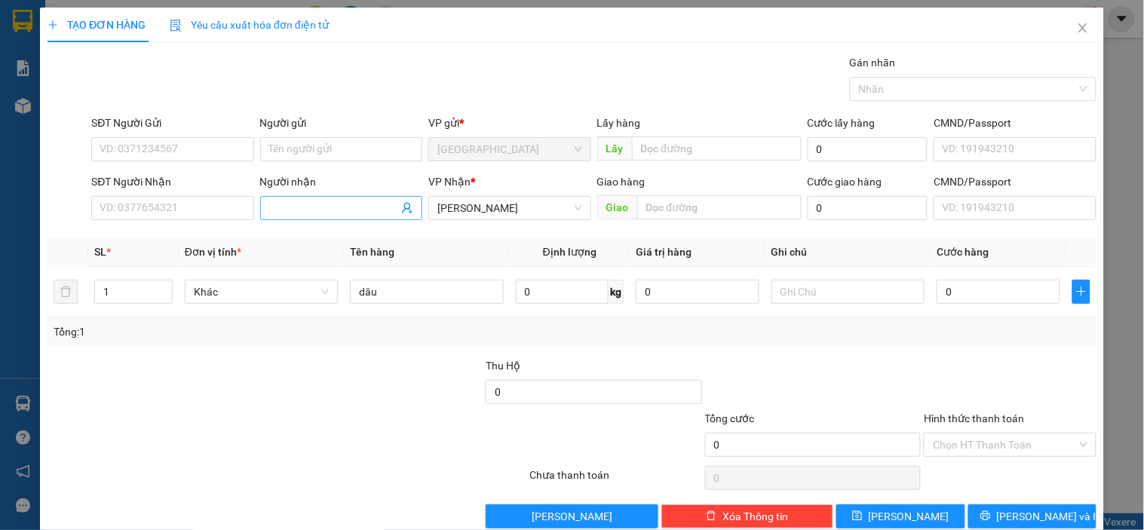
click at [342, 205] on input "Người nhận" at bounding box center [333, 208] width 129 height 17
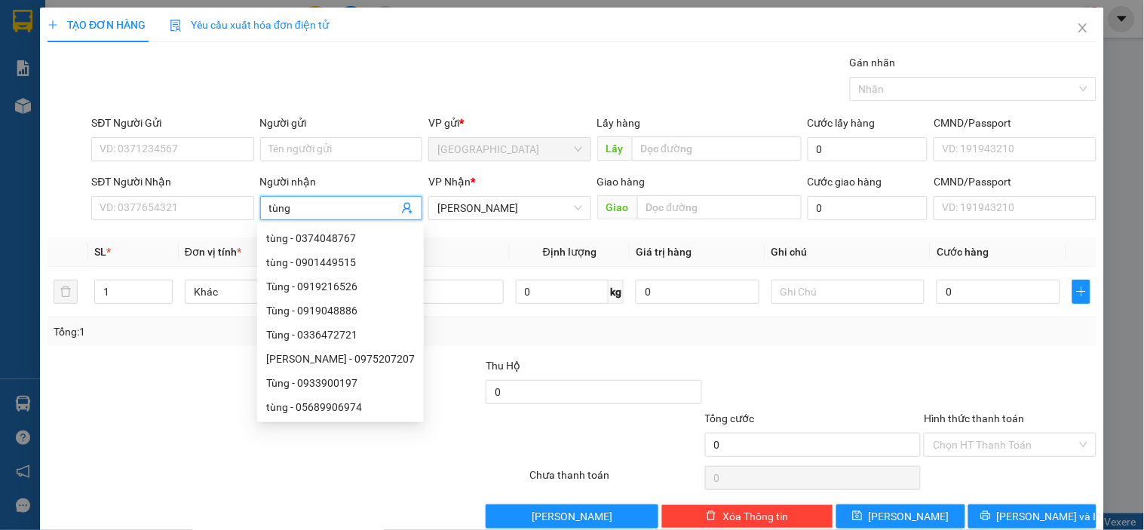
type input "tùng"
click at [552, 357] on div "Thu Hộ" at bounding box center [594, 365] width 216 height 17
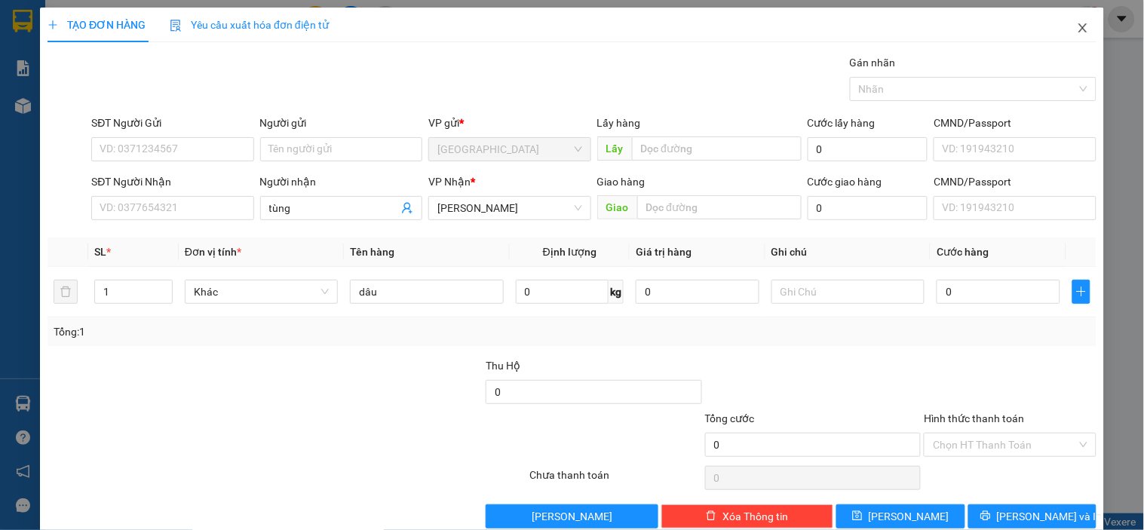
click at [1077, 29] on icon "close" at bounding box center [1083, 28] width 12 height 12
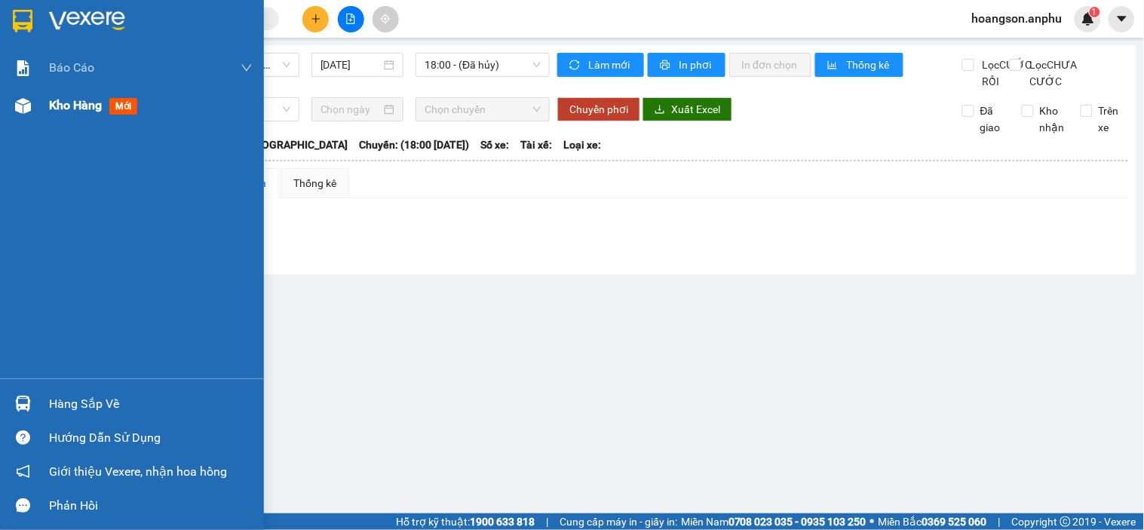
drag, startPoint x: 17, startPoint y: 118, endPoint x: 25, endPoint y: 110, distance: 11.2
click at [20, 115] on div at bounding box center [23, 106] width 26 height 26
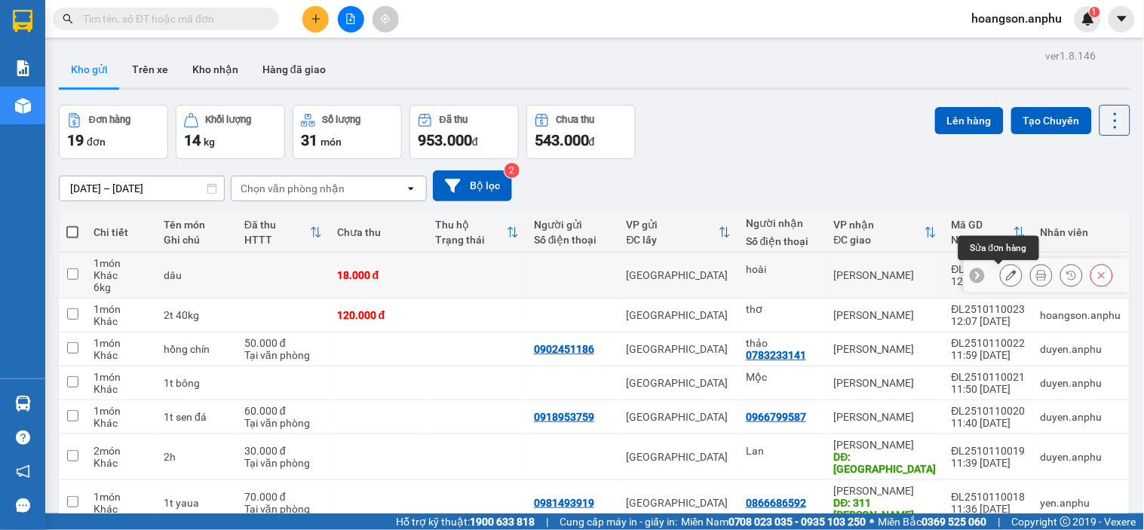
click at [1001, 274] on button at bounding box center [1011, 275] width 21 height 26
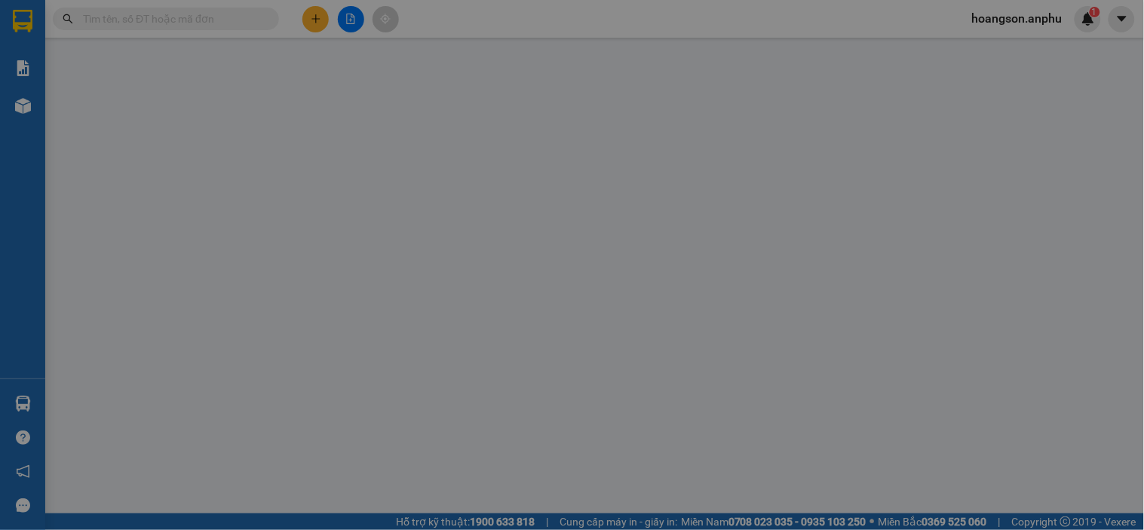
type input "hoài"
type input "18.000"
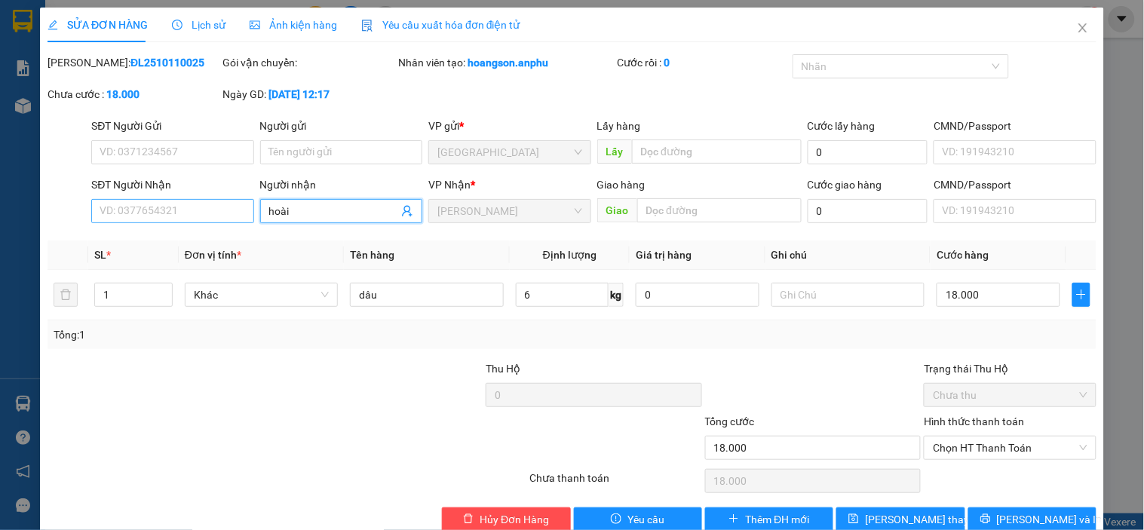
drag, startPoint x: 305, startPoint y: 208, endPoint x: 207, endPoint y: 217, distance: 98.4
click at [207, 217] on div "SĐT Người Nhận VD: 0377654321 Người nhận hoài VP Nhận * [PERSON_NAME] Giao hàng…" at bounding box center [593, 202] width 1011 height 53
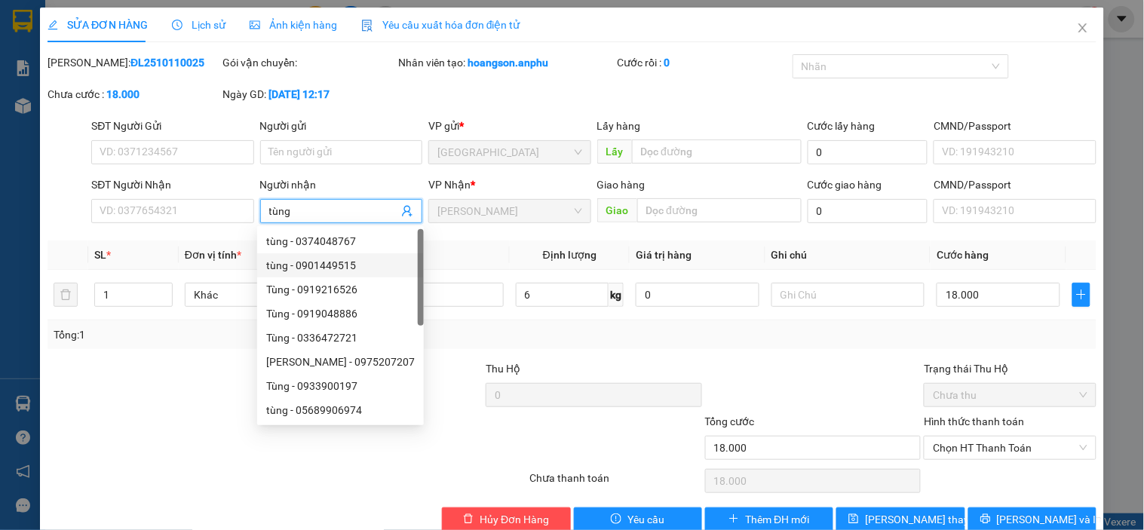
type input "tùng"
click at [489, 252] on th "Tên hàng" at bounding box center [426, 255] width 165 height 29
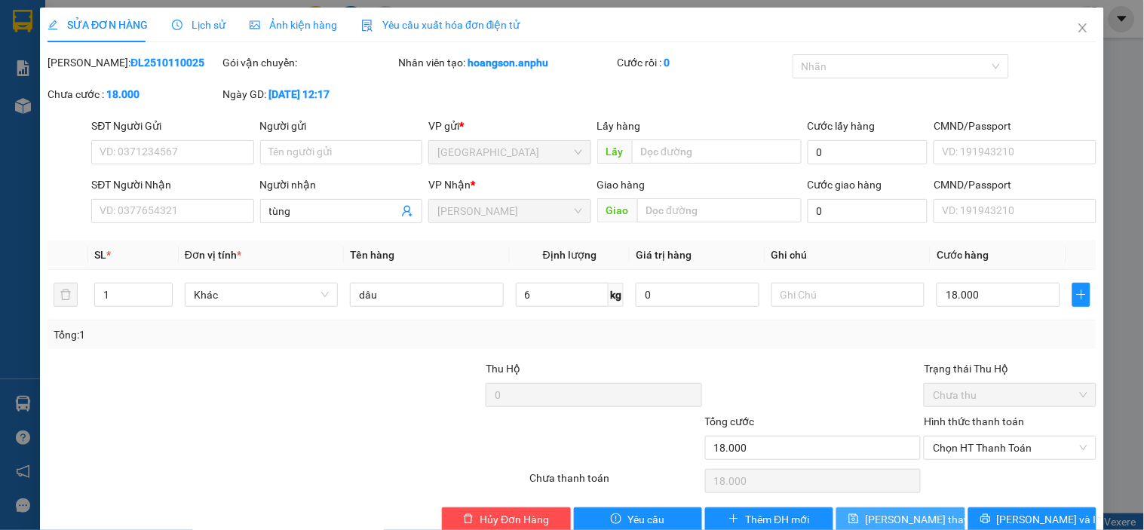
click at [901, 510] on button "[PERSON_NAME] thay đổi" at bounding box center [900, 519] width 128 height 24
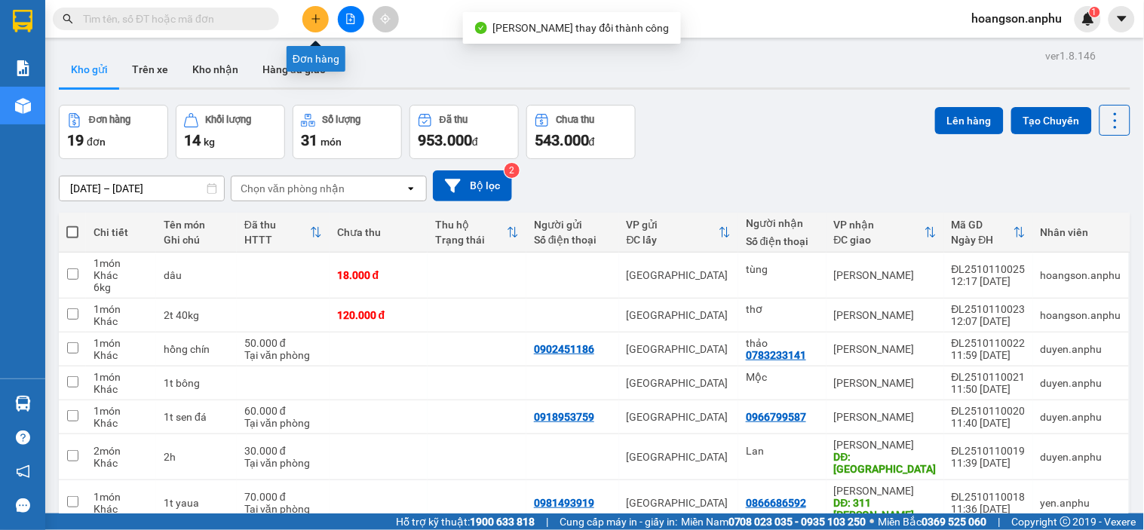
click at [311, 23] on icon "plus" at bounding box center [316, 19] width 11 height 11
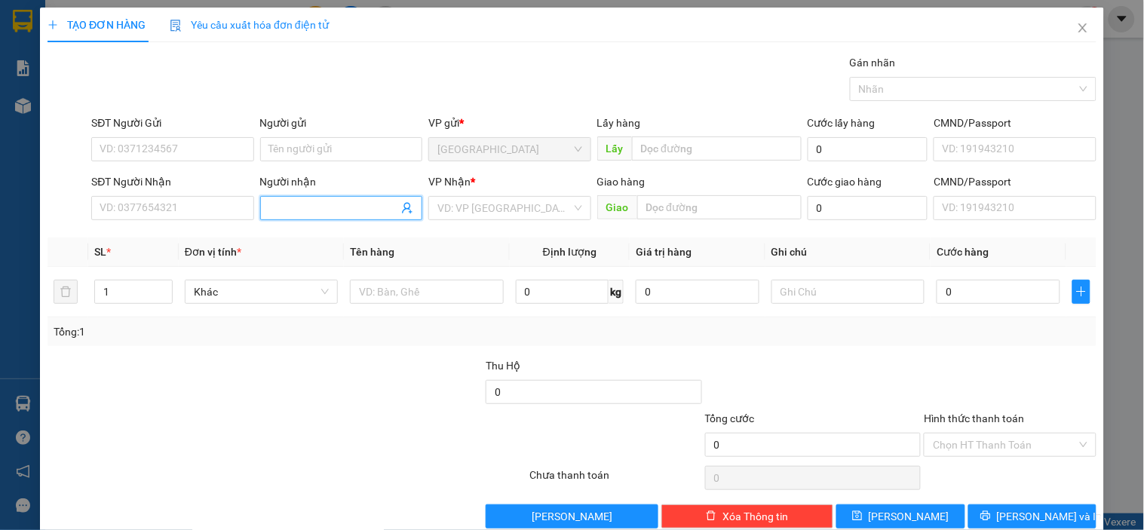
click at [321, 204] on input "Người nhận" at bounding box center [333, 208] width 129 height 17
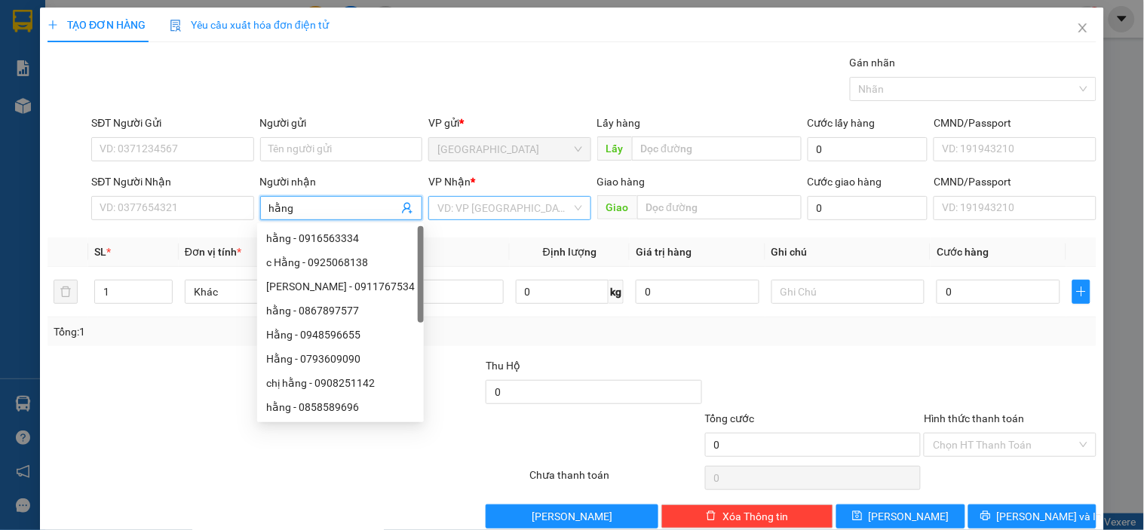
type input "hằng"
click at [480, 207] on input "search" at bounding box center [503, 208] width 133 height 23
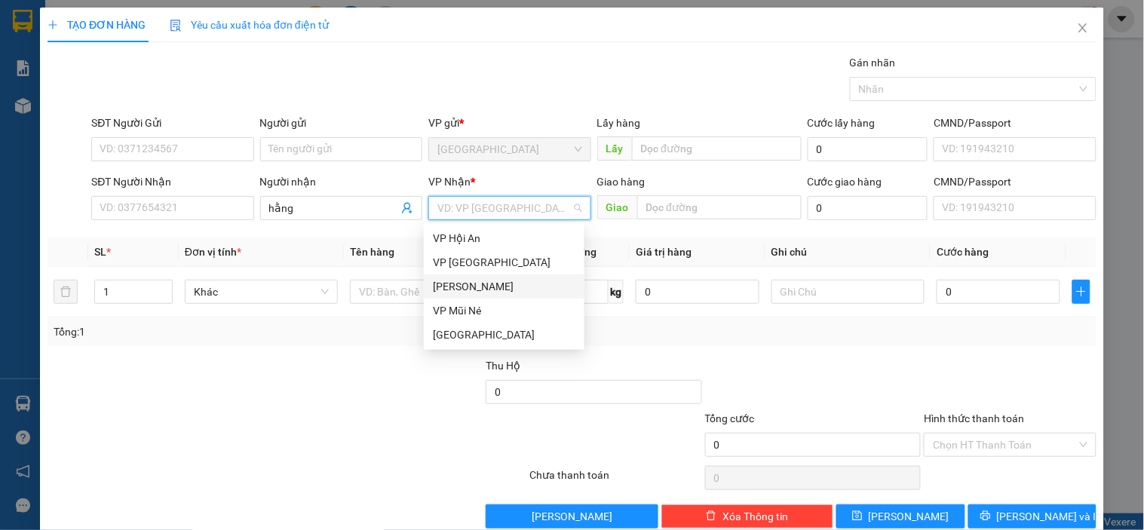
click at [480, 287] on div "[PERSON_NAME]" at bounding box center [504, 286] width 143 height 17
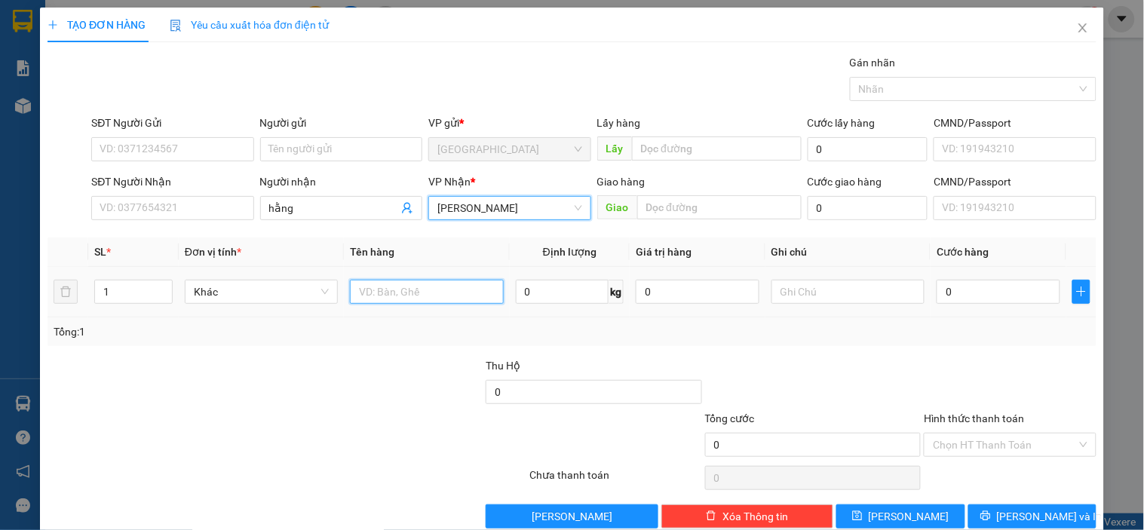
click at [436, 287] on input "text" at bounding box center [426, 292] width 153 height 24
type input "dâu"
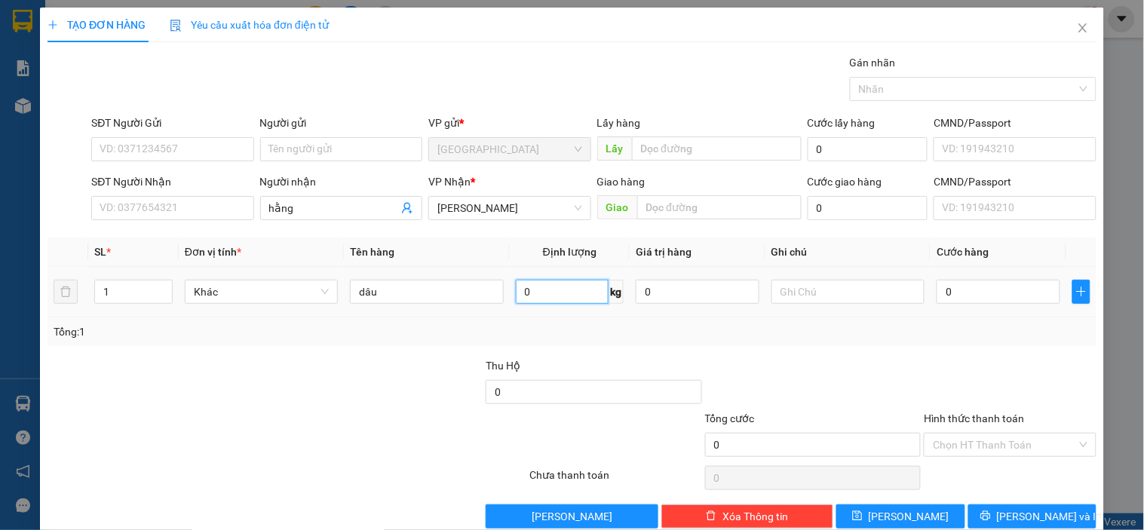
click at [569, 296] on input "0" at bounding box center [563, 292] width 94 height 24
click at [1001, 293] on input "0" at bounding box center [999, 292] width 124 height 24
type input "5"
type input "001"
type input "1"
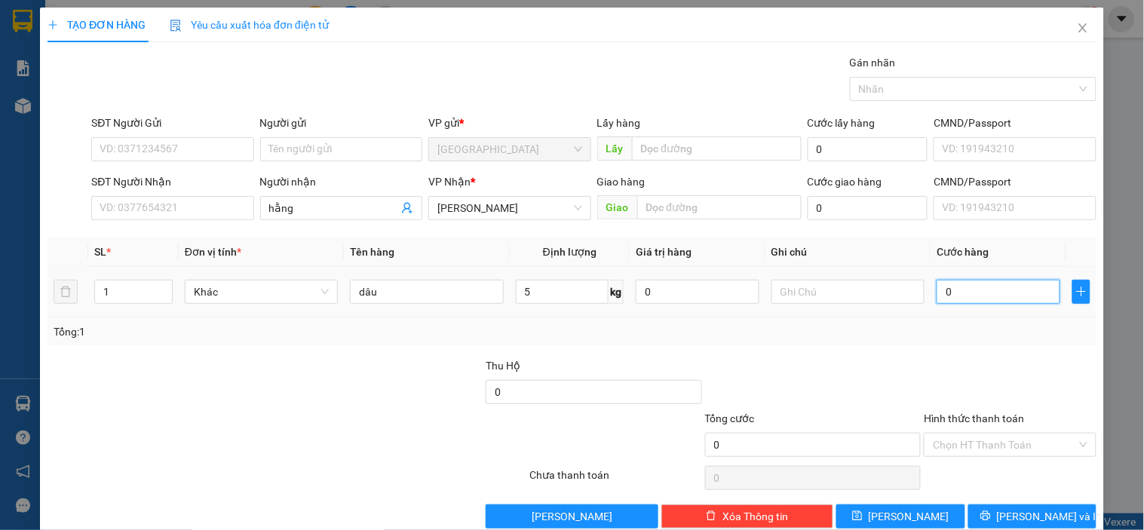
type input "1"
type input "0.015"
type input "15"
type input "15.000"
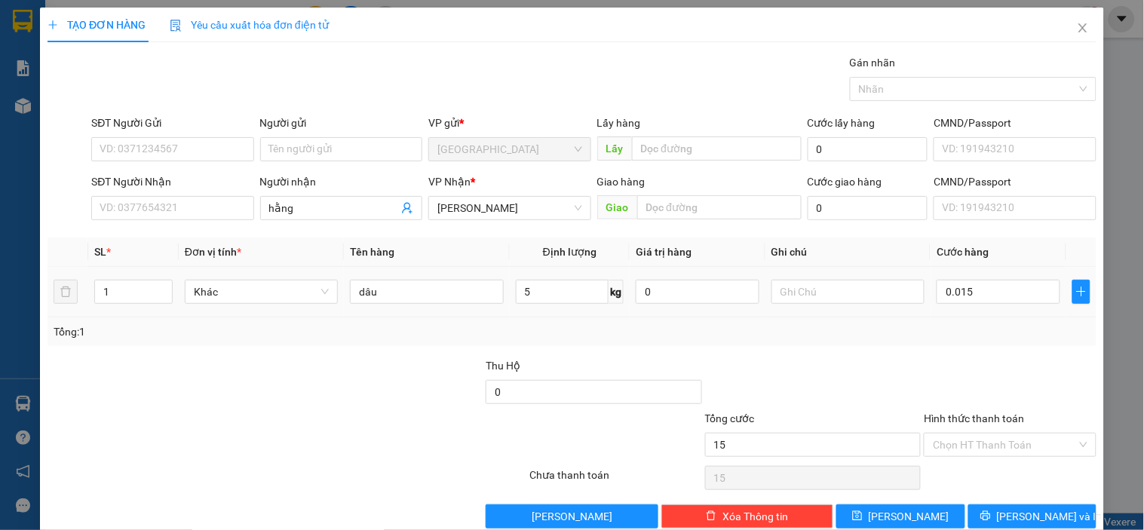
type input "15.000"
click at [938, 392] on div at bounding box center [1009, 383] width 175 height 53
click at [902, 523] on span "[PERSON_NAME]" at bounding box center [909, 516] width 81 height 17
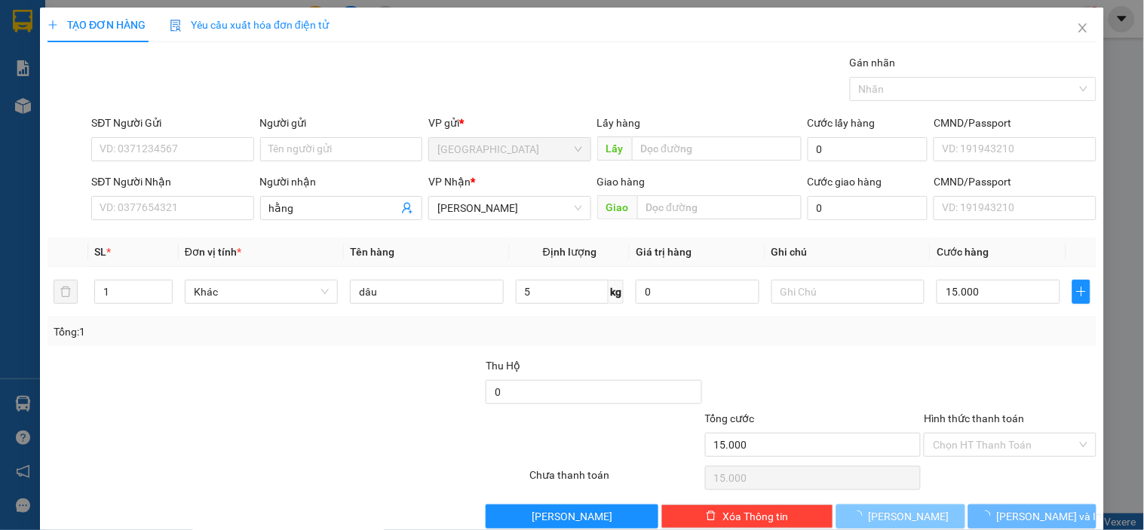
type input "0"
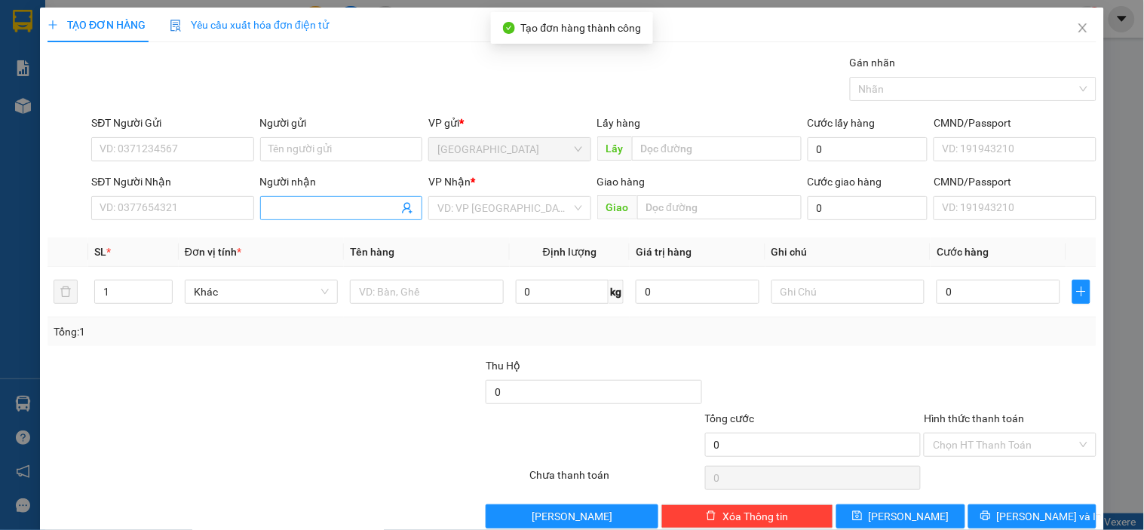
click at [317, 200] on input "Người nhận" at bounding box center [333, 208] width 129 height 17
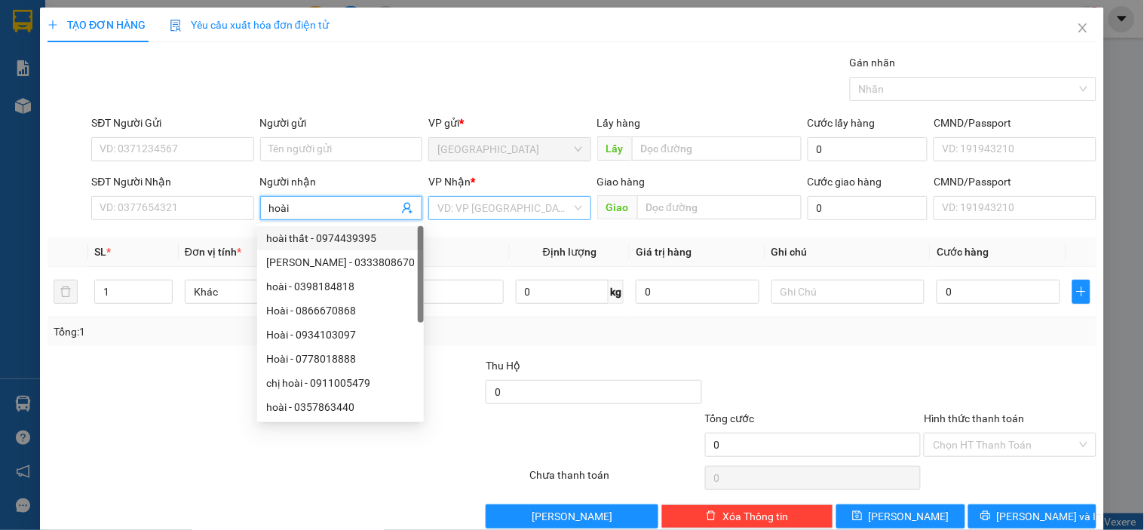
type input "hoài"
click at [499, 205] on input "search" at bounding box center [503, 208] width 133 height 23
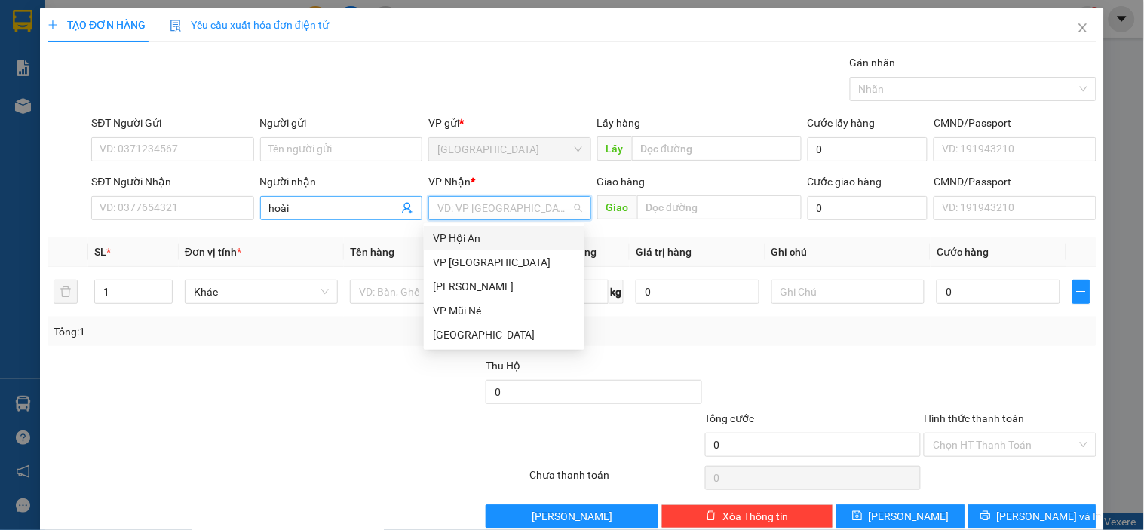
click at [345, 208] on input "hoài" at bounding box center [333, 208] width 129 height 17
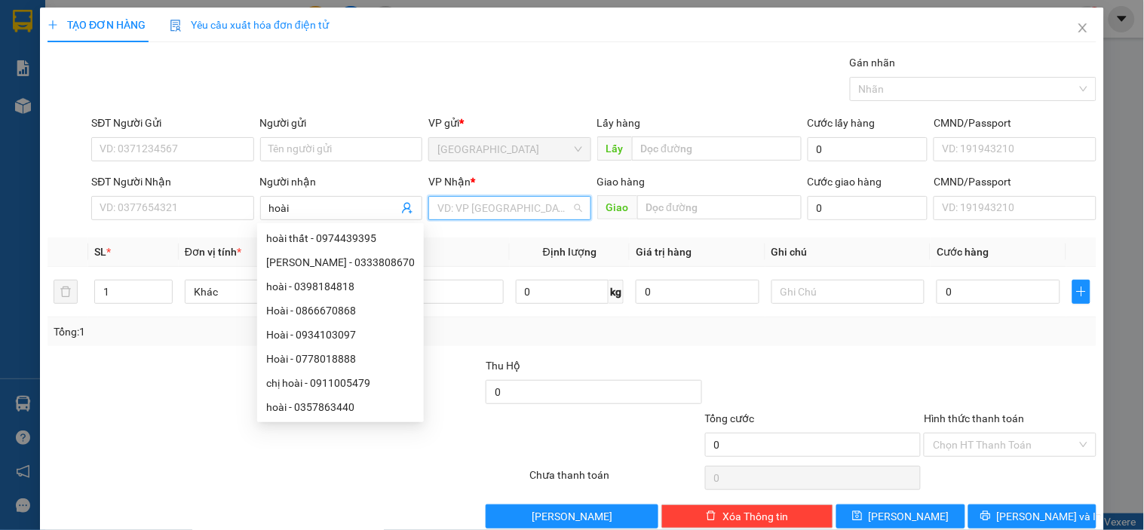
drag, startPoint x: 481, startPoint y: 216, endPoint x: 480, endPoint y: 231, distance: 15.1
click at [485, 214] on input "search" at bounding box center [503, 208] width 133 height 23
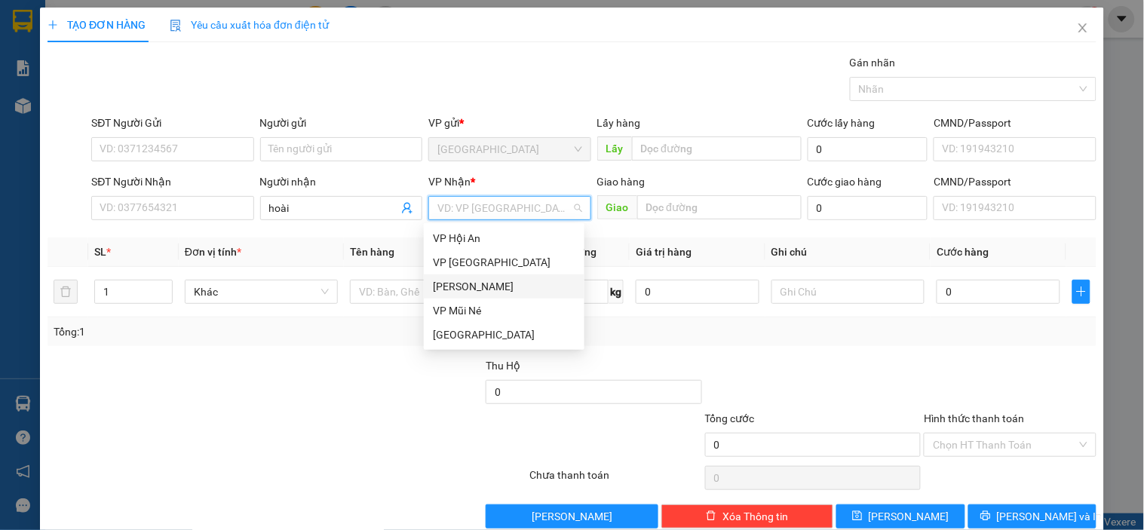
click at [465, 278] on div "[PERSON_NAME]" at bounding box center [504, 286] width 143 height 17
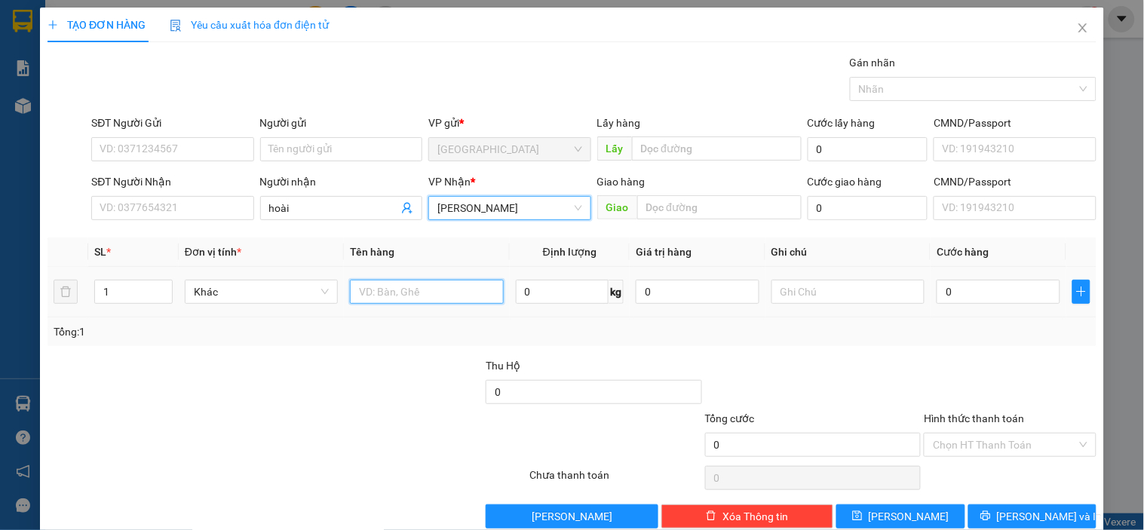
click at [426, 287] on input "text" at bounding box center [426, 292] width 153 height 24
type input "dâu"
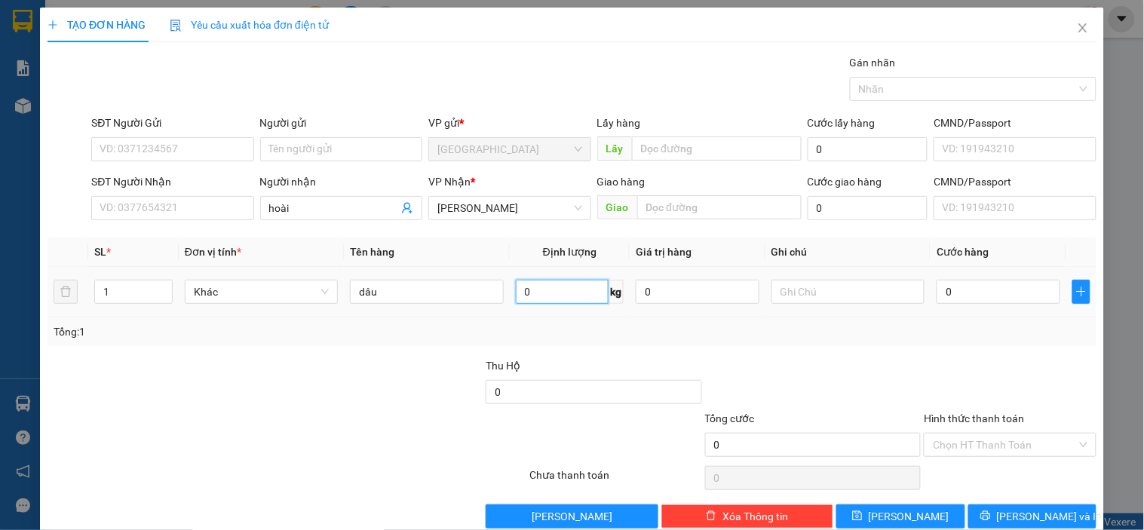
click at [579, 297] on input "0" at bounding box center [563, 292] width 94 height 24
type input "3"
click at [989, 292] on input "0" at bounding box center [999, 292] width 124 height 24
type input "001"
type input "1"
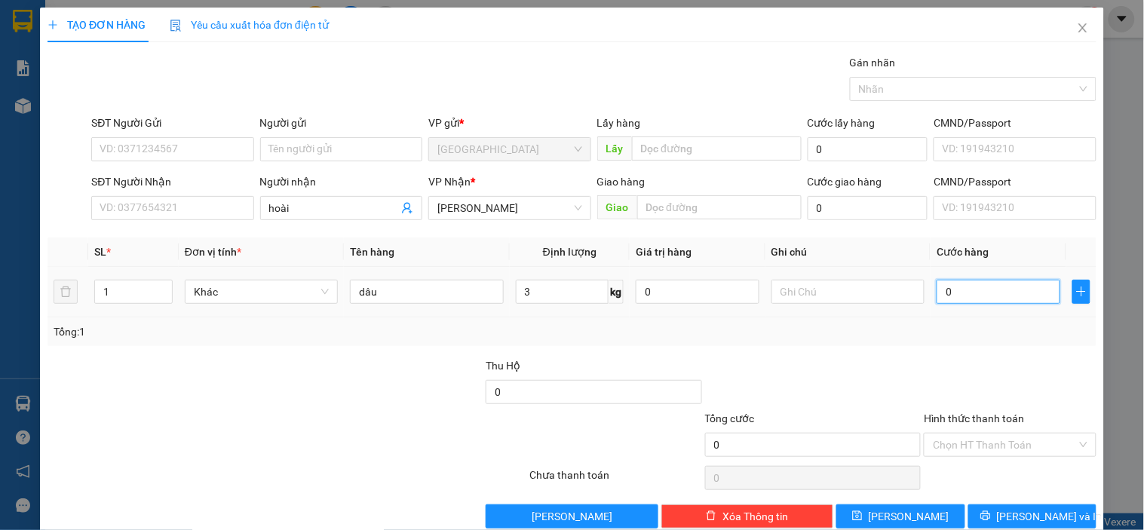
type input "1"
type input "0.018"
type input "18"
click at [862, 379] on div at bounding box center [813, 383] width 219 height 53
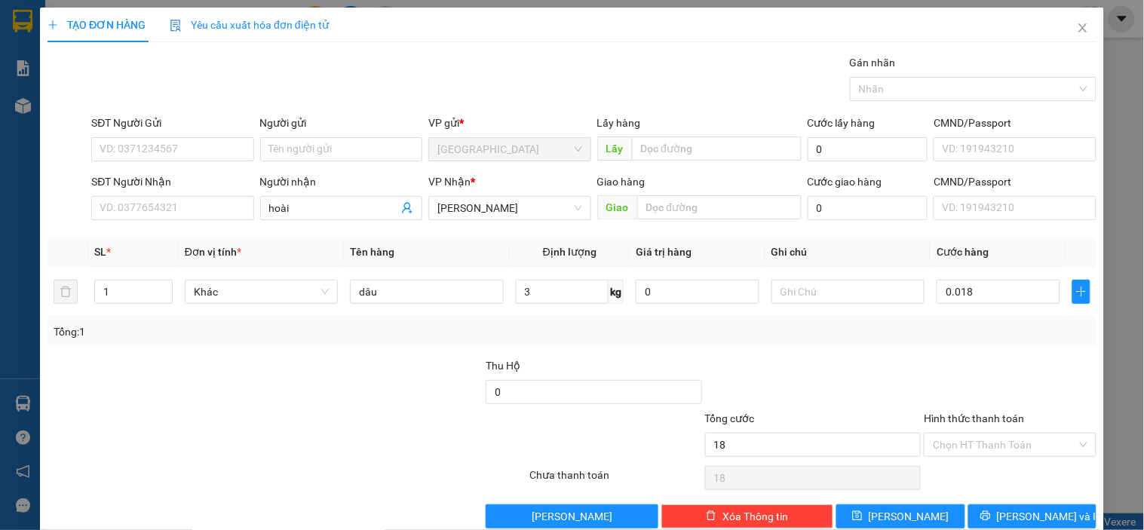
type input "18.000"
click at [986, 294] on input "18.000" at bounding box center [999, 292] width 124 height 24
type input "0"
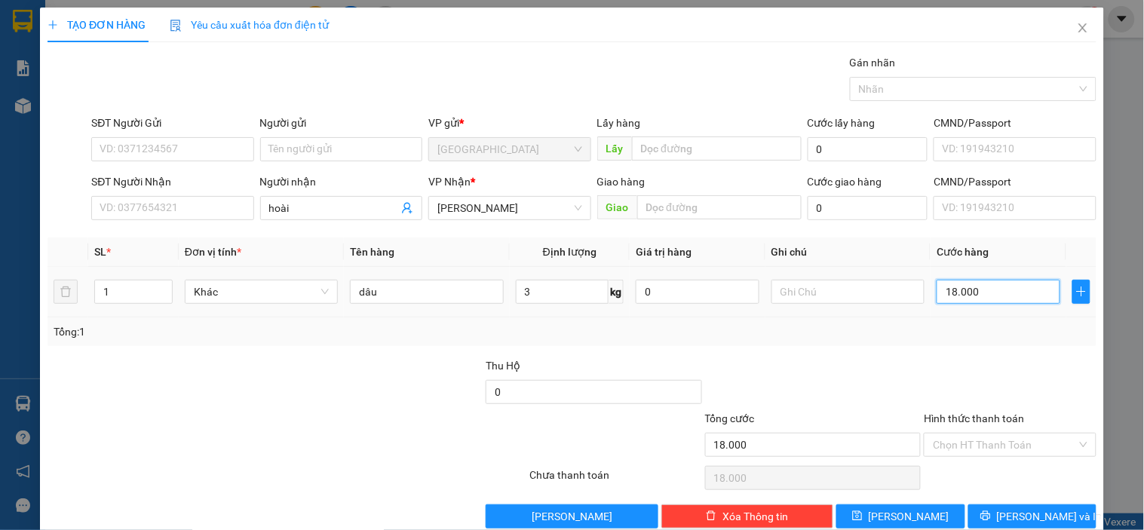
type input "0"
type input "009"
type input "9"
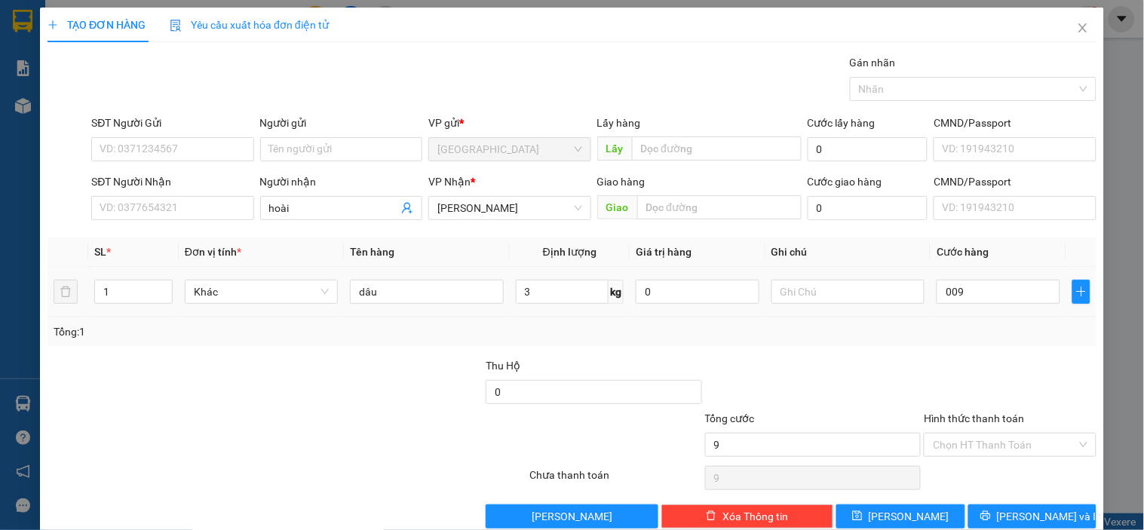
click at [986, 328] on div "Tổng: 1" at bounding box center [572, 331] width 1037 height 17
type input "9.000"
click at [917, 513] on button "[PERSON_NAME]" at bounding box center [900, 516] width 128 height 24
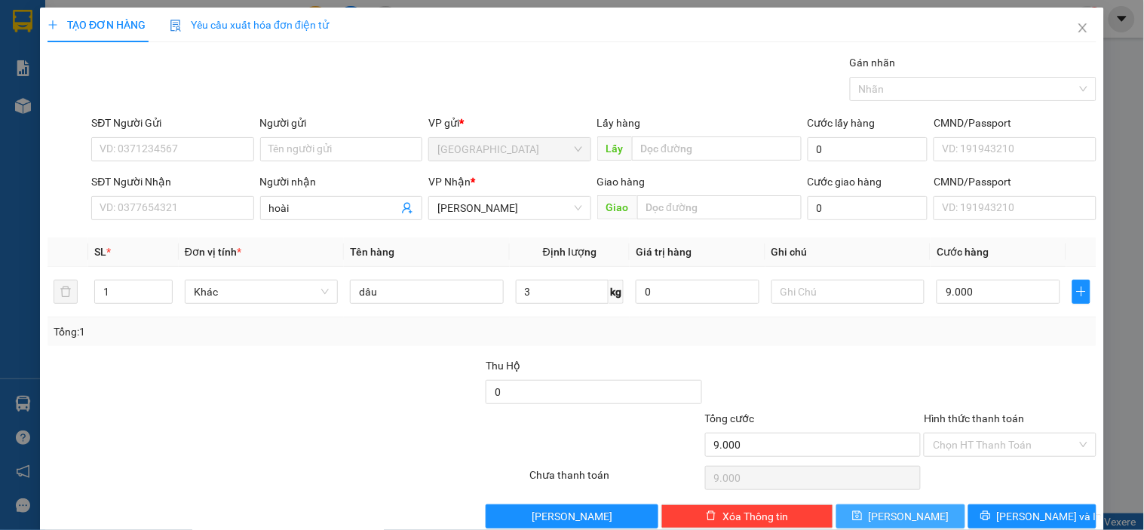
type input "0"
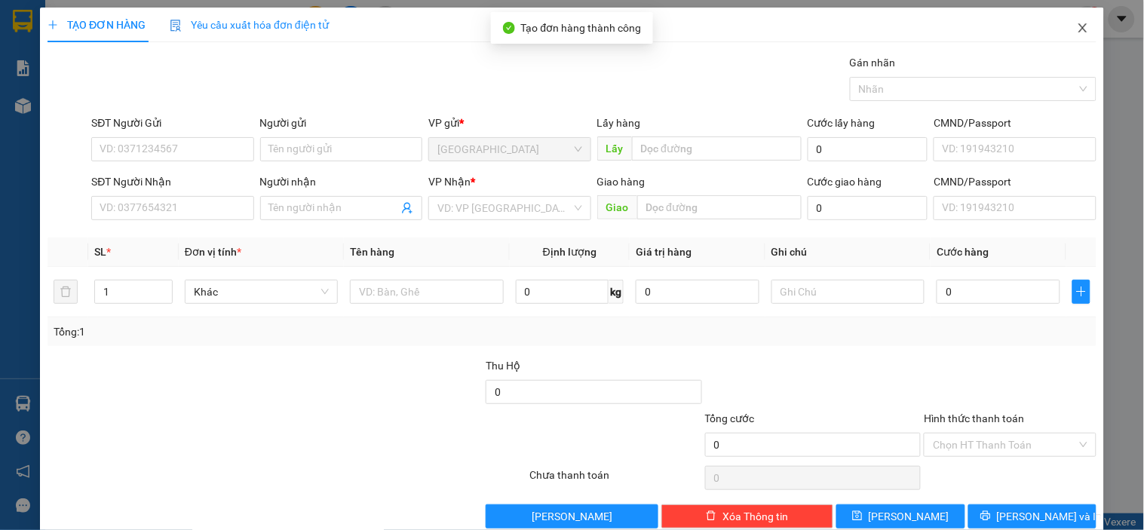
click at [1081, 25] on span "Close" at bounding box center [1083, 29] width 42 height 42
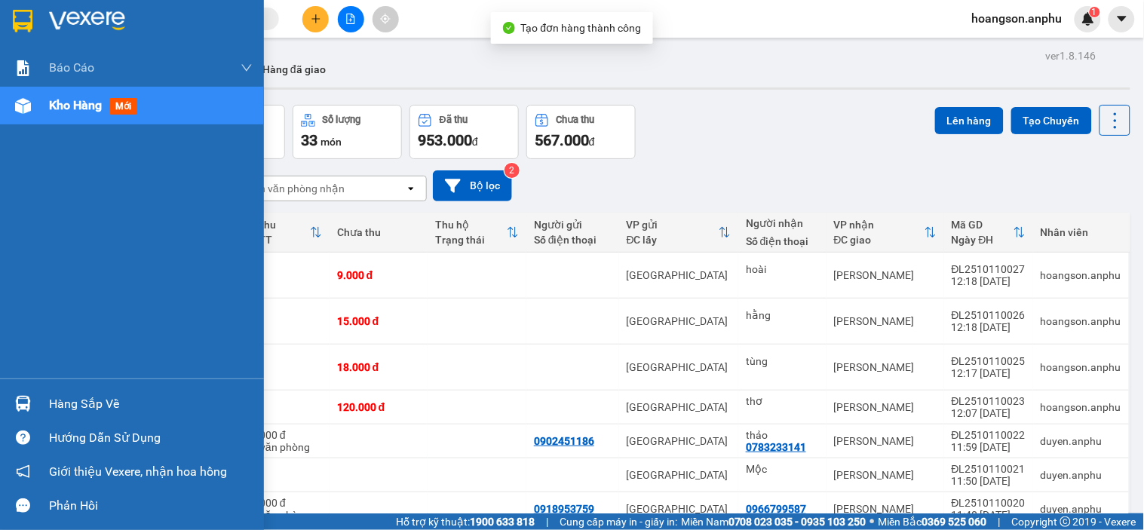
click at [101, 111] on span "Kho hàng" at bounding box center [75, 105] width 53 height 14
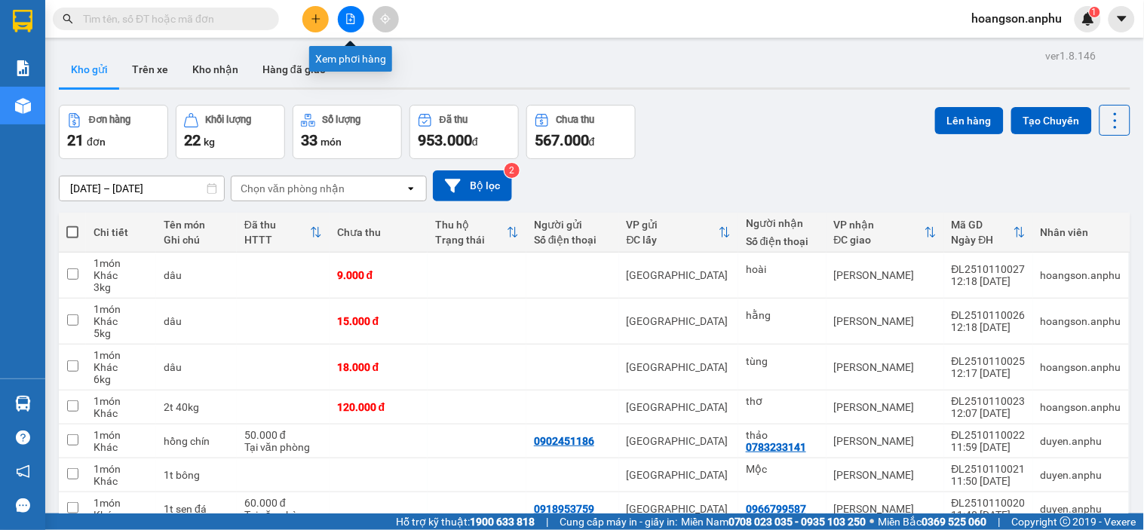
click at [341, 16] on button at bounding box center [351, 19] width 26 height 26
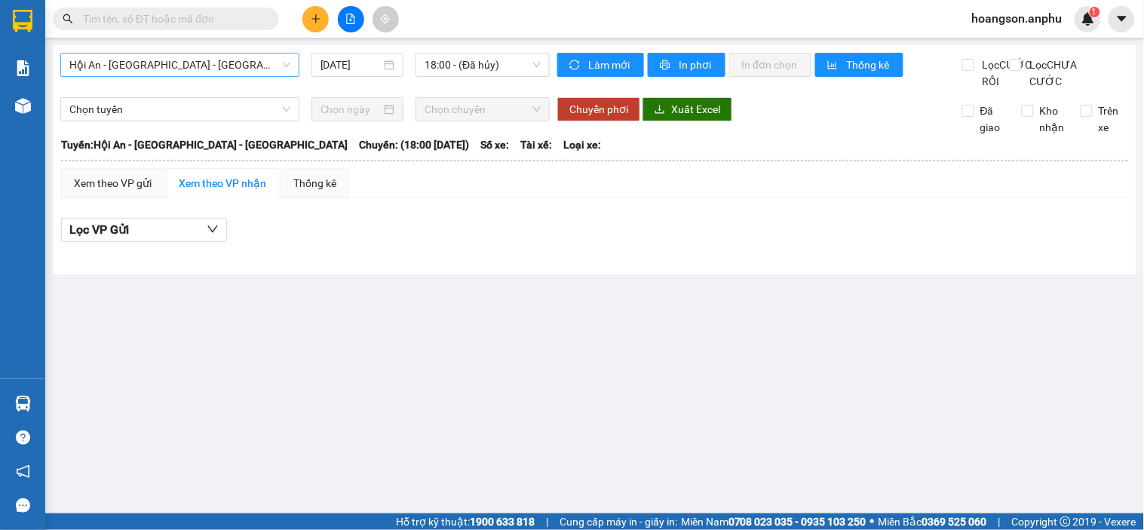
click at [176, 72] on span "Hội An - [GEOGRAPHIC_DATA] - [GEOGRAPHIC_DATA]" at bounding box center [179, 65] width 221 height 23
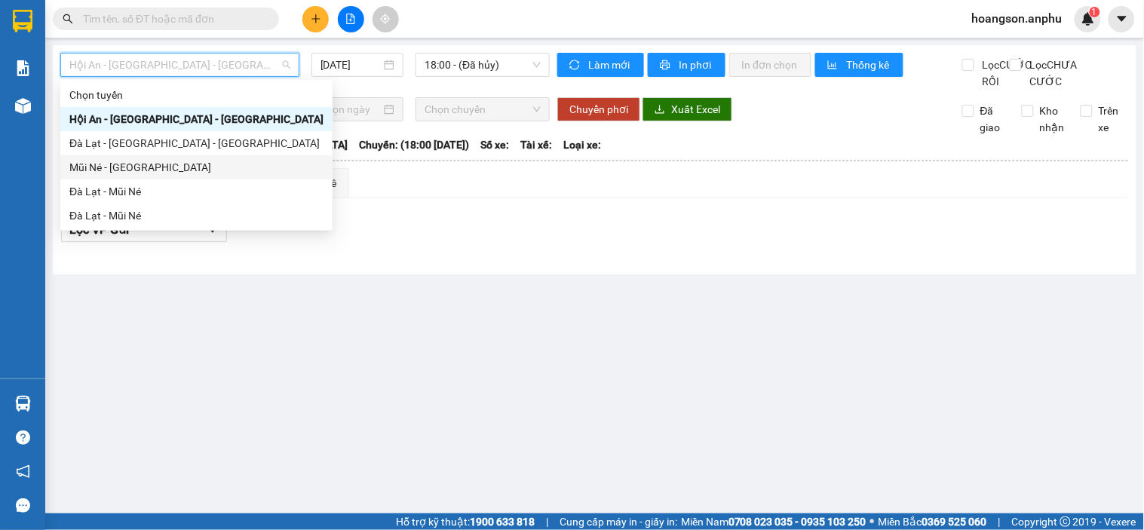
click at [136, 170] on div "Mũi Né - [GEOGRAPHIC_DATA]" at bounding box center [196, 167] width 254 height 17
type input "[DATE]"
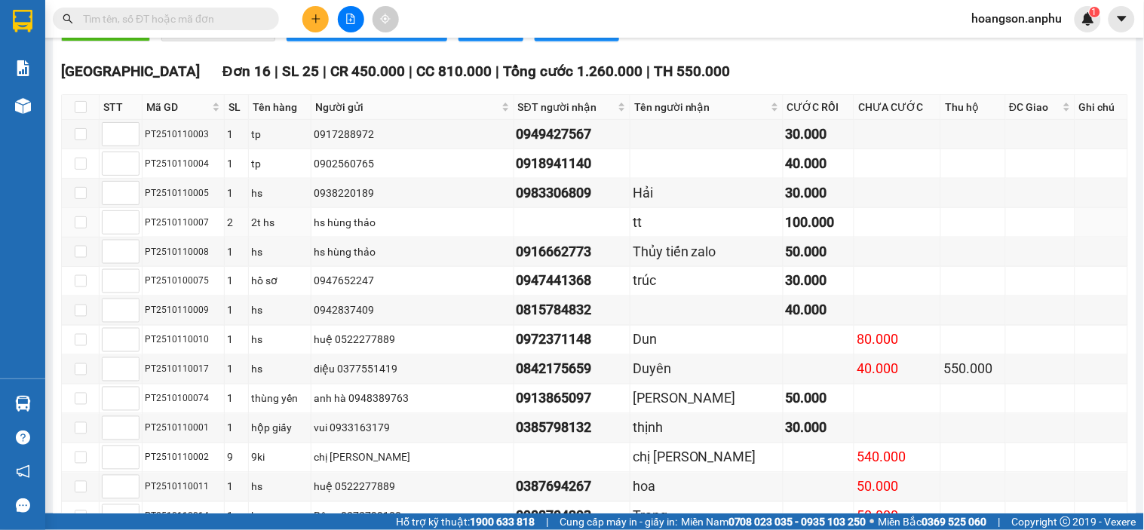
scroll to position [251, 0]
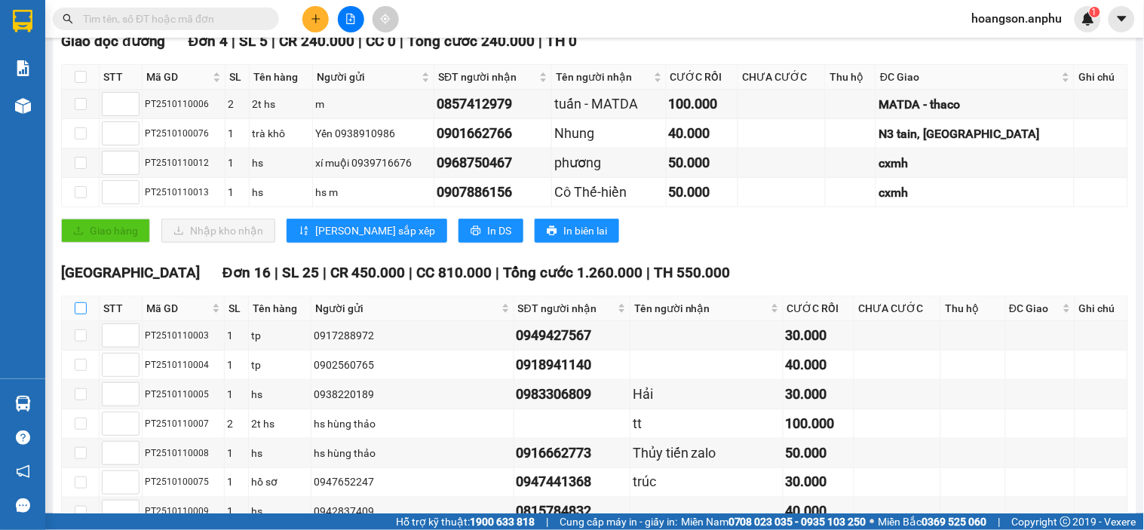
click at [76, 314] on input "checkbox" at bounding box center [81, 308] width 12 height 12
checkbox input "true"
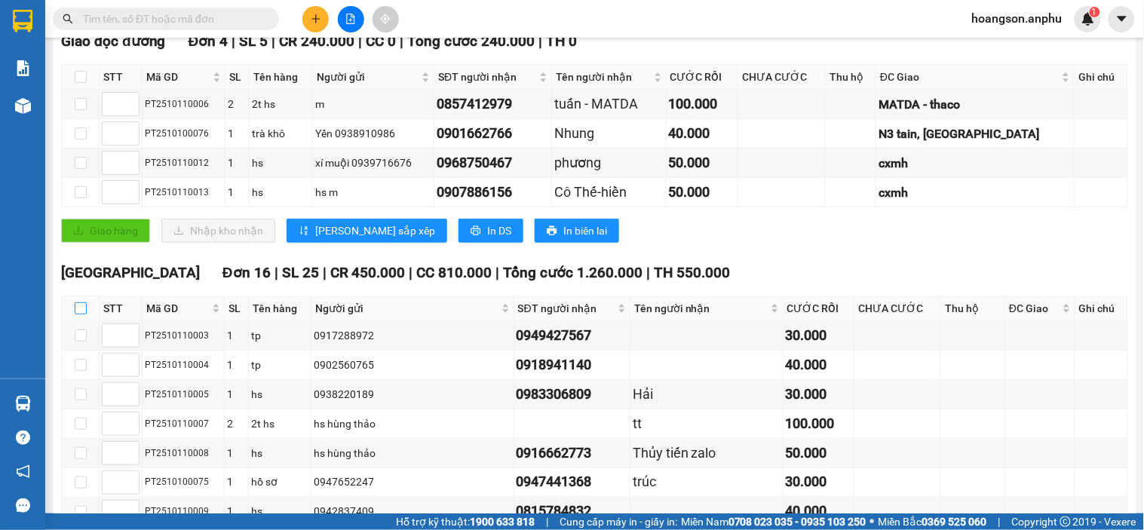
checkbox input "true"
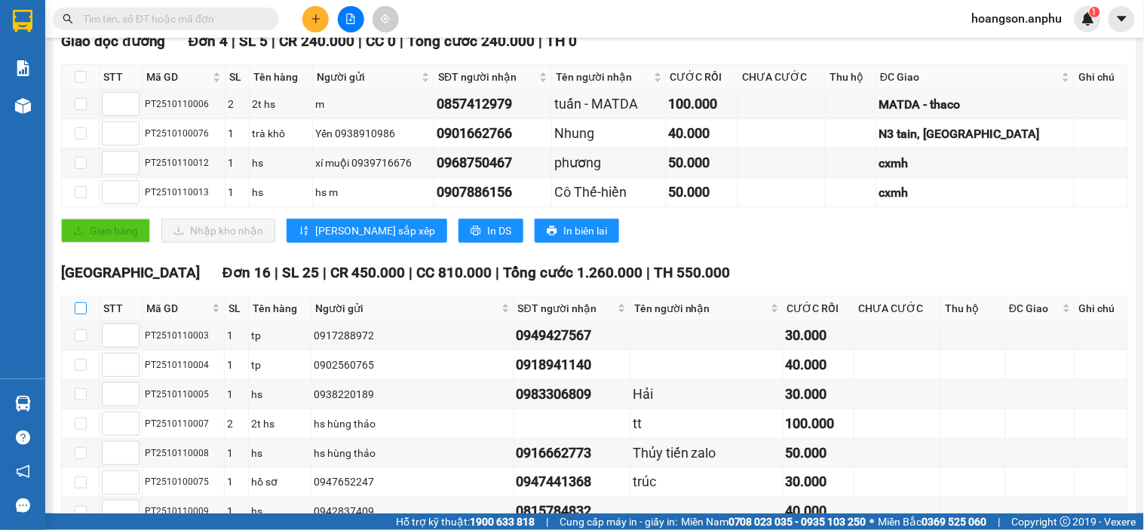
checkbox input "true"
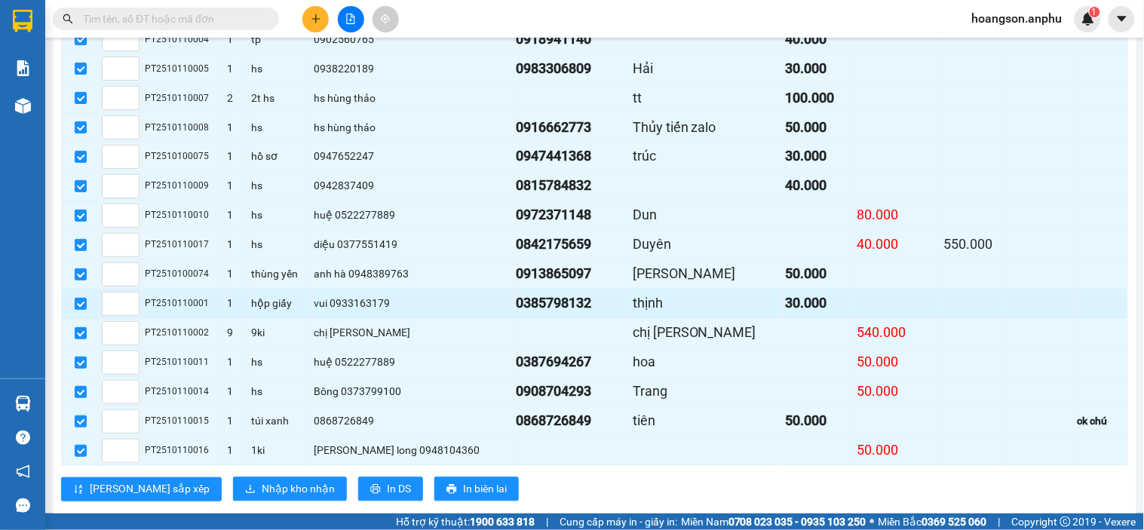
scroll to position [628, 0]
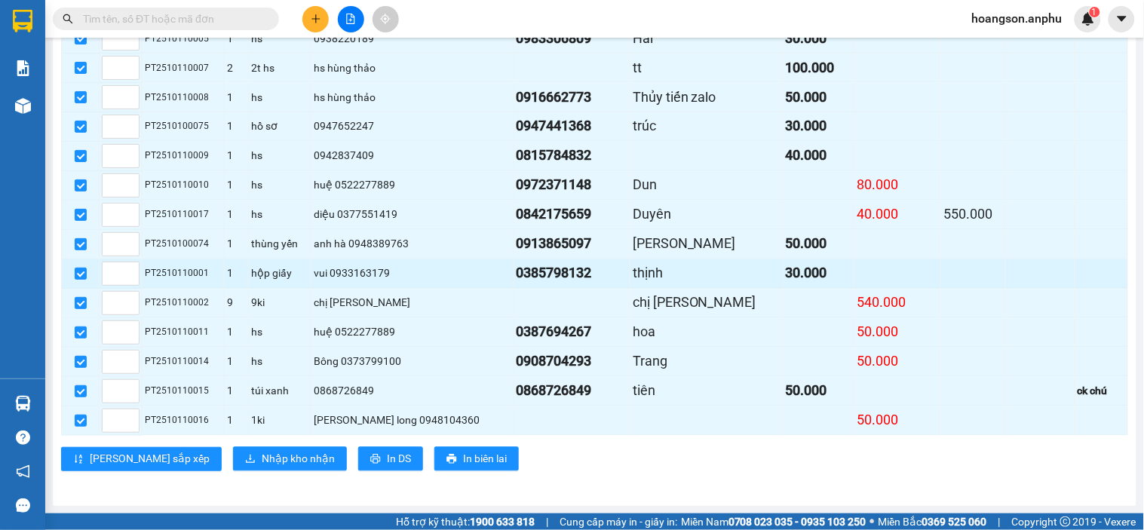
click at [455, 282] on td "vui 0933163179" at bounding box center [412, 273] width 203 height 29
click at [79, 277] on input "checkbox" at bounding box center [81, 274] width 12 height 12
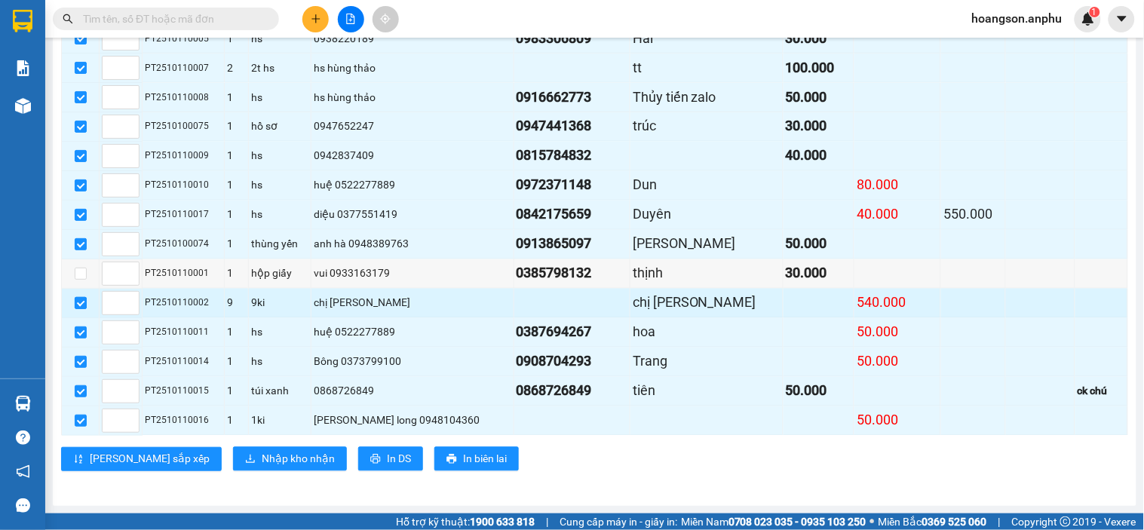
click at [75, 300] on input "checkbox" at bounding box center [81, 303] width 12 height 12
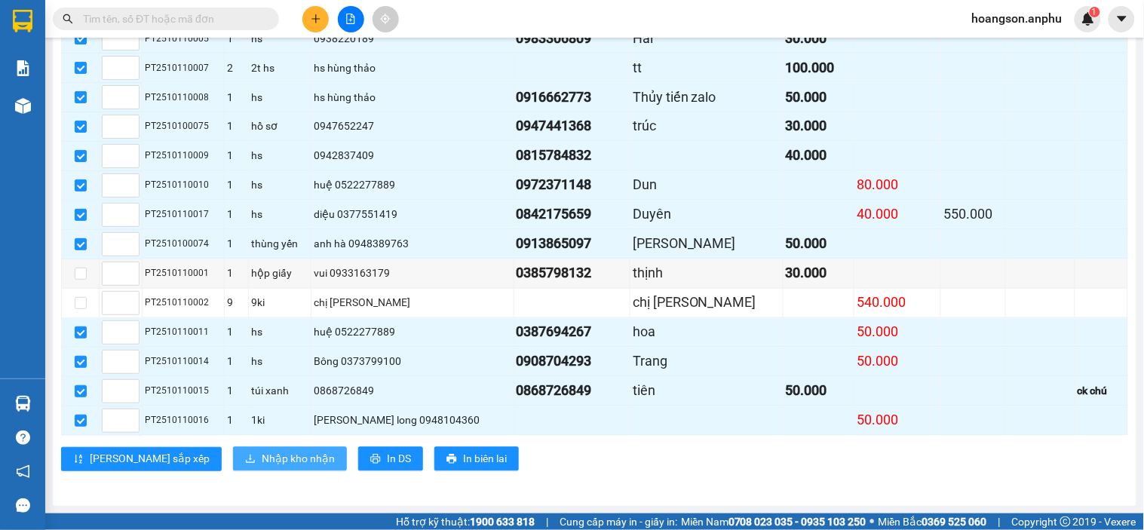
click at [262, 462] on span "Nhập kho nhận" at bounding box center [298, 459] width 73 height 17
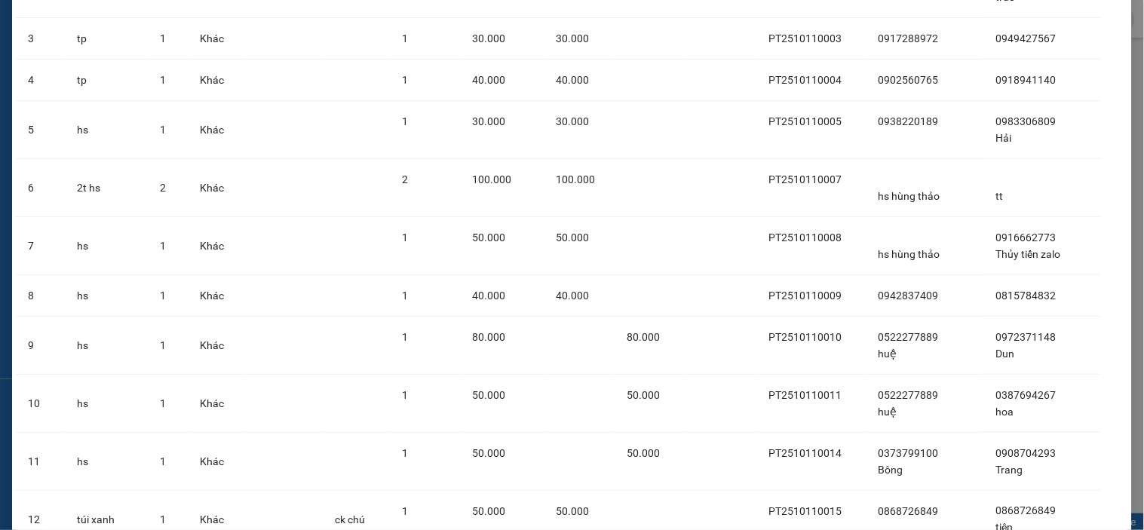
scroll to position [470, 0]
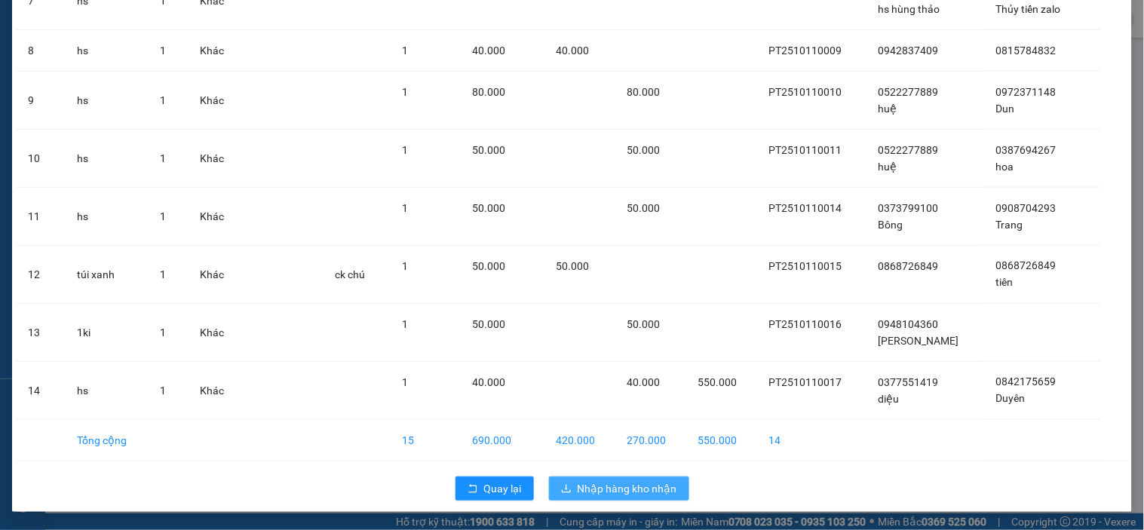
click at [599, 493] on span "Nhập hàng kho nhận" at bounding box center [628, 488] width 100 height 17
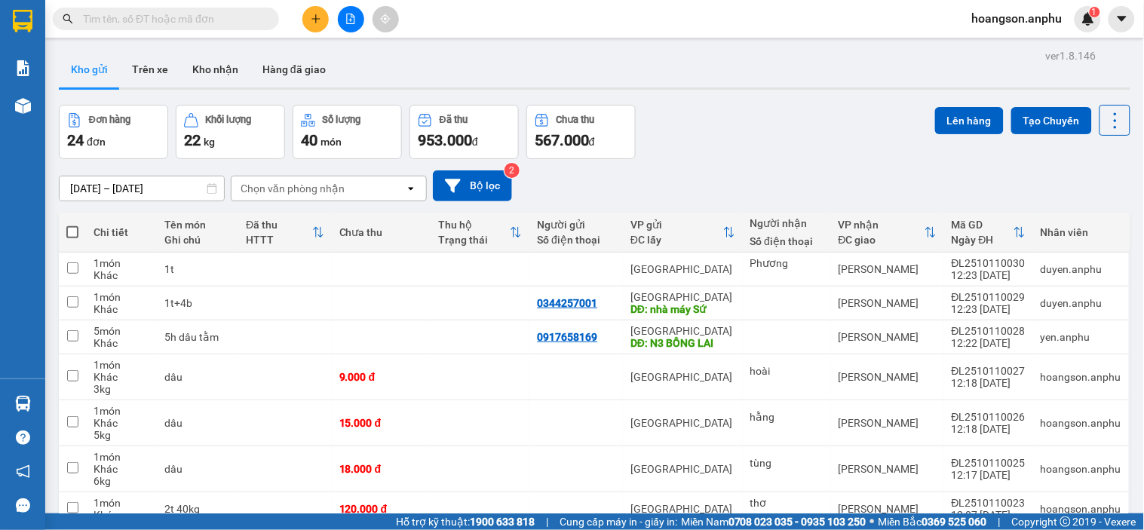
click at [170, 14] on input "text" at bounding box center [172, 19] width 178 height 17
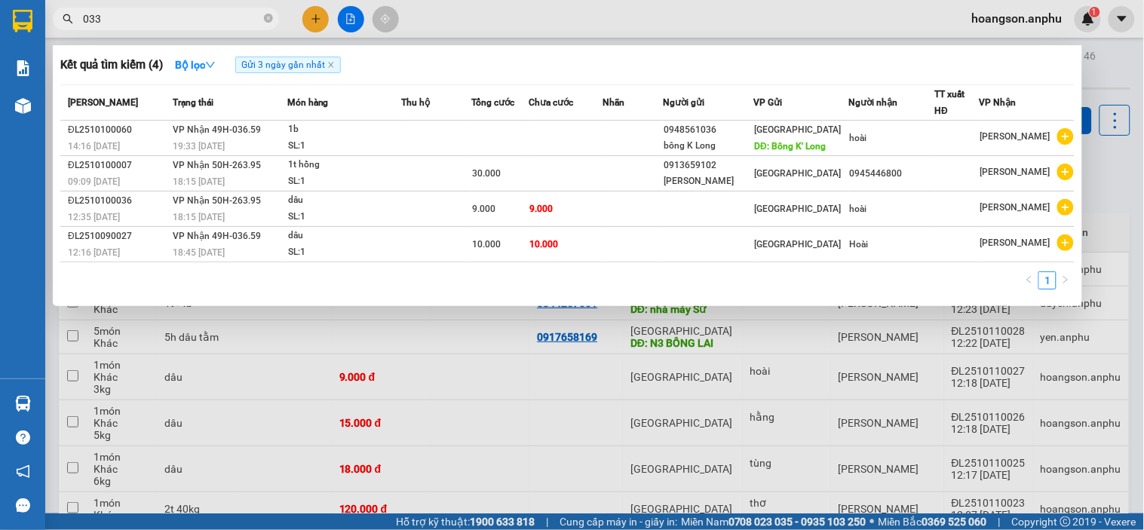
click at [170, 14] on input "033" at bounding box center [172, 19] width 178 height 17
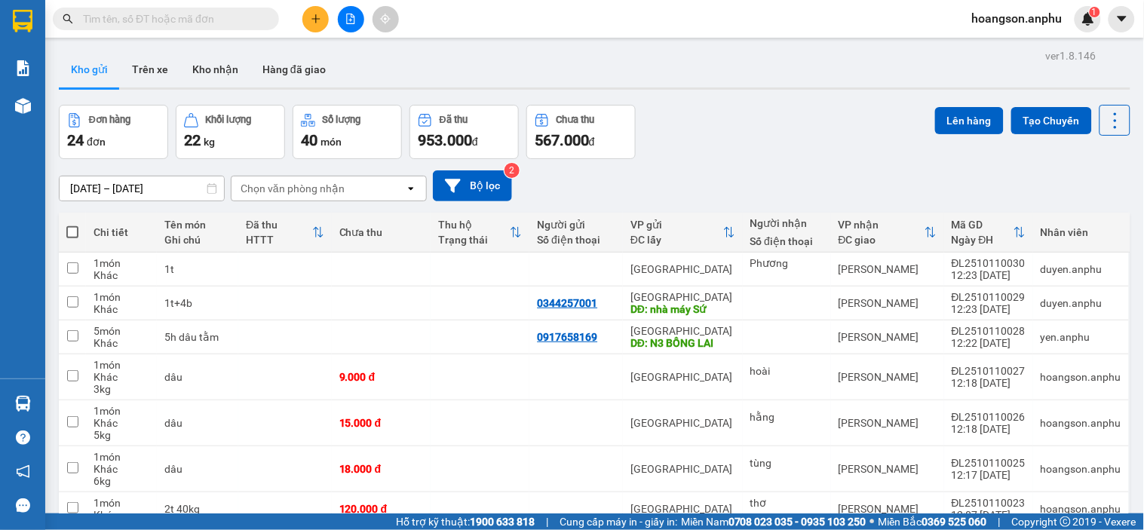
click at [317, 20] on icon "plus" at bounding box center [316, 19] width 11 height 11
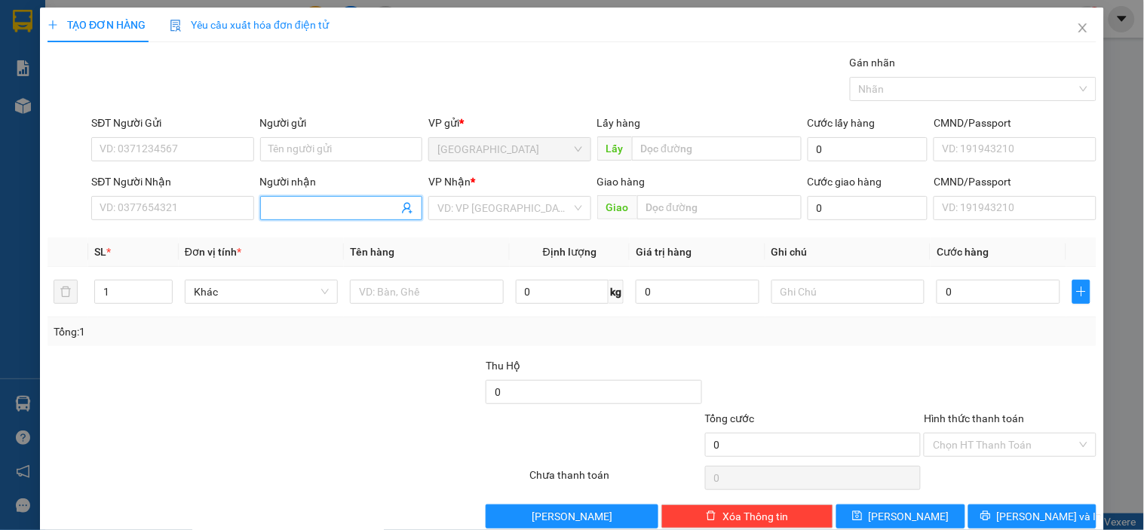
click at [290, 204] on input "Người nhận" at bounding box center [333, 208] width 129 height 17
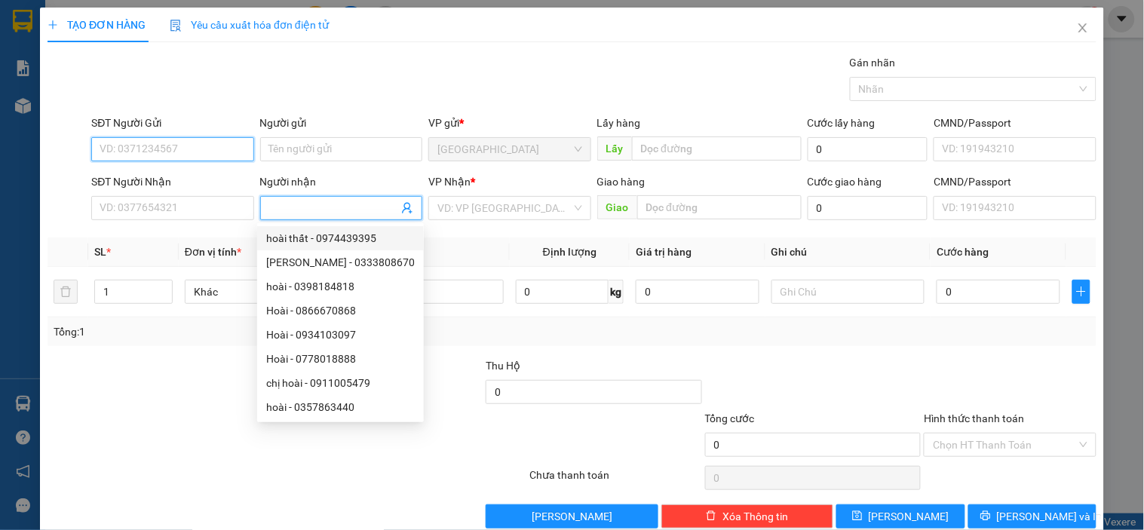
click at [181, 154] on input "SĐT Người Gửi" at bounding box center [172, 149] width 162 height 24
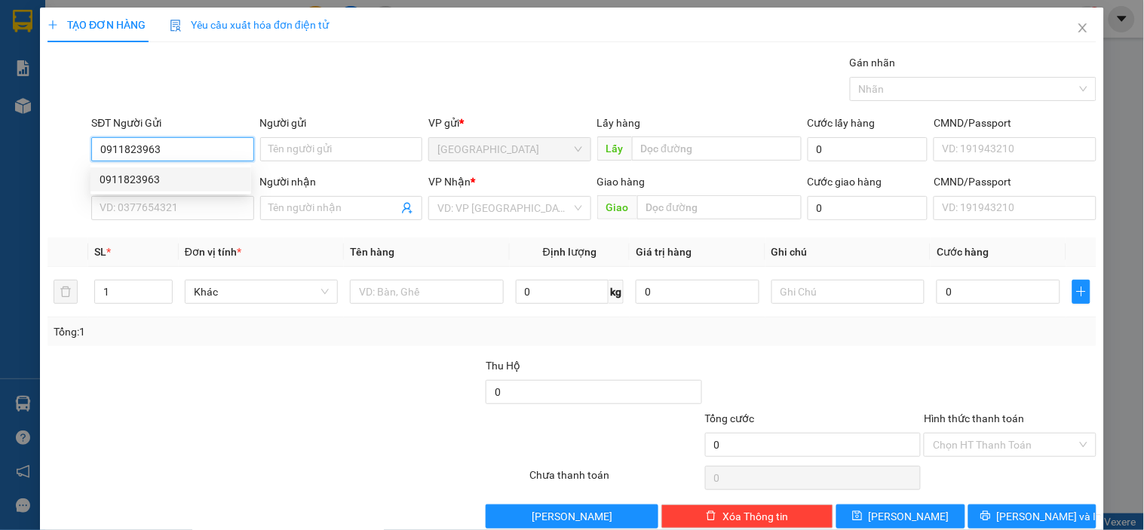
click at [156, 182] on div "0911823963" at bounding box center [171, 179] width 143 height 17
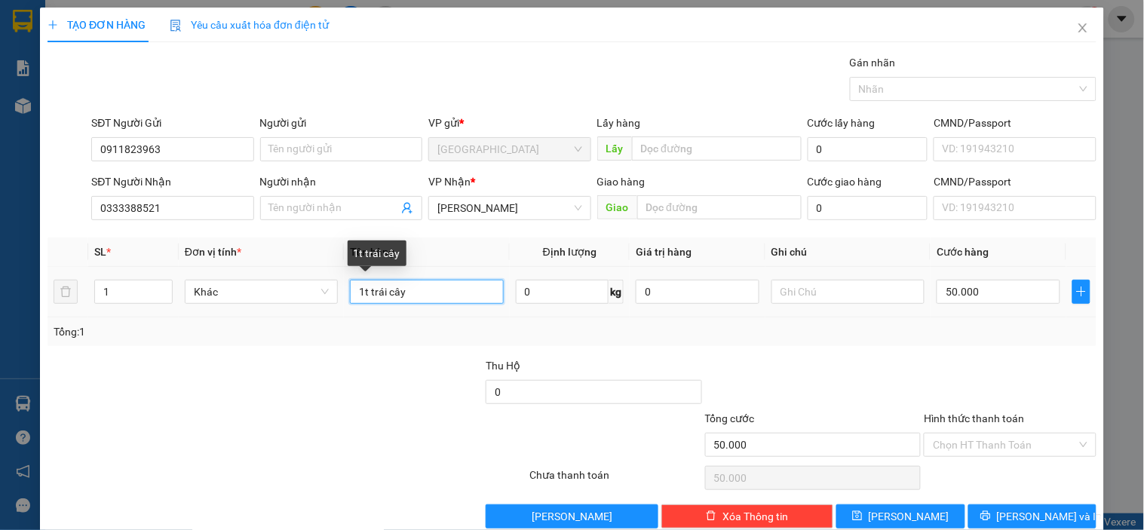
drag, startPoint x: 431, startPoint y: 290, endPoint x: 342, endPoint y: 296, distance: 89.1
click at [344, 296] on td "1t trái cây" at bounding box center [426, 292] width 165 height 51
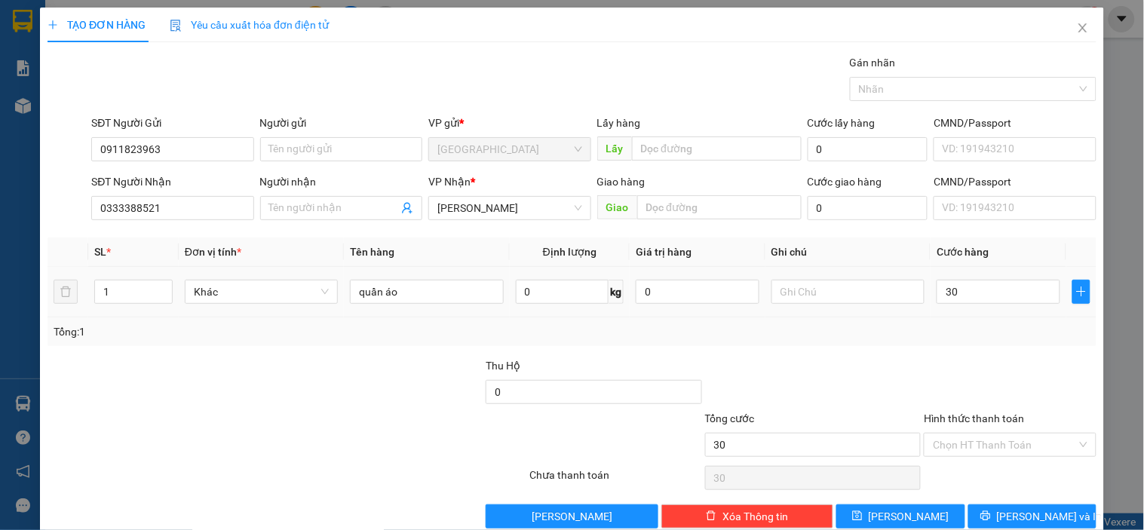
click at [943, 351] on div "Transit Pickup Surcharge Ids Transit Deliver Surcharge Ids Transit Deliver Surc…" at bounding box center [572, 291] width 1049 height 474
click at [977, 446] on input "Hình thức thanh toán" at bounding box center [1004, 445] width 143 height 23
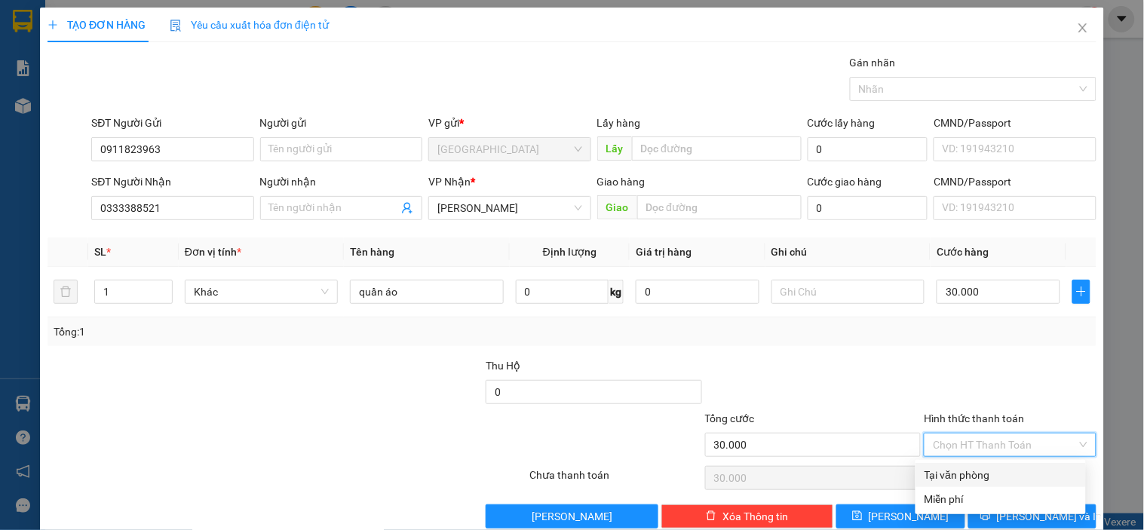
click at [970, 477] on div "Tại văn phòng" at bounding box center [1000, 475] width 152 height 17
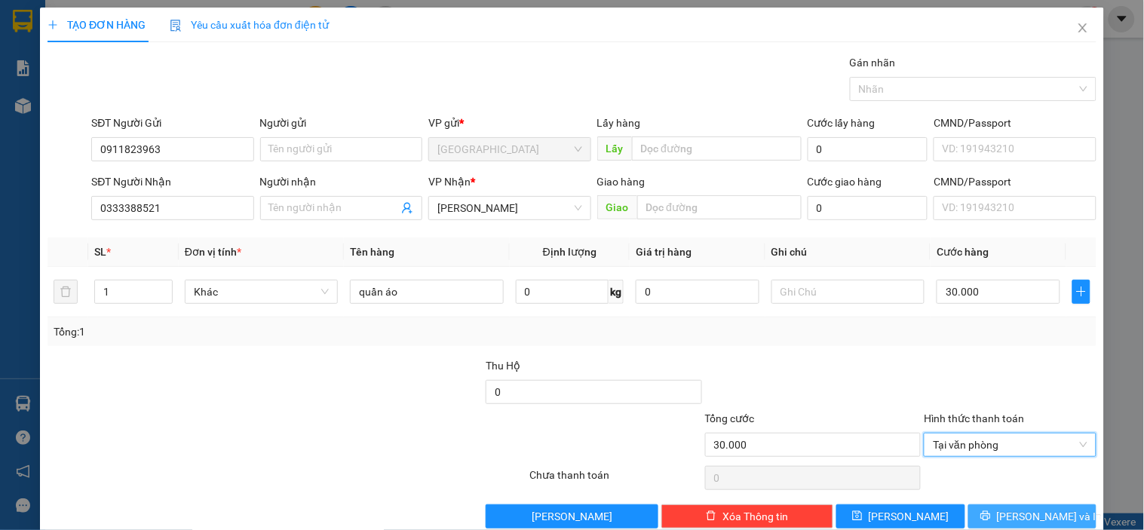
click at [992, 507] on button "[PERSON_NAME] và In" at bounding box center [1032, 516] width 128 height 24
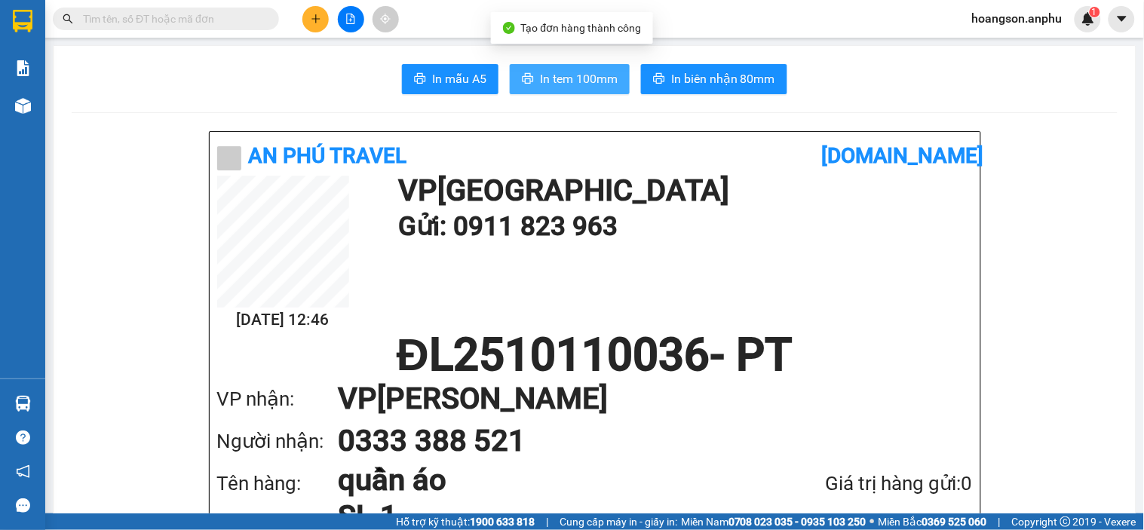
click at [594, 84] on span "In tem 100mm" at bounding box center [579, 78] width 78 height 19
click at [357, 28] on button at bounding box center [351, 19] width 26 height 26
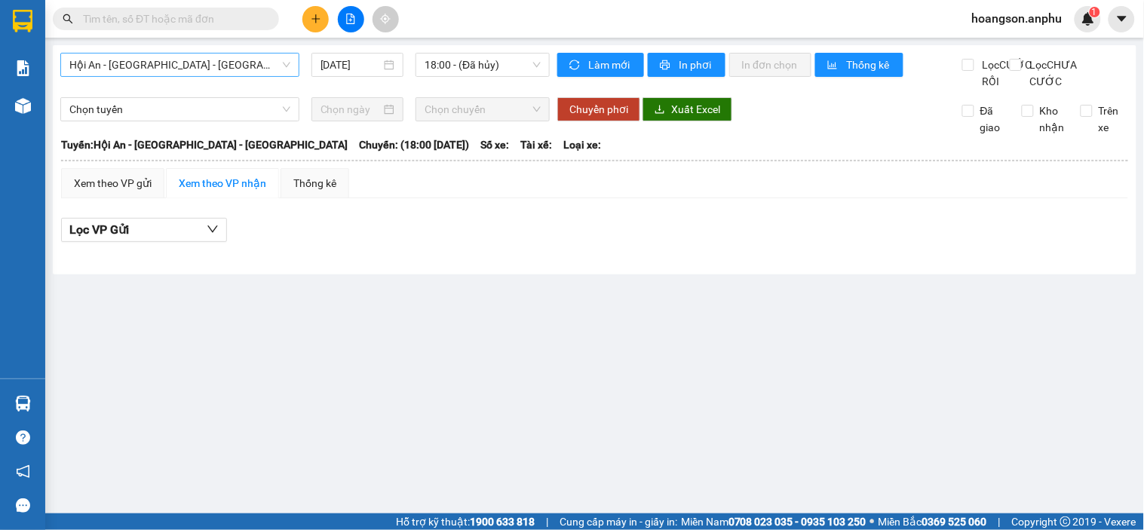
click at [216, 72] on span "Hội An - [GEOGRAPHIC_DATA] - [GEOGRAPHIC_DATA]" at bounding box center [179, 65] width 221 height 23
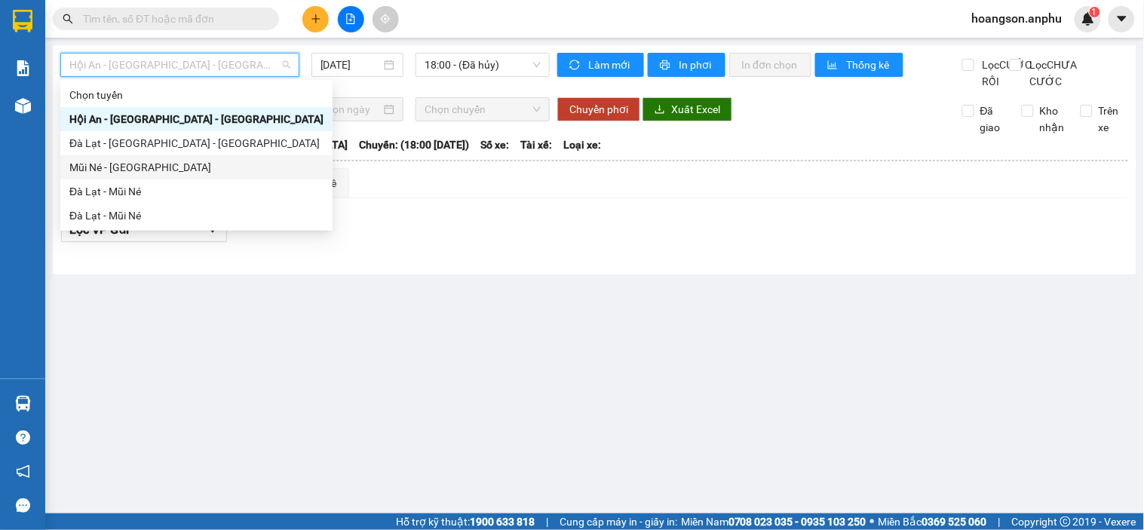
click at [179, 168] on div "Mũi Né - [GEOGRAPHIC_DATA]" at bounding box center [196, 167] width 254 height 17
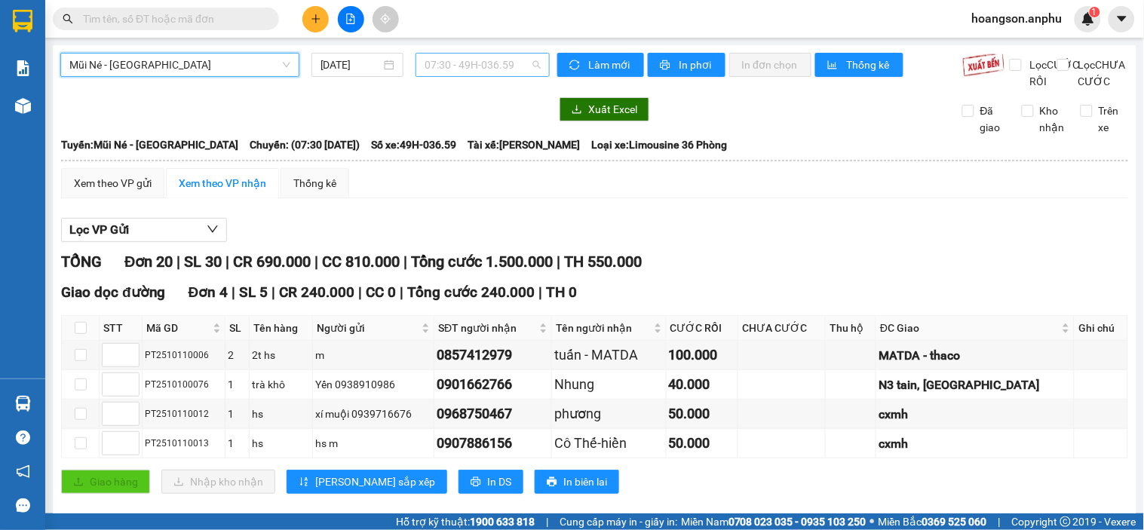
click at [471, 71] on span "07:30 - 49H-036.59" at bounding box center [483, 65] width 116 height 23
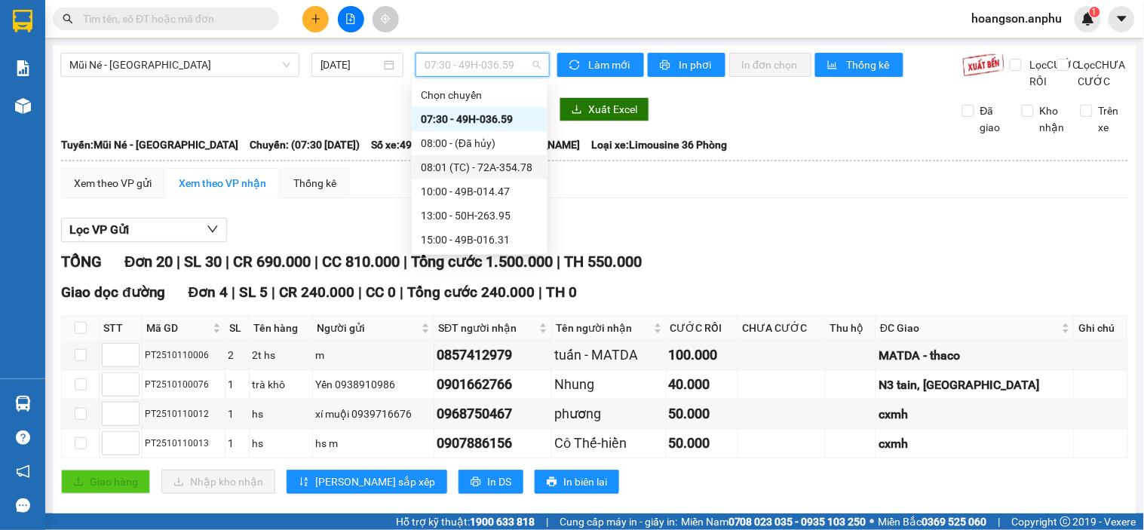
click at [460, 170] on div "08:01 (TC) - 72A-354.78" at bounding box center [480, 167] width 118 height 17
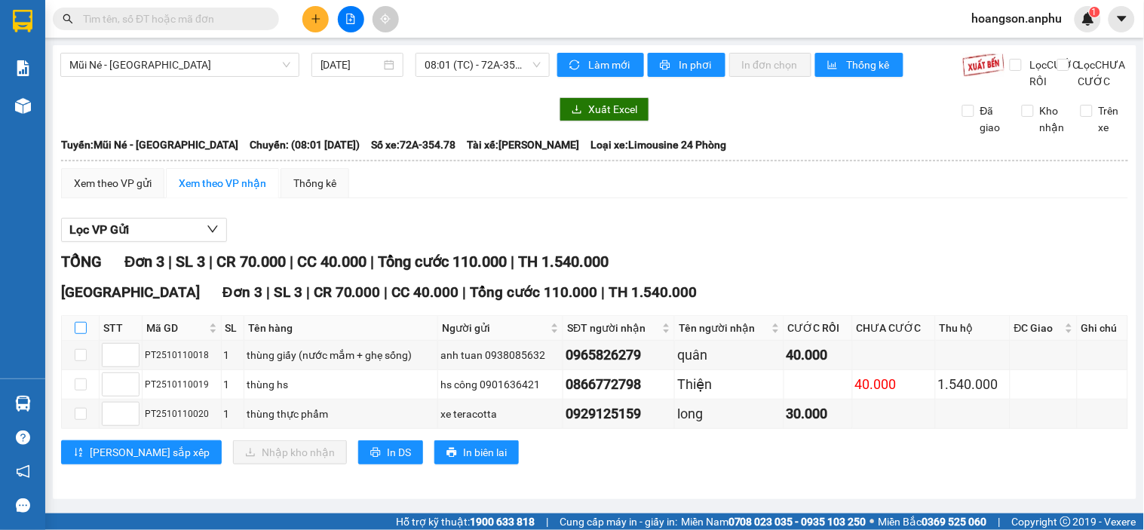
click at [84, 334] on input "checkbox" at bounding box center [81, 328] width 12 height 12
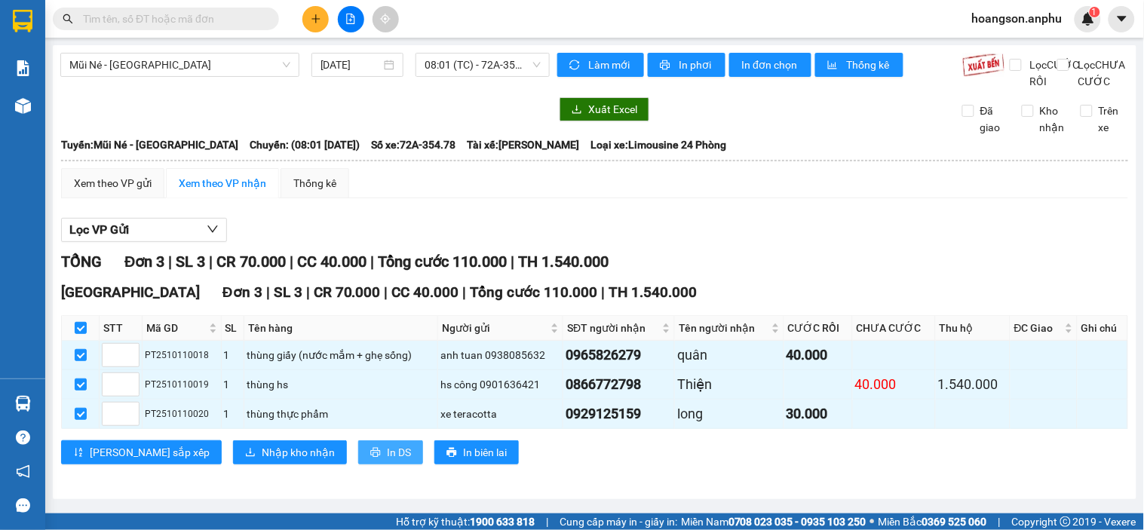
click at [358, 461] on button "In DS" at bounding box center [390, 452] width 65 height 24
click at [145, 13] on input "text" at bounding box center [172, 19] width 178 height 17
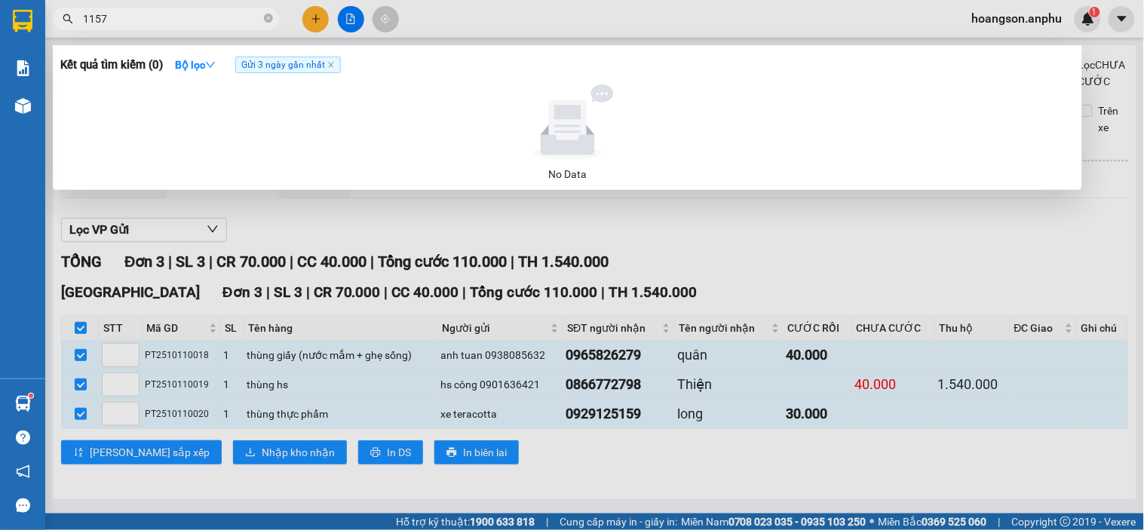
click at [260, 21] on input "1157" at bounding box center [172, 19] width 178 height 17
click at [265, 21] on icon "close-circle" at bounding box center [268, 18] width 9 height 9
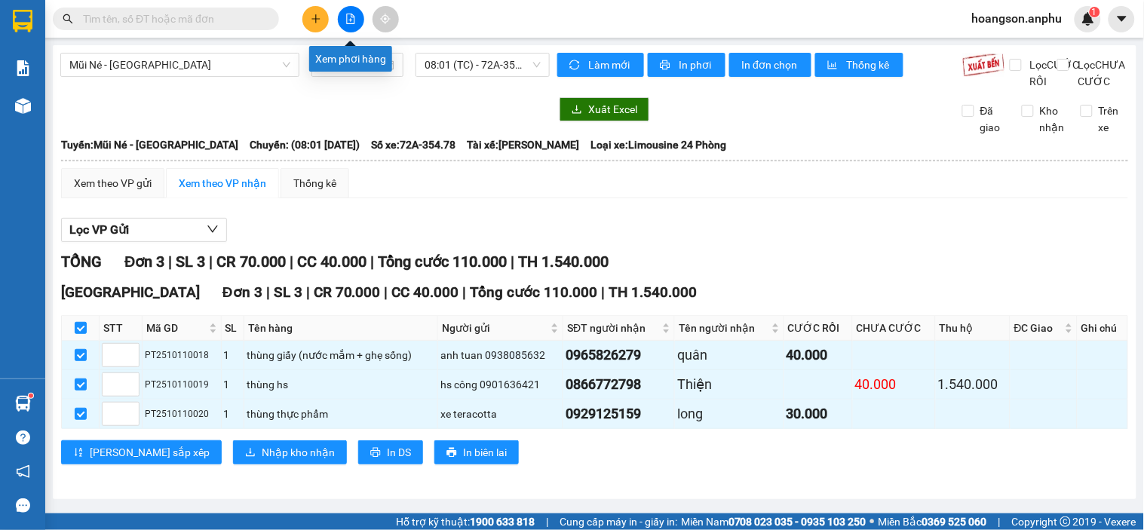
click at [348, 15] on icon "file-add" at bounding box center [350, 19] width 11 height 11
click at [507, 60] on span "08:01 (TC) - 72A-354.78" at bounding box center [483, 65] width 116 height 23
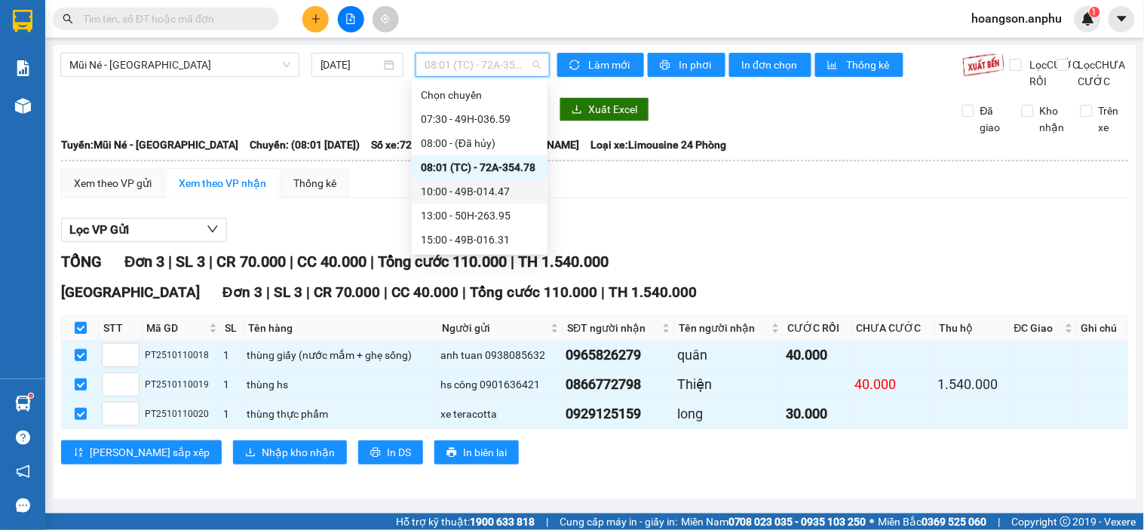
click at [471, 198] on div "10:00 - 49B-014.47" at bounding box center [480, 191] width 118 height 17
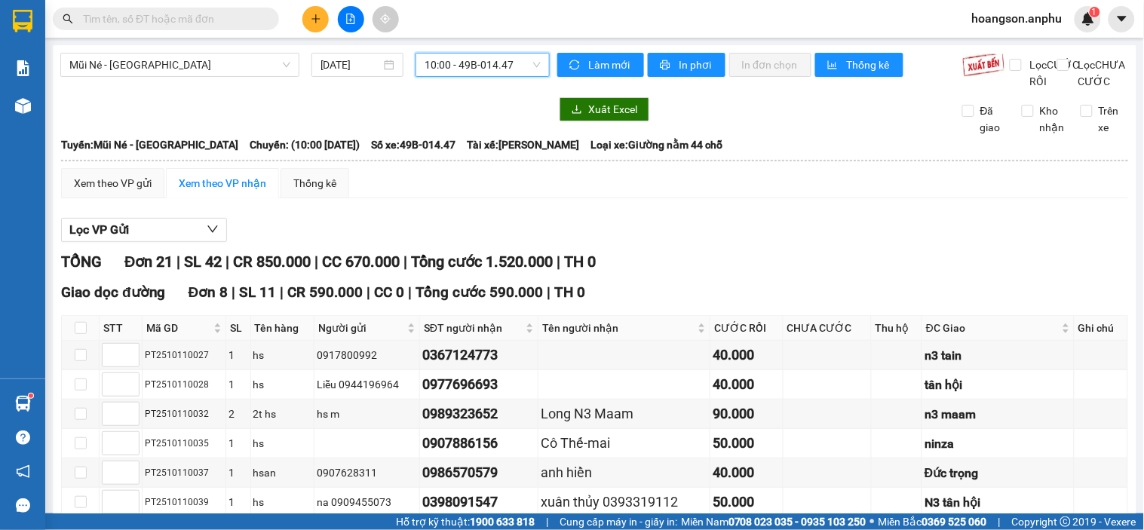
click at [468, 58] on span "10:00 - 49B-014.47" at bounding box center [483, 65] width 116 height 23
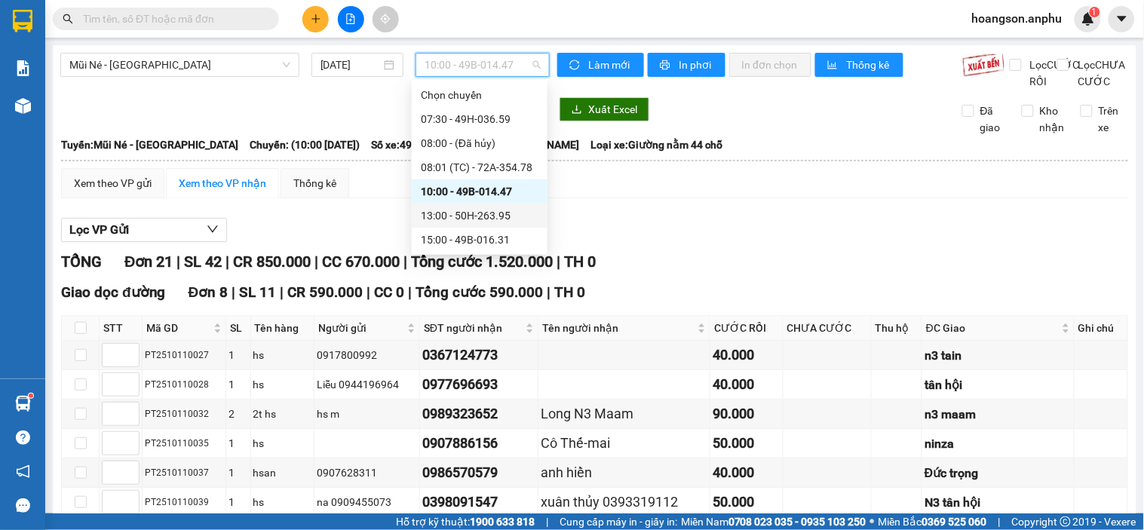
click at [460, 207] on div "13:00 - 50H-263.95" at bounding box center [480, 215] width 118 height 17
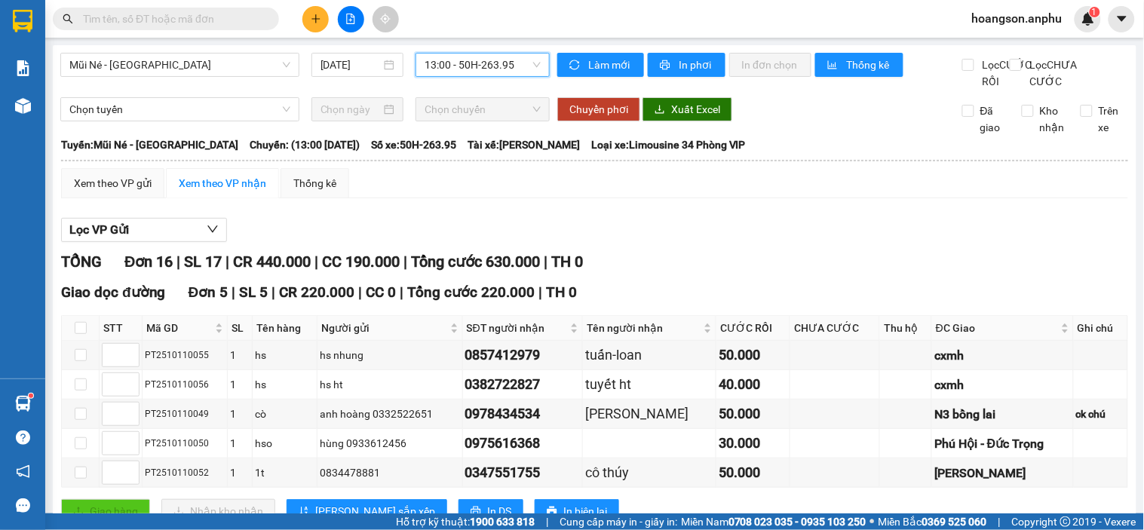
click at [464, 68] on span "13:00 - 50H-263.95" at bounding box center [483, 65] width 116 height 23
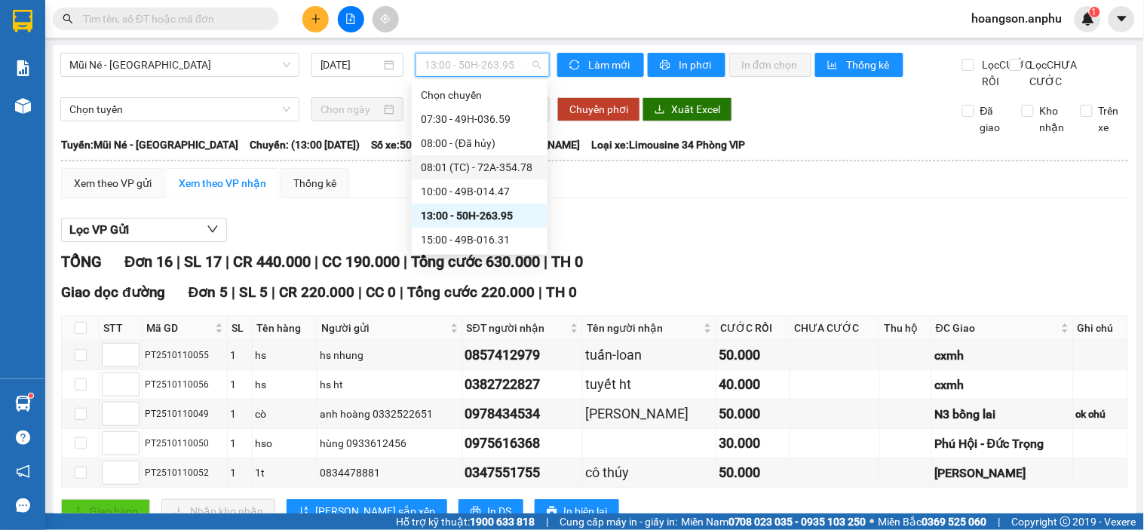
click at [473, 161] on div "08:01 (TC) - 72A-354.78" at bounding box center [480, 167] width 118 height 17
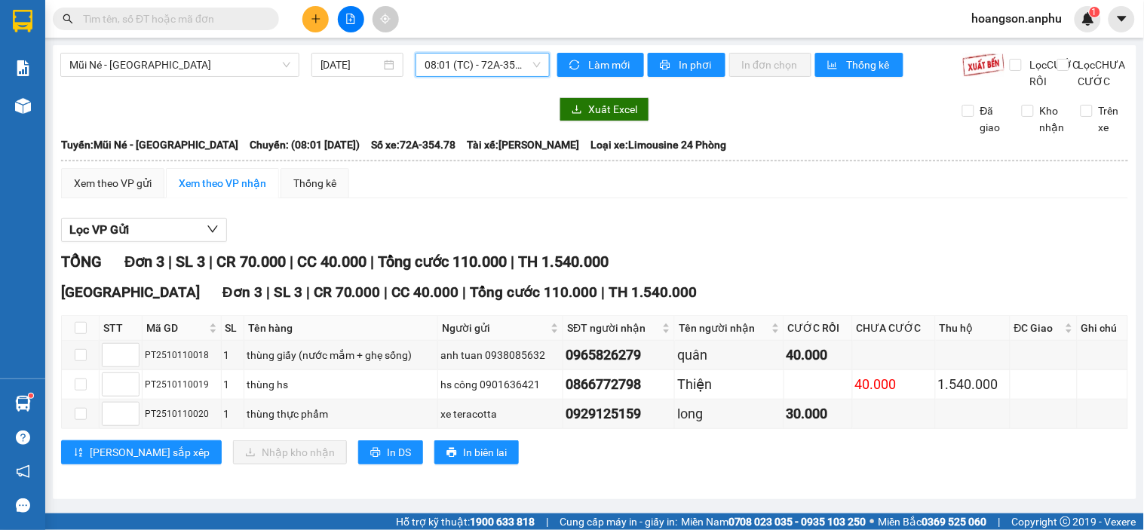
scroll to position [11, 0]
click at [79, 330] on input "checkbox" at bounding box center [81, 328] width 12 height 12
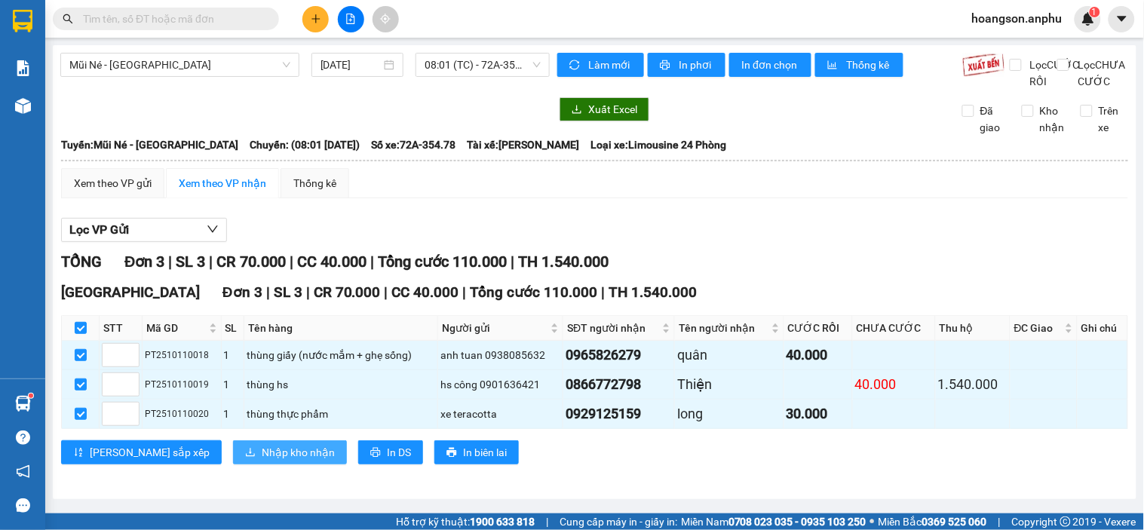
click at [262, 452] on span "Nhập kho nhận" at bounding box center [298, 452] width 73 height 17
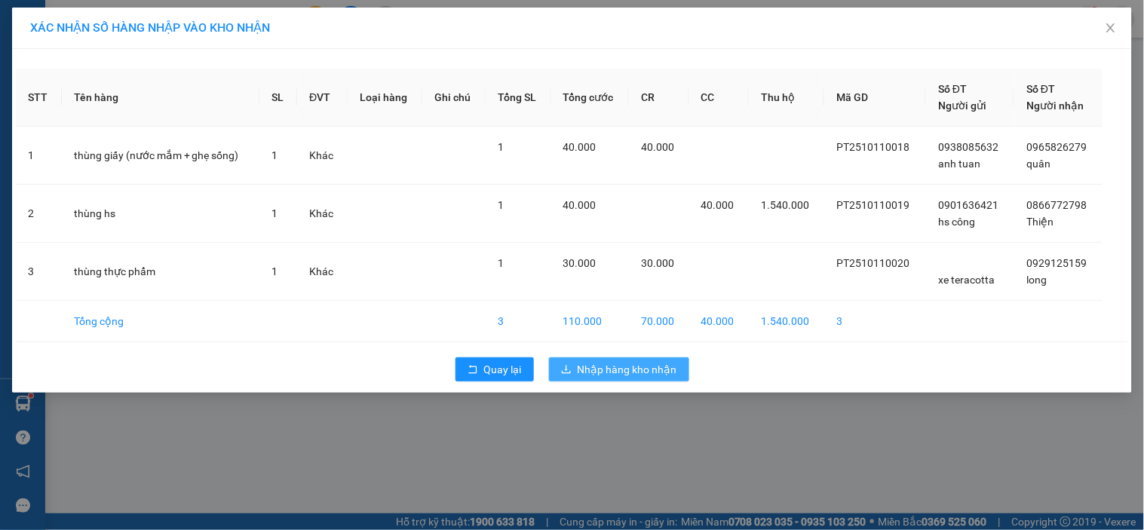
click at [612, 380] on button "Nhập hàng kho nhận" at bounding box center [619, 369] width 140 height 24
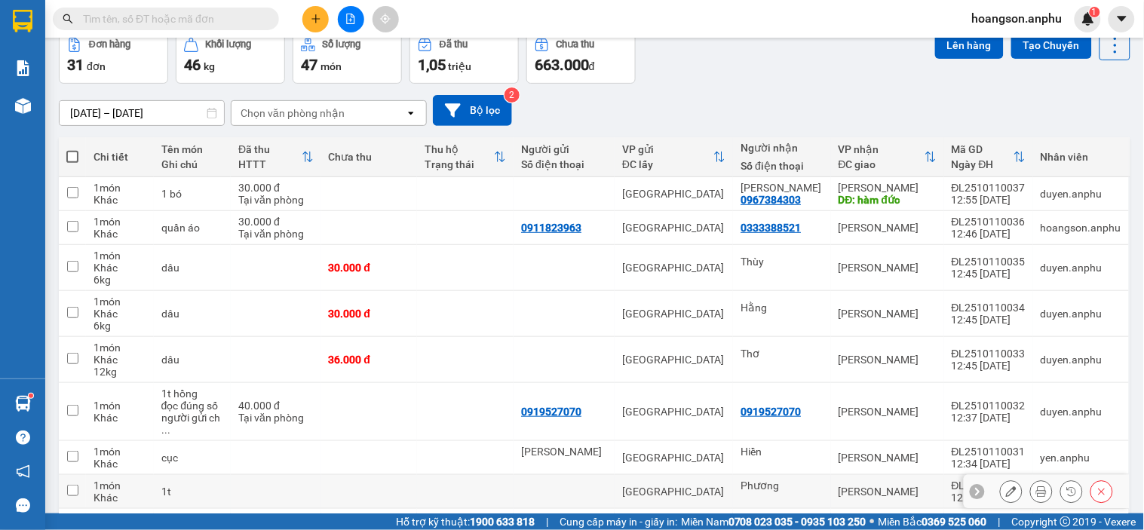
scroll to position [167, 0]
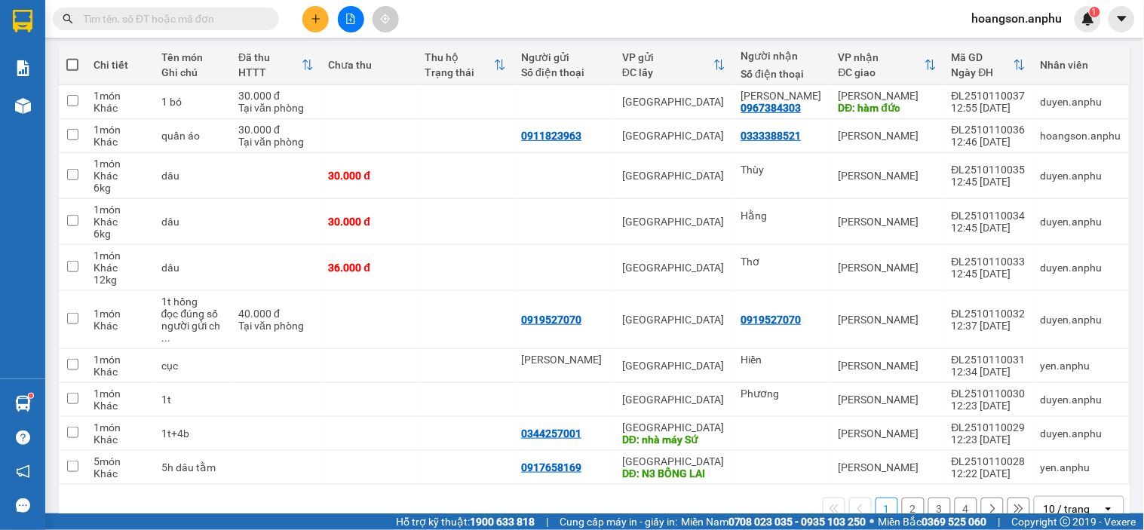
click at [318, 11] on button at bounding box center [315, 19] width 26 height 26
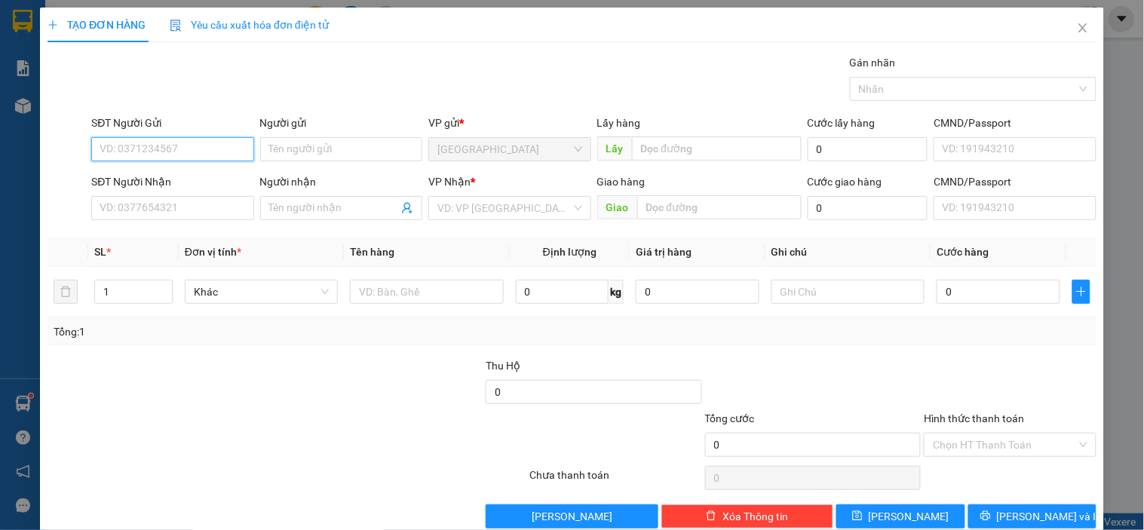
click at [189, 146] on input "SĐT Người Gửi" at bounding box center [172, 149] width 162 height 24
click at [175, 189] on div "0985167169" at bounding box center [170, 179] width 161 height 24
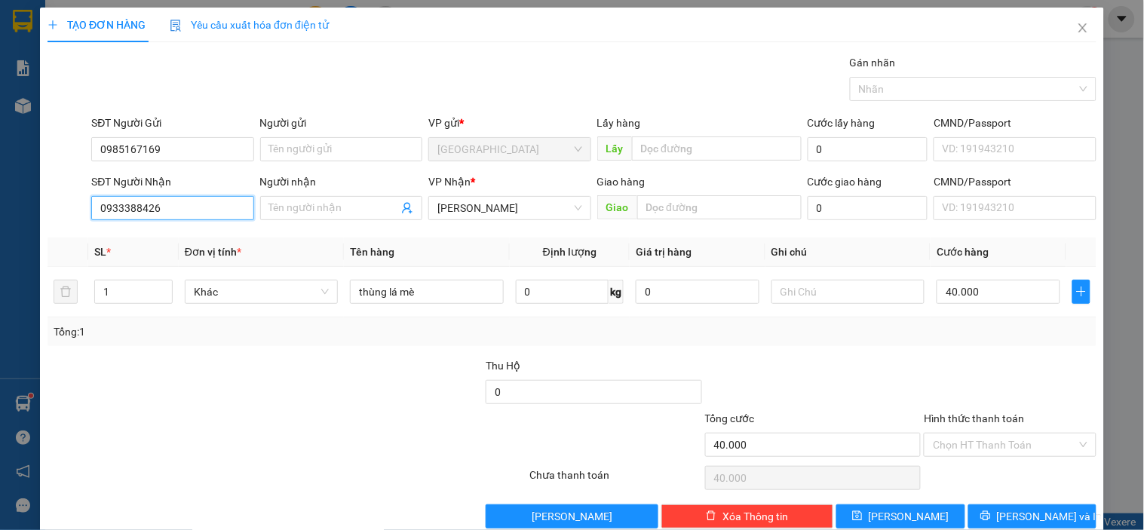
drag, startPoint x: 192, startPoint y: 207, endPoint x: 86, endPoint y: 207, distance: 106.3
click at [86, 207] on div "SĐT Người Nhận 0933388426 0933388426 Người nhận Tên người nhận VP Nhận * [PERSO…" at bounding box center [572, 199] width 1052 height 53
click at [170, 201] on input "0933388426" at bounding box center [172, 208] width 162 height 24
click at [206, 373] on div at bounding box center [155, 383] width 219 height 53
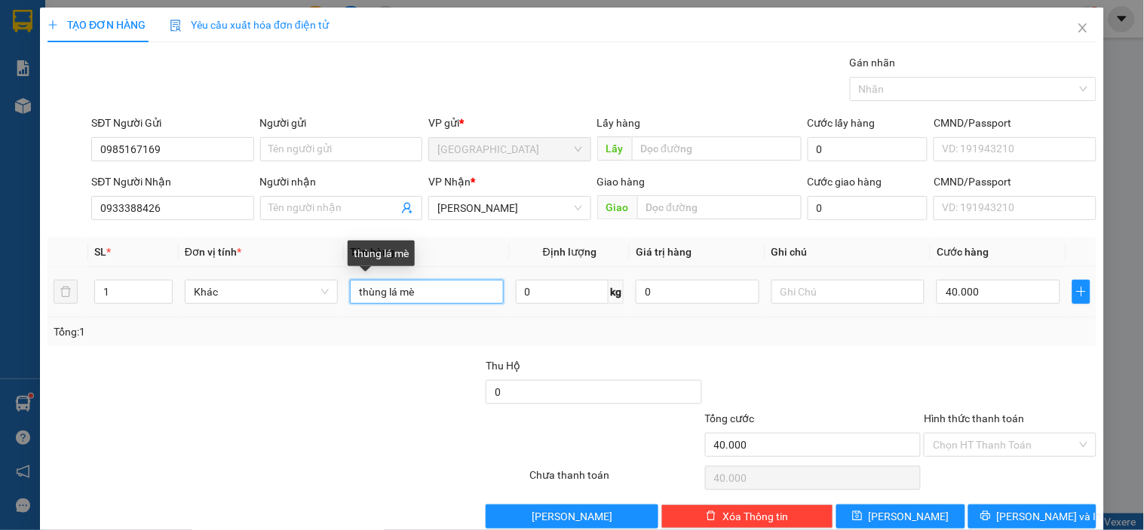
click at [454, 297] on input "thùng lá mè" at bounding box center [426, 292] width 153 height 24
click at [397, 296] on input "thùng lá mè" at bounding box center [426, 292] width 153 height 24
click at [439, 295] on input "thùng lá mè" at bounding box center [426, 292] width 153 height 24
click at [404, 368] on div at bounding box center [374, 383] width 219 height 53
click at [465, 298] on input "thùng lá mè" at bounding box center [426, 292] width 153 height 24
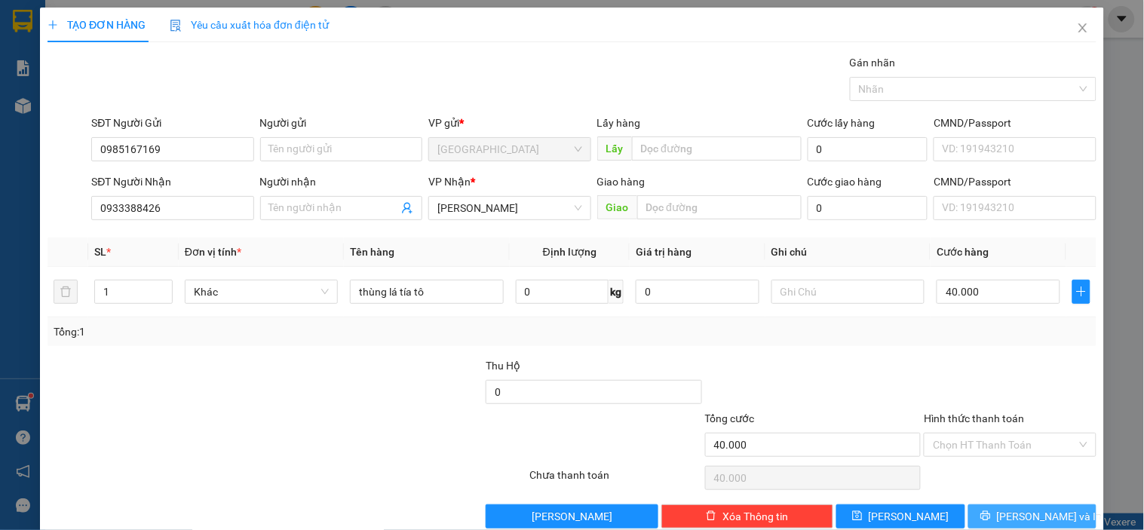
click at [990, 517] on icon "printer" at bounding box center [985, 516] width 10 height 10
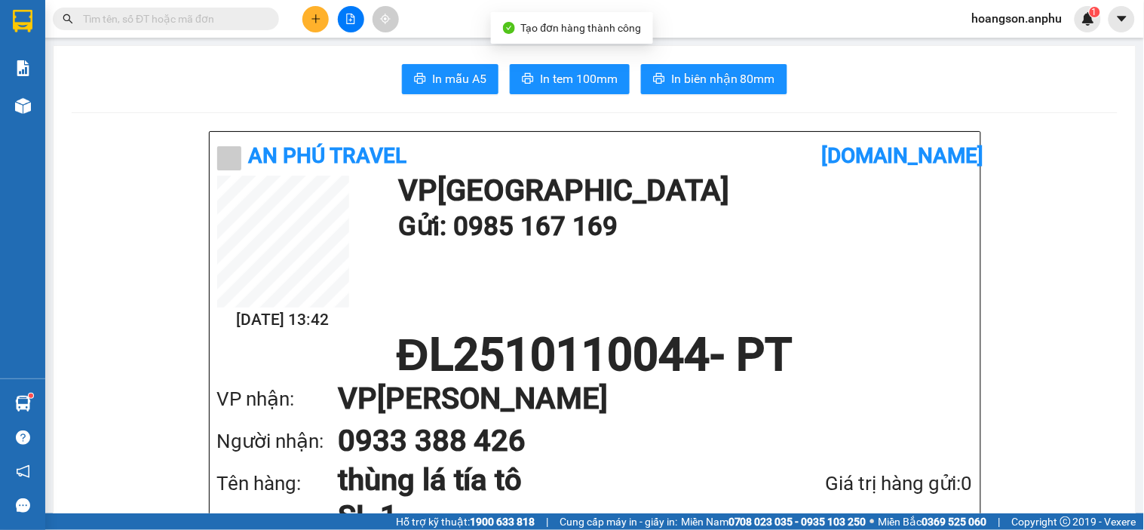
click at [608, 87] on button "In tem 100mm" at bounding box center [570, 79] width 120 height 30
click at [592, 86] on span "In tem 100mm" at bounding box center [579, 78] width 78 height 19
click at [314, 15] on icon "plus" at bounding box center [316, 19] width 11 height 11
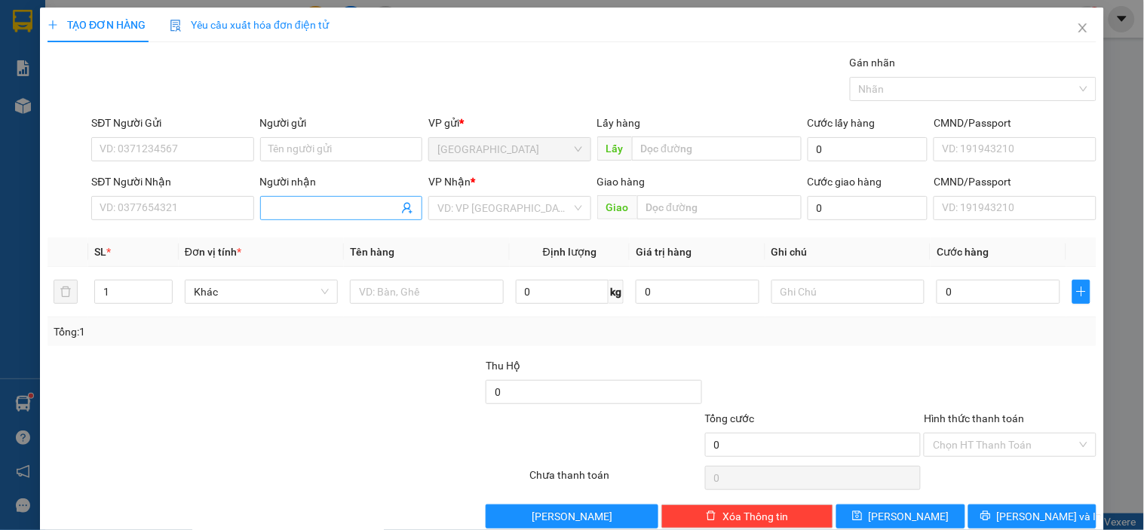
click at [276, 202] on input "Người nhận" at bounding box center [333, 208] width 129 height 17
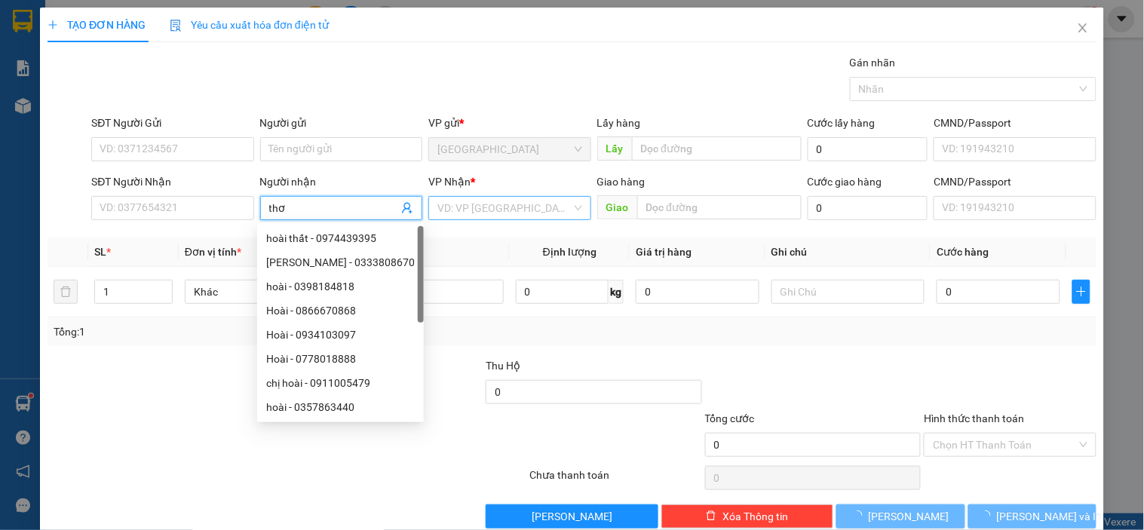
click at [469, 197] on input "search" at bounding box center [503, 208] width 133 height 23
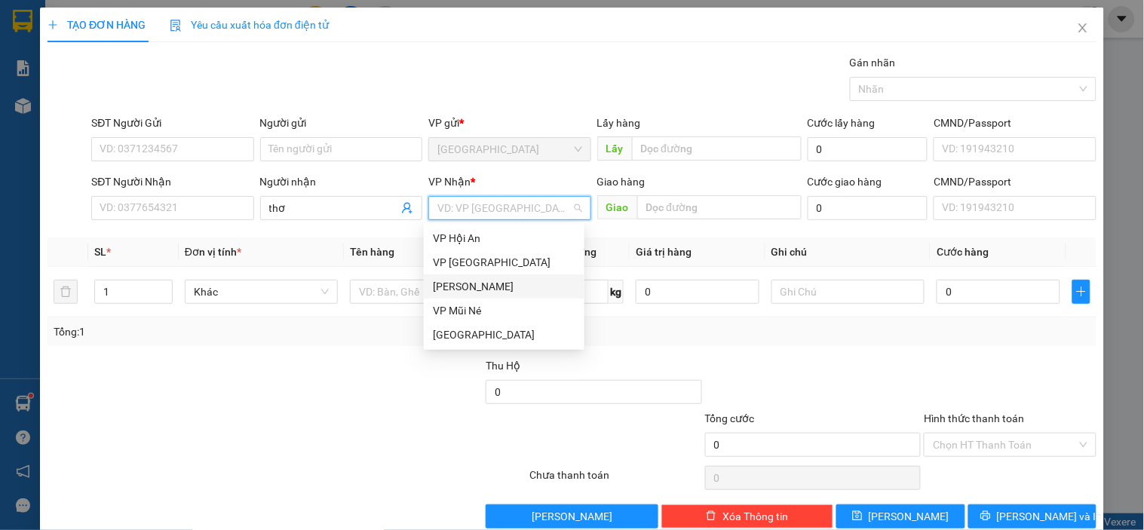
click at [479, 290] on div "[PERSON_NAME]" at bounding box center [504, 286] width 143 height 17
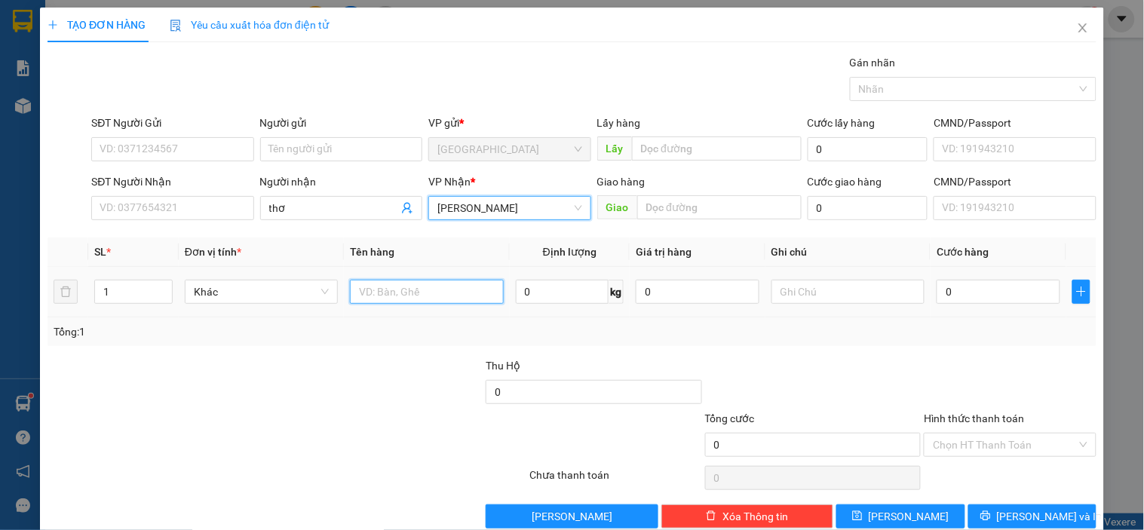
click at [372, 290] on input "text" at bounding box center [426, 292] width 153 height 24
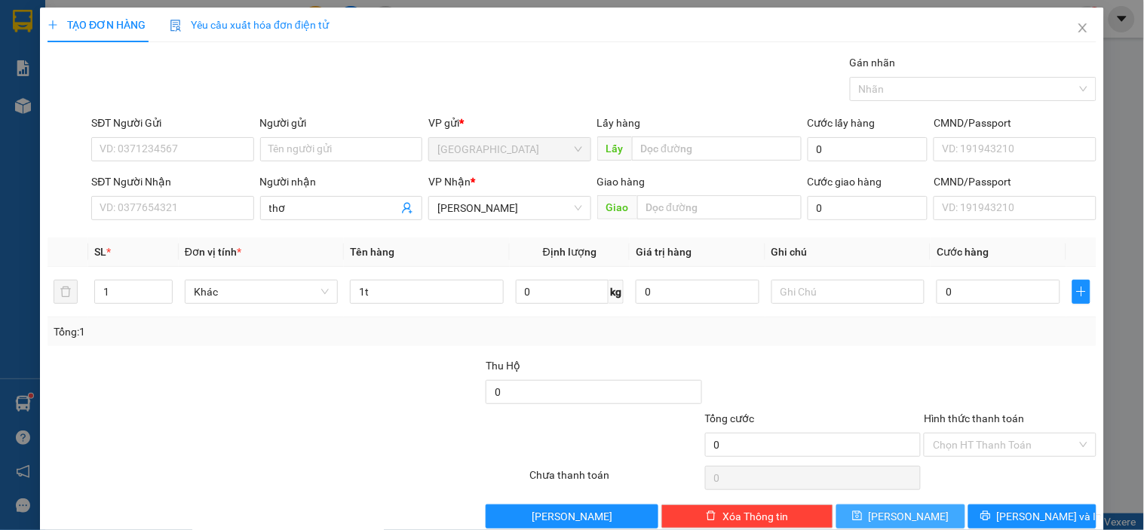
click at [921, 507] on button "[PERSON_NAME]" at bounding box center [900, 516] width 128 height 24
click at [333, 210] on input "Người nhận" at bounding box center [333, 208] width 129 height 17
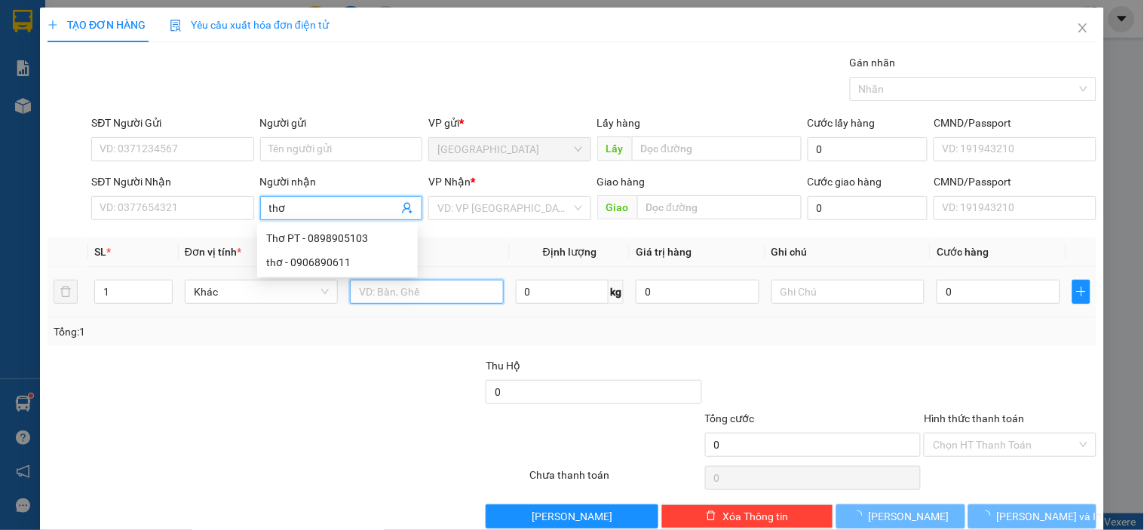
click at [431, 284] on input "text" at bounding box center [426, 292] width 153 height 24
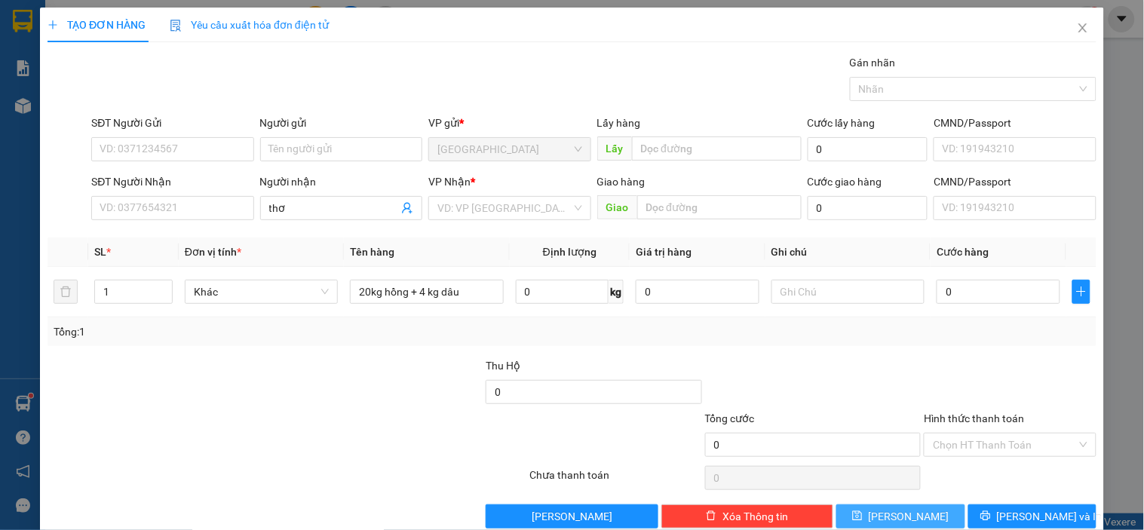
click at [911, 508] on button "[PERSON_NAME]" at bounding box center [900, 516] width 128 height 24
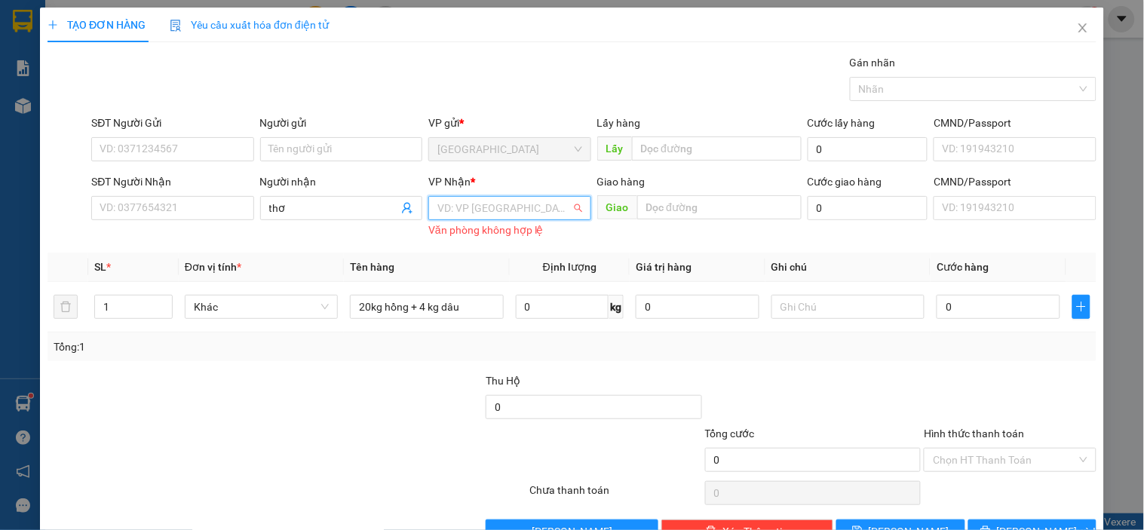
click at [496, 201] on input "search" at bounding box center [503, 208] width 133 height 23
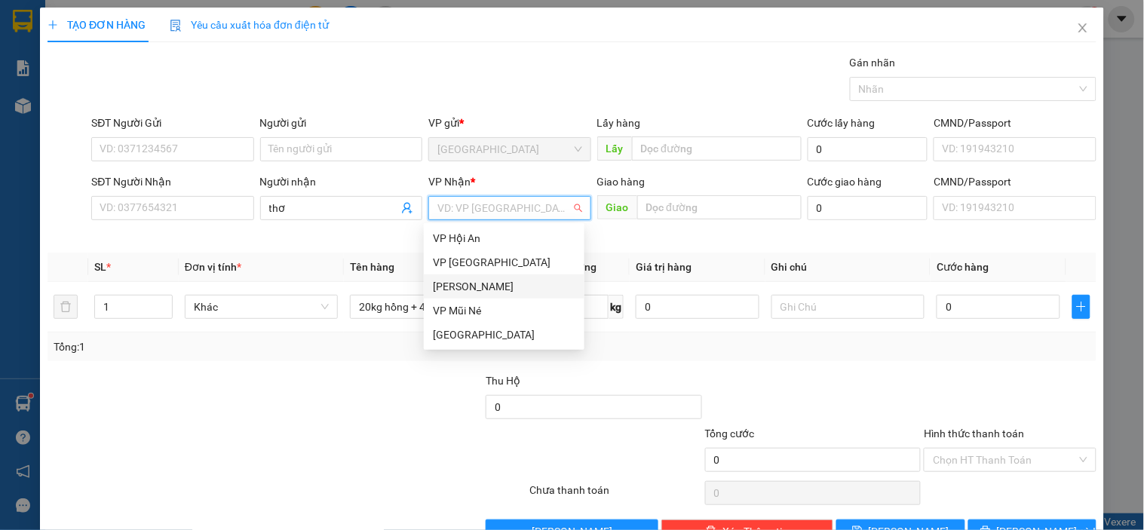
click at [485, 278] on div "[PERSON_NAME]" at bounding box center [504, 286] width 143 height 17
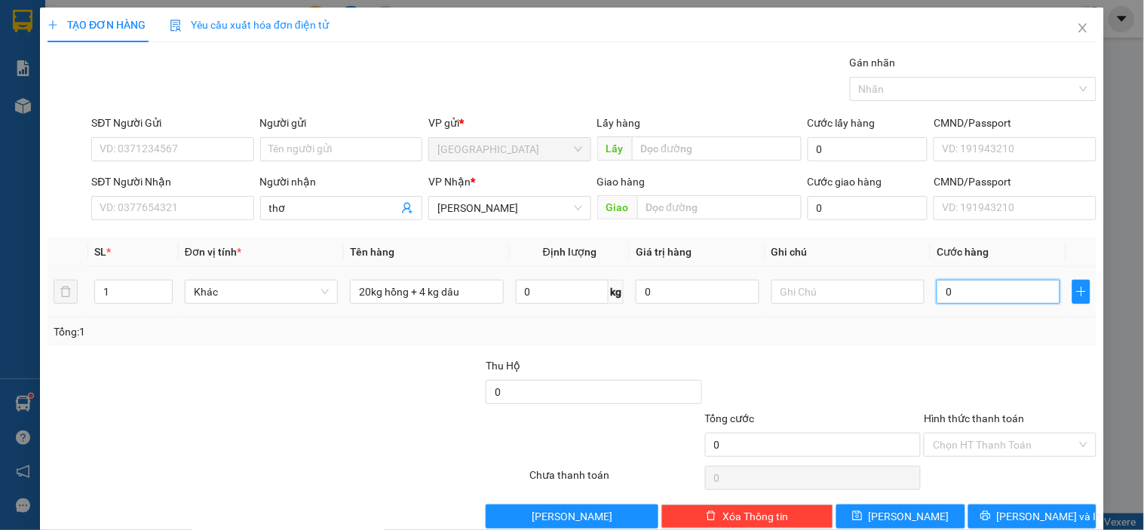
click at [974, 282] on input "0" at bounding box center [999, 292] width 124 height 24
click at [909, 507] on button "[PERSON_NAME]" at bounding box center [900, 516] width 128 height 24
click at [321, 213] on input "Người nhận" at bounding box center [333, 208] width 129 height 17
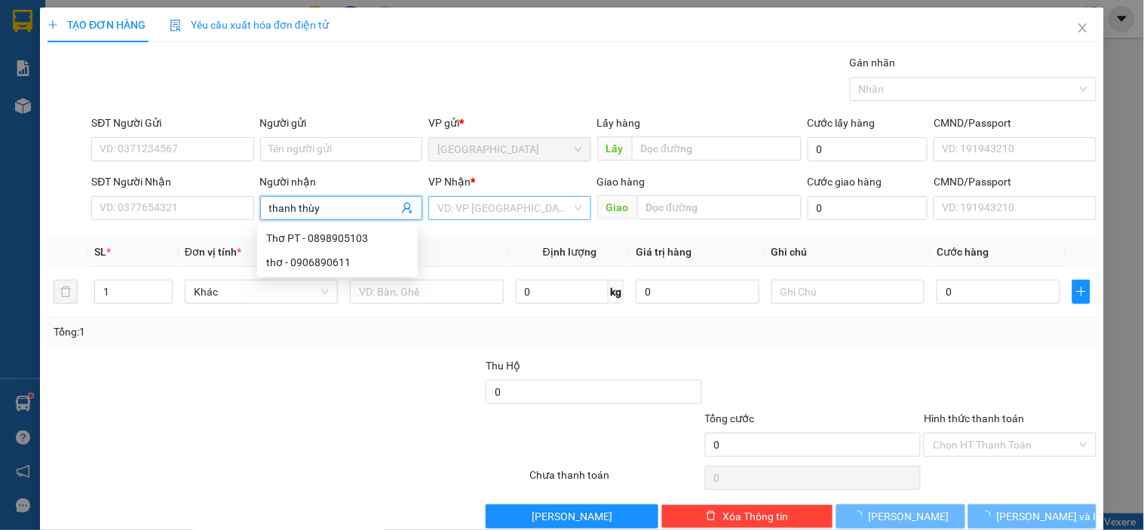
click at [548, 201] on input "search" at bounding box center [503, 208] width 133 height 23
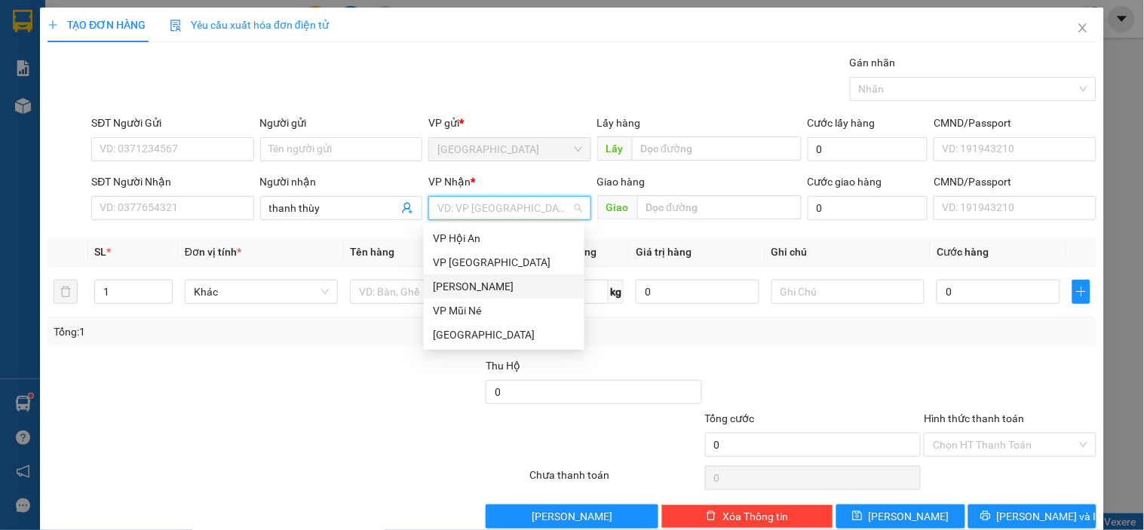
click at [520, 291] on div "[PERSON_NAME]" at bounding box center [504, 286] width 143 height 17
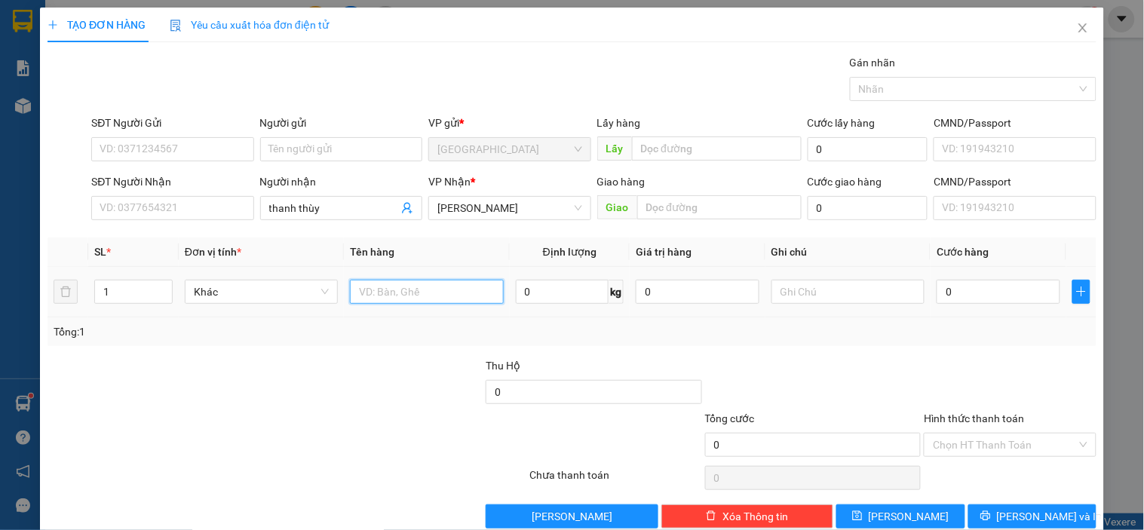
click at [453, 293] on input "text" at bounding box center [426, 292] width 153 height 24
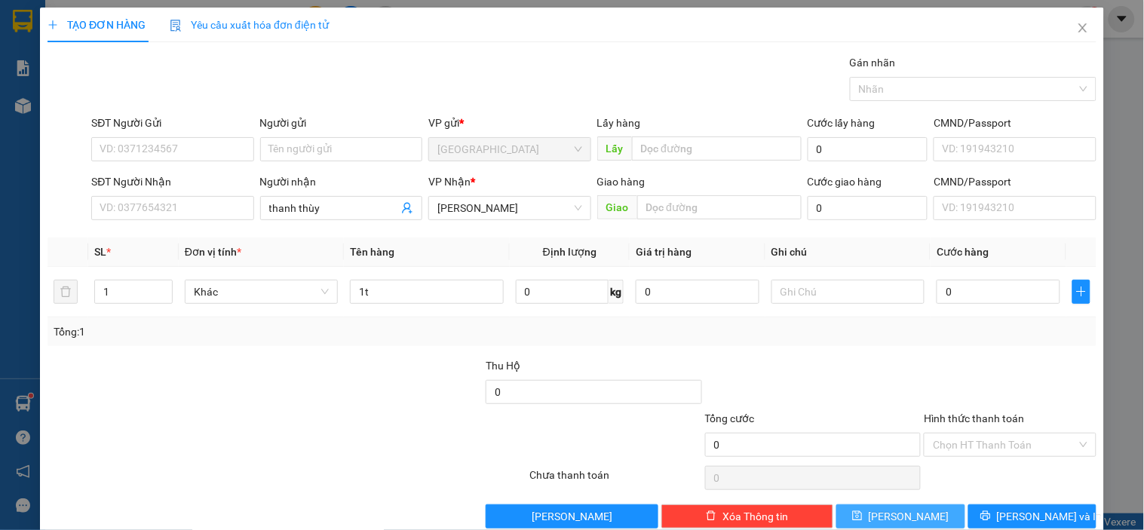
click at [924, 508] on button "[PERSON_NAME]" at bounding box center [900, 516] width 128 height 24
click at [1077, 28] on icon "close" at bounding box center [1083, 28] width 12 height 12
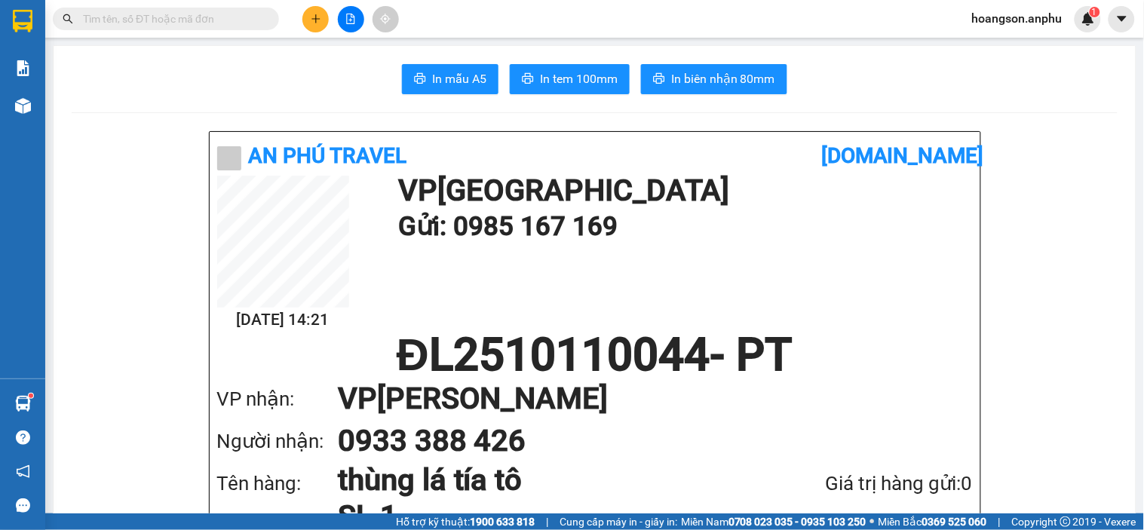
click at [360, 11] on button at bounding box center [351, 19] width 26 height 26
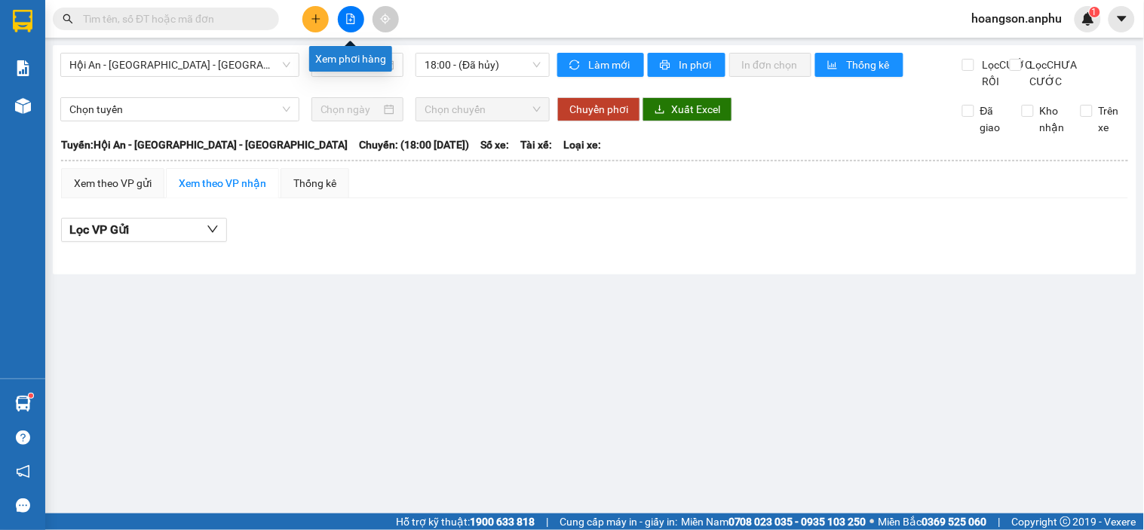
click at [343, 20] on button at bounding box center [351, 19] width 26 height 26
click at [224, 61] on span "Hội An - [GEOGRAPHIC_DATA] - [GEOGRAPHIC_DATA]" at bounding box center [179, 65] width 221 height 23
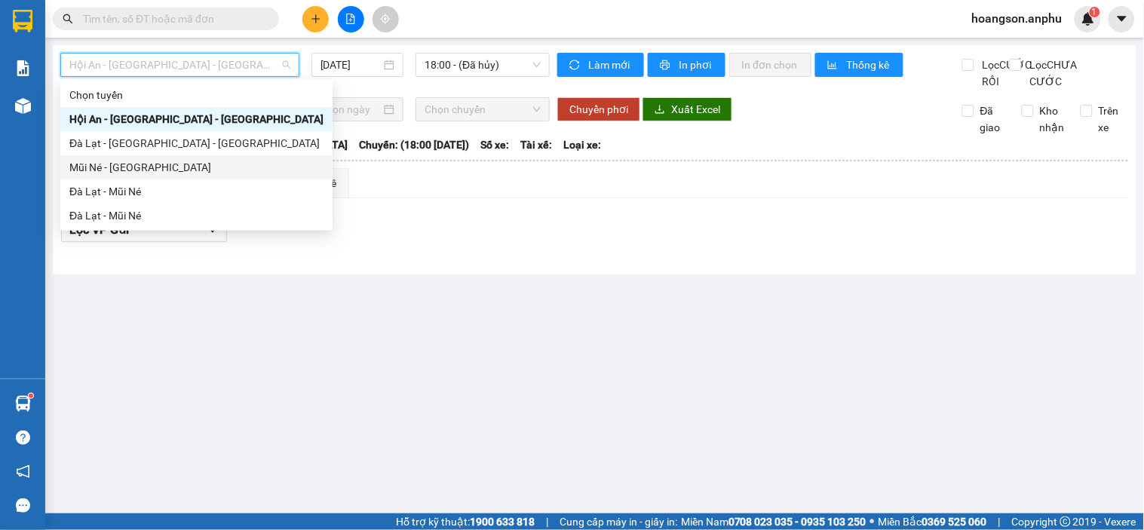
click at [121, 170] on div "Mũi Né - [GEOGRAPHIC_DATA]" at bounding box center [196, 167] width 254 height 17
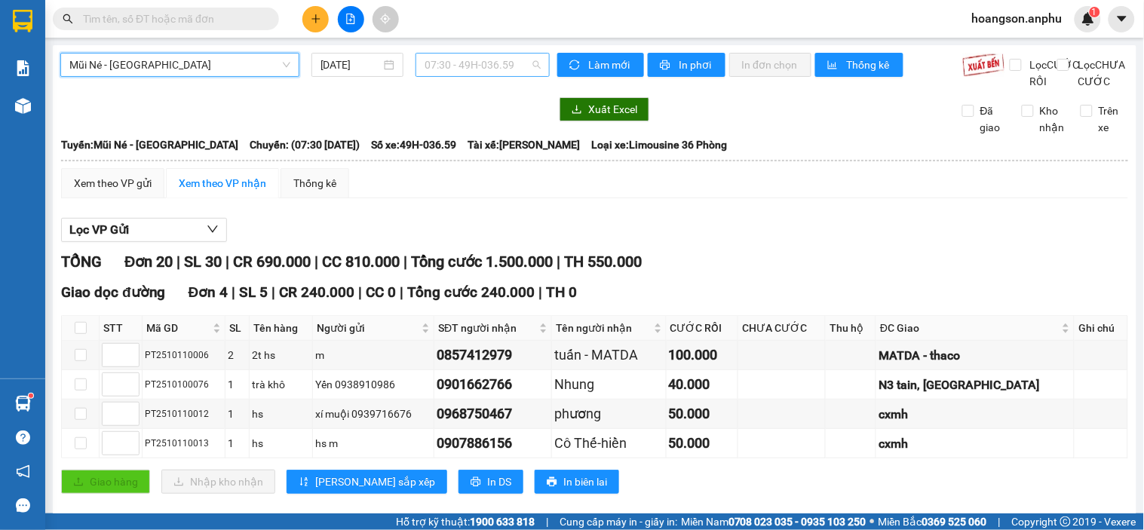
click at [485, 63] on span "07:30 - 49H-036.59" at bounding box center [483, 65] width 116 height 23
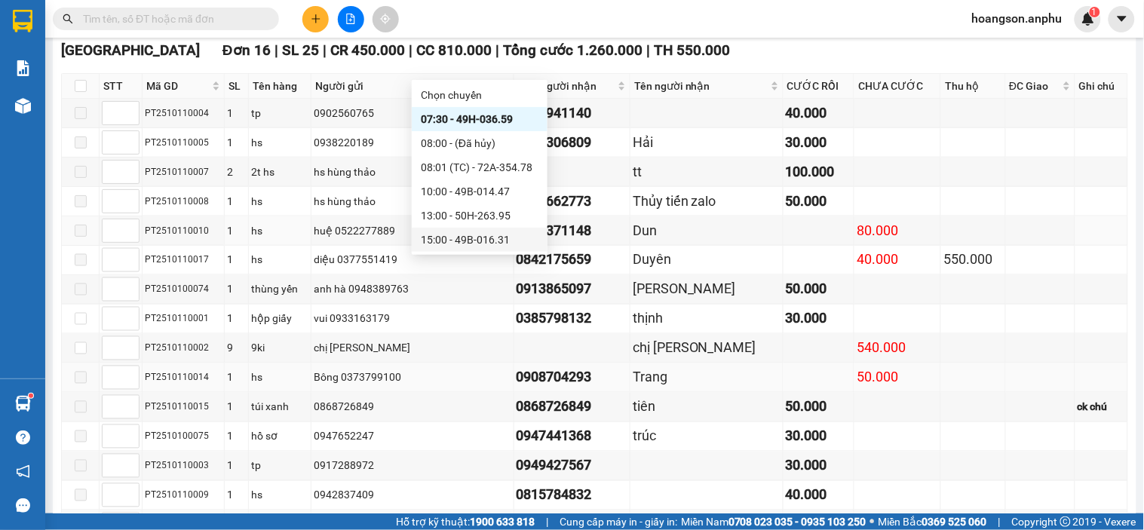
scroll to position [502, 0]
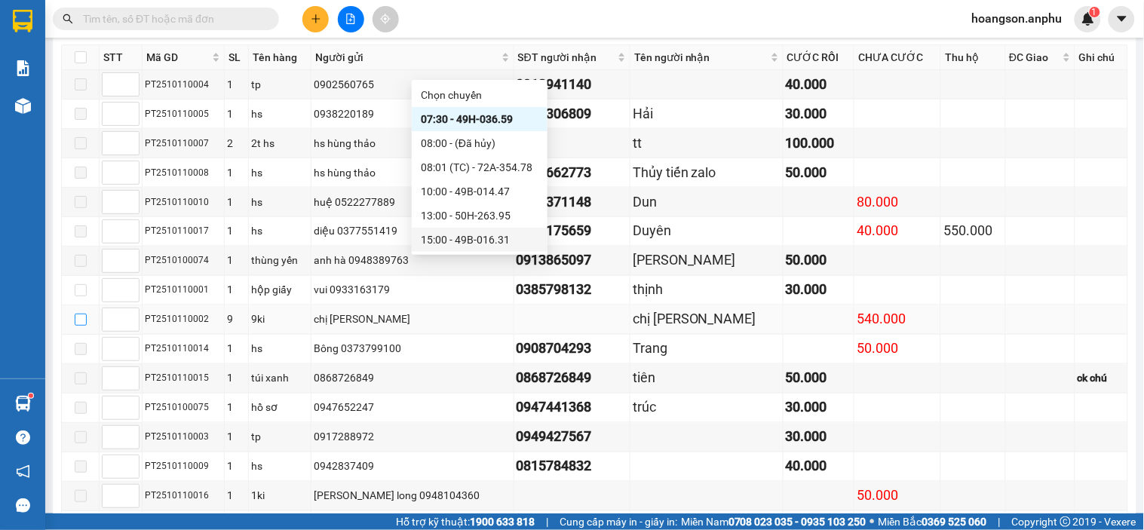
click at [80, 326] on input "checkbox" at bounding box center [81, 320] width 12 height 12
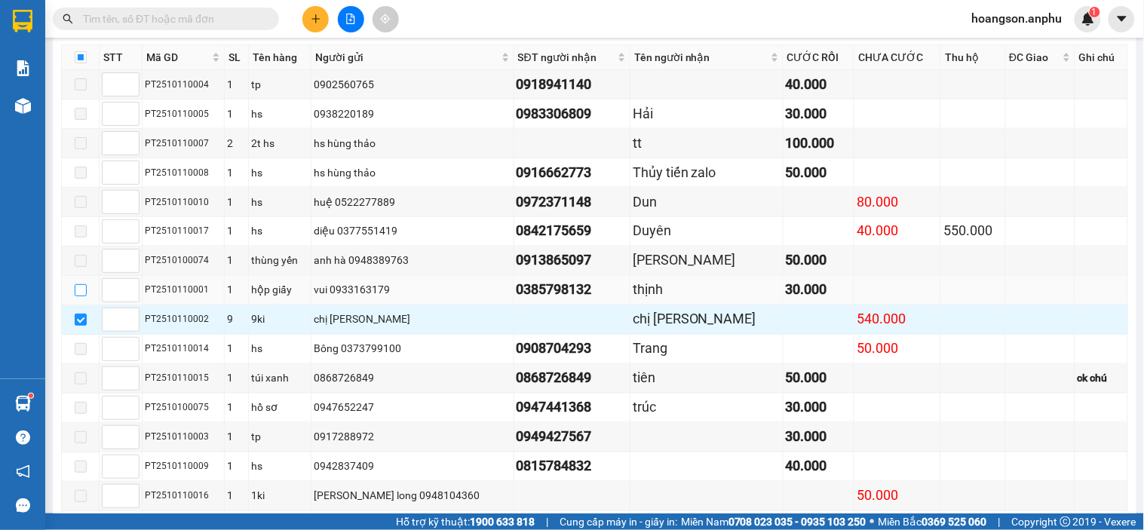
drag, startPoint x: 61, startPoint y: 313, endPoint x: 76, endPoint y: 306, distance: 16.5
click at [71, 305] on td at bounding box center [81, 290] width 38 height 29
click at [76, 296] on input "checkbox" at bounding box center [81, 290] width 12 height 12
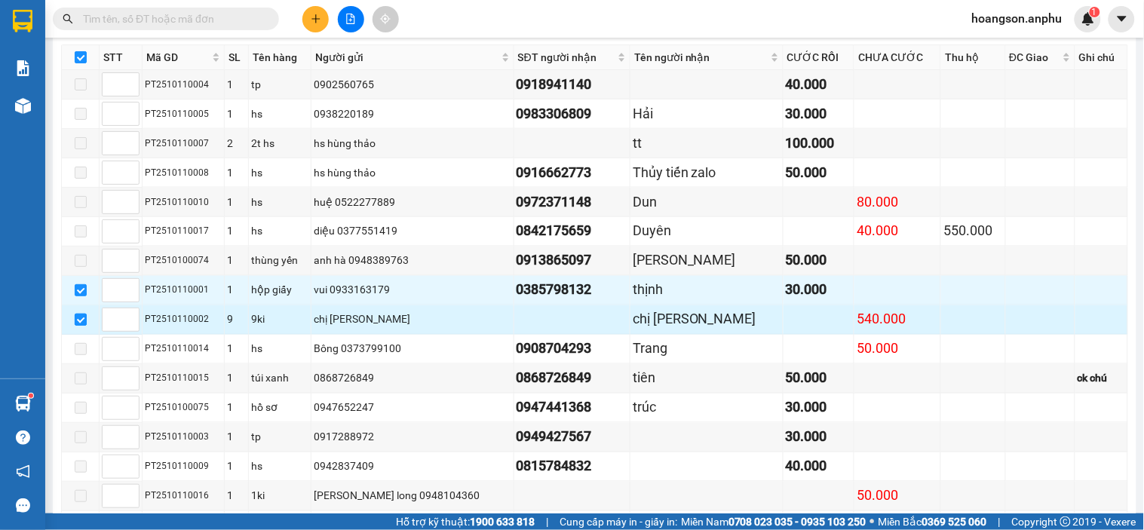
click at [80, 326] on input "checkbox" at bounding box center [81, 320] width 12 height 12
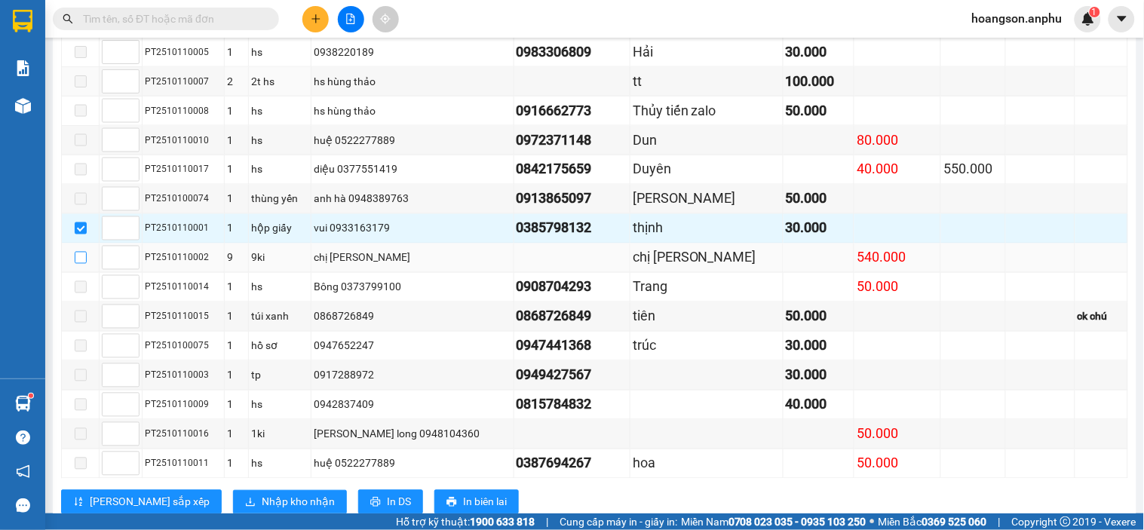
scroll to position [628, 0]
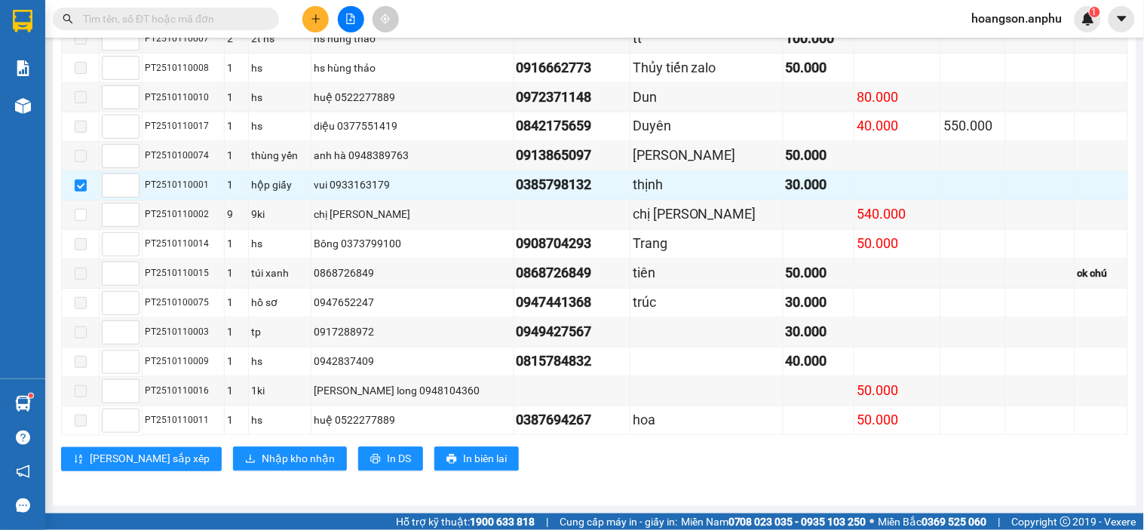
click at [262, 477] on div "[GEOGRAPHIC_DATA] 16 | SL 25 | CR 450.000 | CC 810.000 | Tổng cước 1.260.000 | …" at bounding box center [594, 194] width 1067 height 577
click at [262, 464] on span "Nhập kho nhận" at bounding box center [298, 459] width 73 height 17
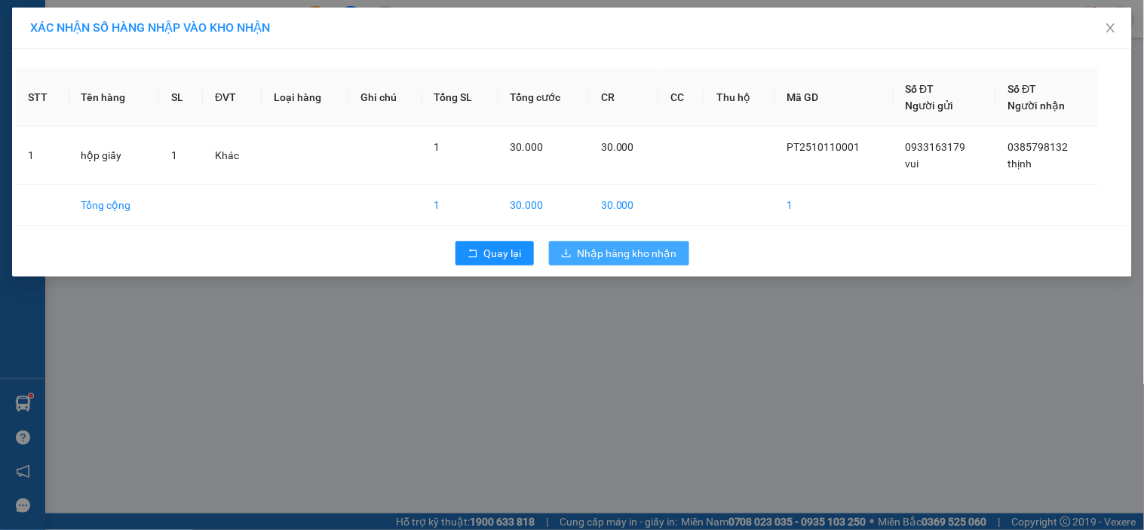
click at [652, 259] on span "Nhập hàng kho nhận" at bounding box center [628, 253] width 100 height 17
